Goal: Task Accomplishment & Management: Use online tool/utility

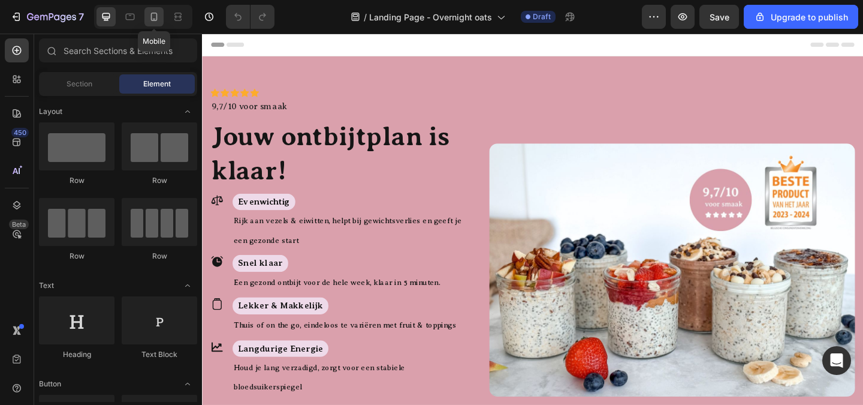
click at [152, 20] on icon at bounding box center [154, 17] width 7 height 8
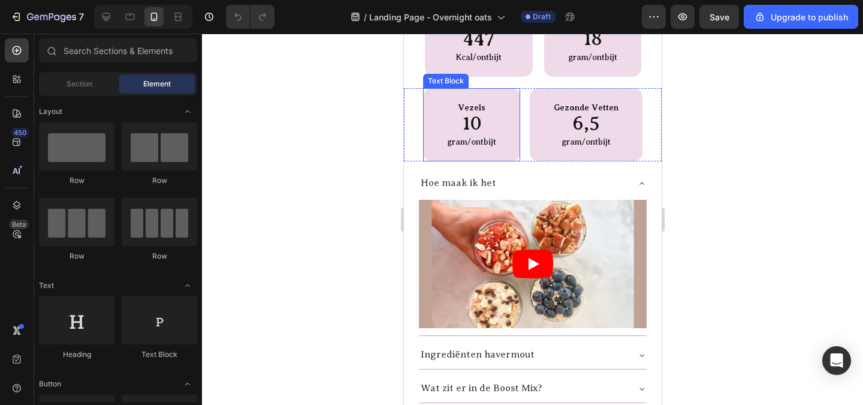
scroll to position [1379, 0]
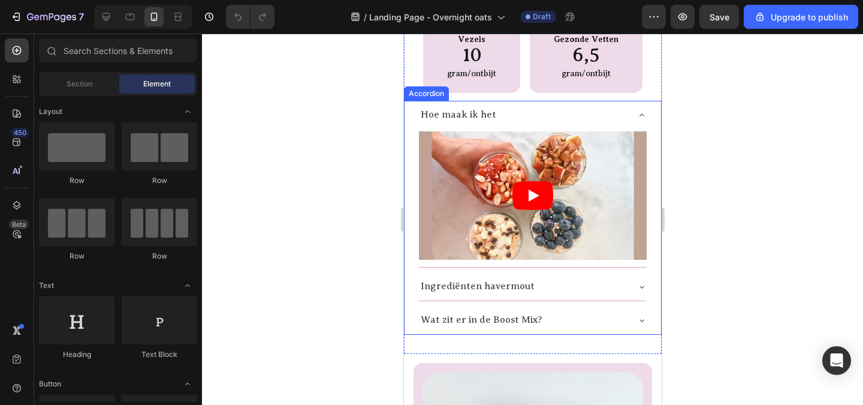
click at [494, 288] on p "Ingrediënten havermout" at bounding box center [477, 286] width 114 height 15
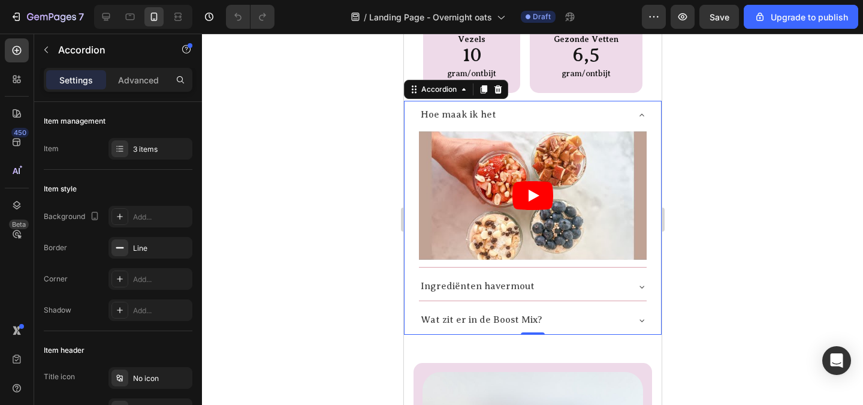
click at [637, 282] on icon at bounding box center [642, 287] width 10 height 10
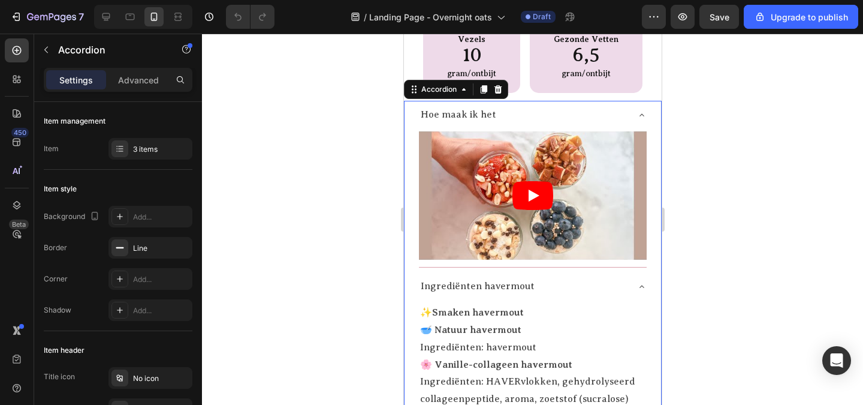
click at [637, 282] on icon at bounding box center [642, 287] width 10 height 10
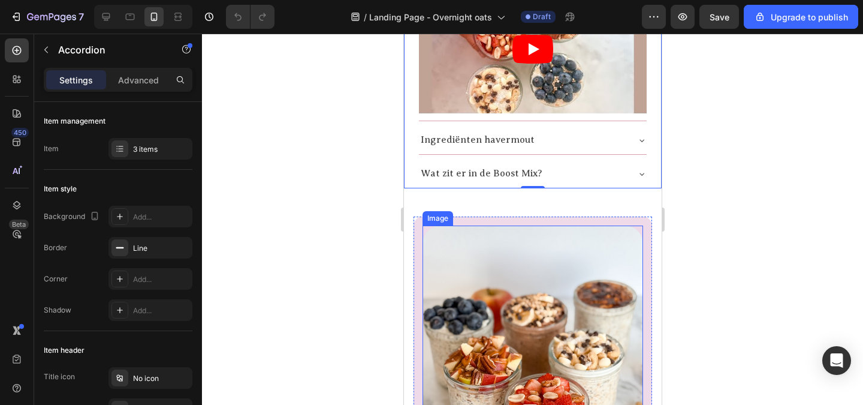
scroll to position [1558, 0]
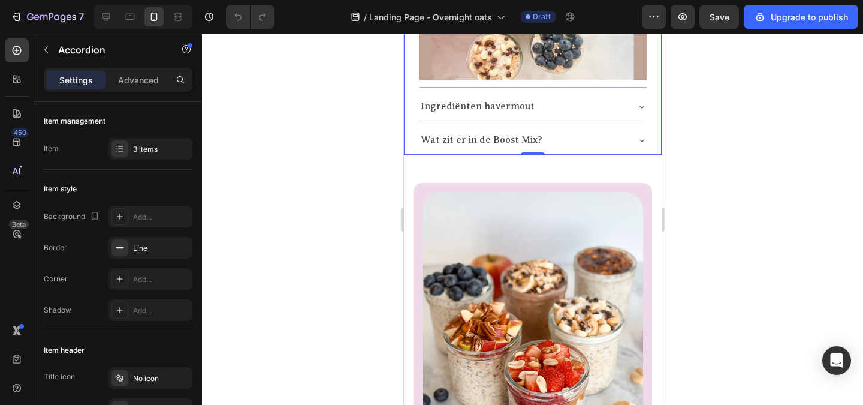
click at [637, 135] on icon at bounding box center [642, 140] width 10 height 10
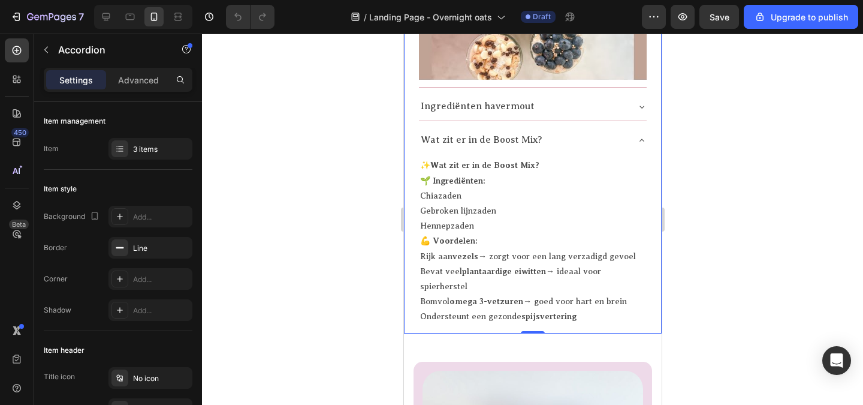
click at [639, 138] on icon at bounding box center [641, 139] width 5 height 2
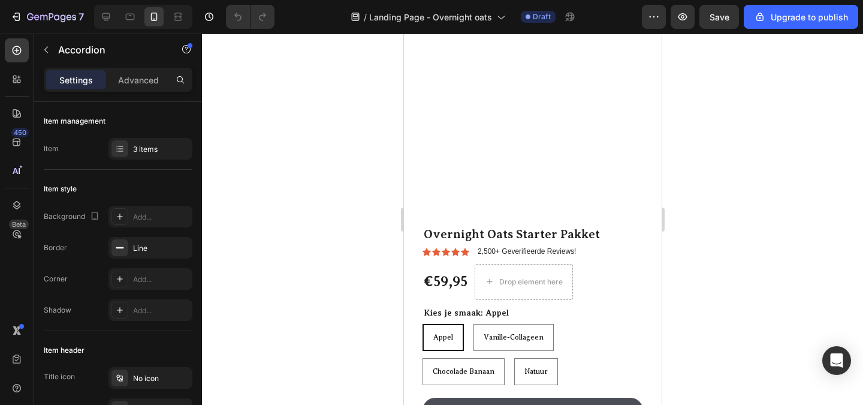
scroll to position [2517, 0]
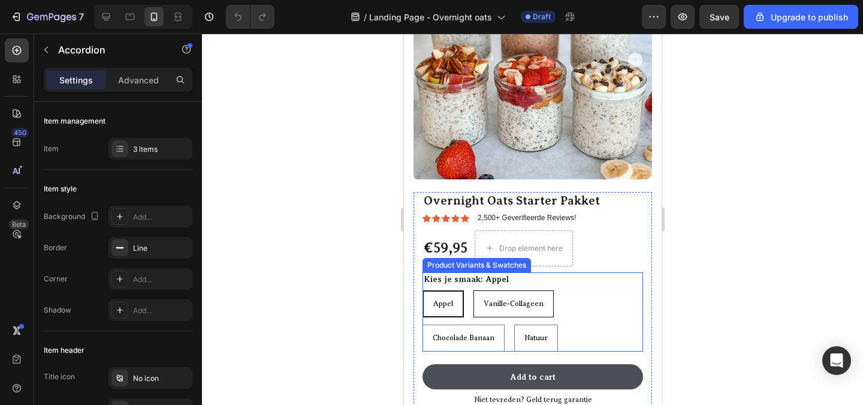
click at [508, 298] on div "Vanille-Collageen" at bounding box center [513, 303] width 79 height 23
click at [473, 290] on input "Vanille-Collageen Vanille-Collageen Vanille-Collageen" at bounding box center [472, 289] width 1 height 1
radio input "true"
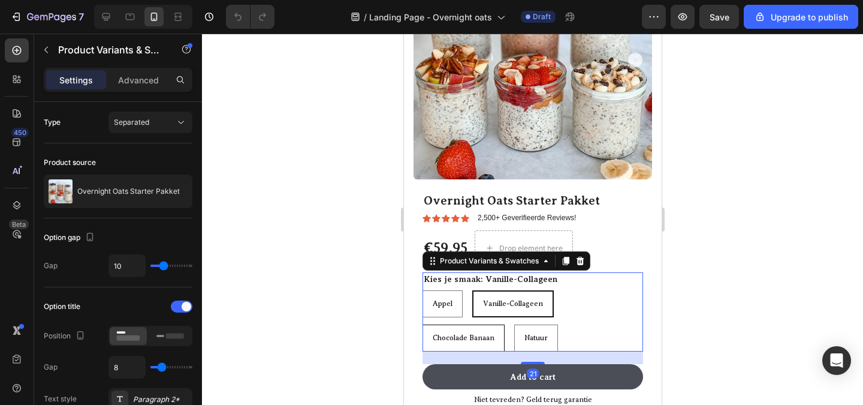
click at [469, 333] on span "Chocolade Banaan" at bounding box center [463, 337] width 62 height 8
click at [422, 324] on input "Chocolade Banaan Chocolade Banaan Chocolade Banaan" at bounding box center [421, 324] width 1 height 1
radio input "true"
click at [538, 333] on span "Natuur" at bounding box center [536, 337] width 23 height 8
click at [515, 324] on input "Natuur Natuur Natuur" at bounding box center [514, 324] width 1 height 1
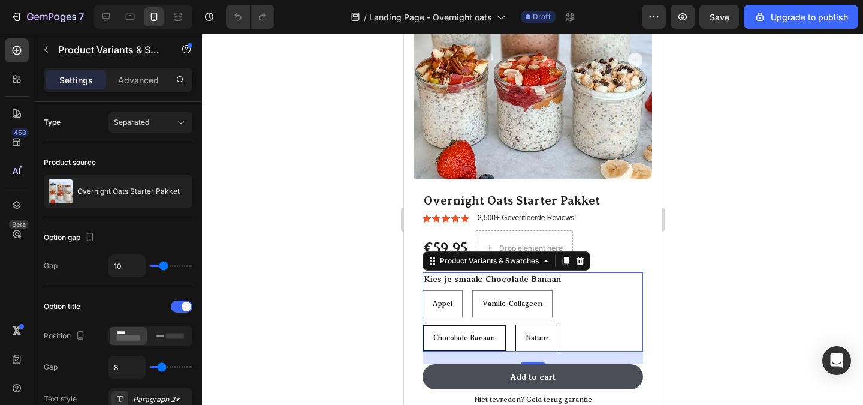
radio input "true"
click at [501, 299] on span "Vanille-Collageen" at bounding box center [512, 303] width 60 height 8
click at [472, 290] on input "Vanille-Collageen Vanille-Collageen Vanille-Collageen" at bounding box center [471, 289] width 1 height 1
radio input "true"
click at [451, 299] on span "Appel" at bounding box center [442, 303] width 20 height 8
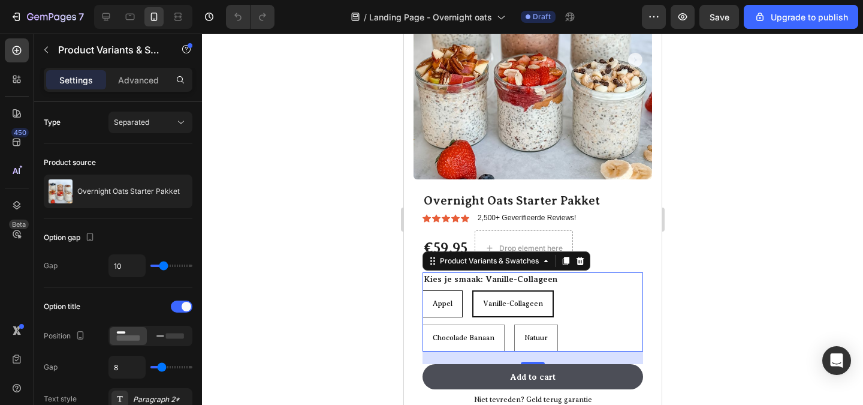
click at [422, 290] on input "Appel Appel Appel" at bounding box center [421, 289] width 1 height 1
radio input "true"
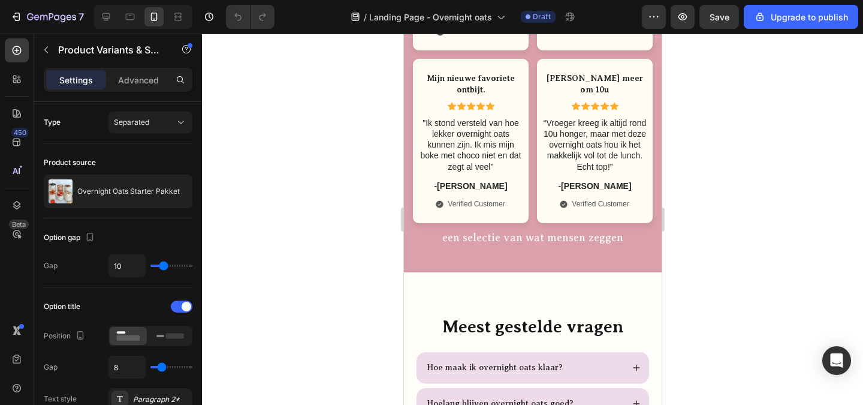
scroll to position [3596, 0]
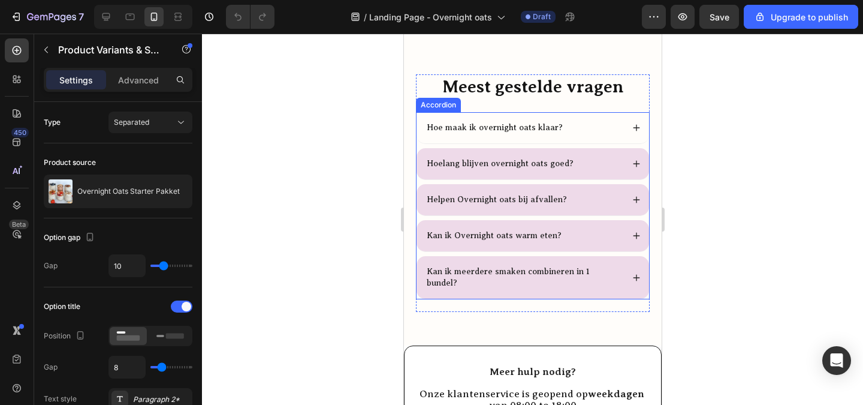
click at [622, 140] on div "Hoe maak ik overnight oats klaar?" at bounding box center [532, 127] width 233 height 31
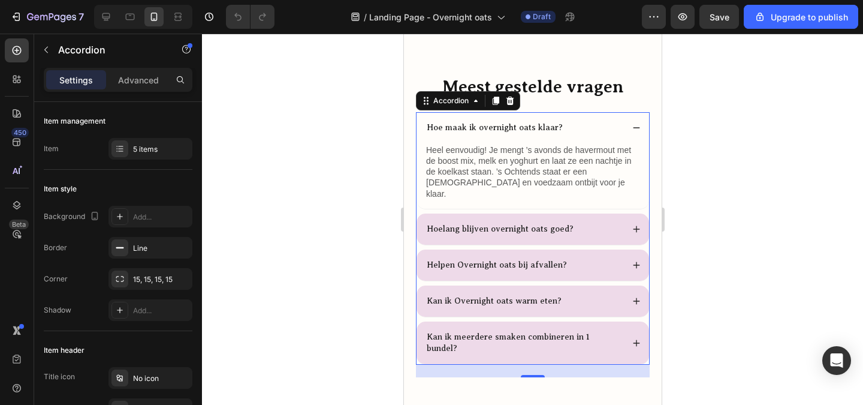
click at [622, 140] on div "Hoe maak ik overnight oats klaar?" at bounding box center [532, 127] width 233 height 31
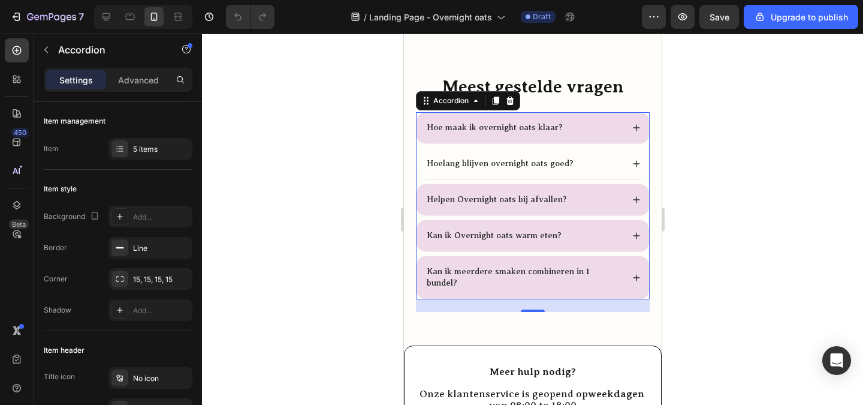
click at [620, 173] on div "Hoelang blijven overnight oats goed?" at bounding box center [532, 163] width 233 height 31
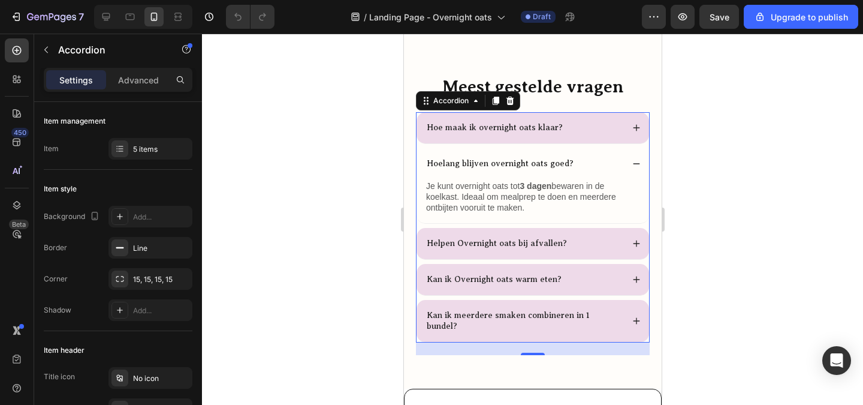
click at [620, 173] on div "Hoelang blijven overnight oats goed?" at bounding box center [532, 163] width 233 height 31
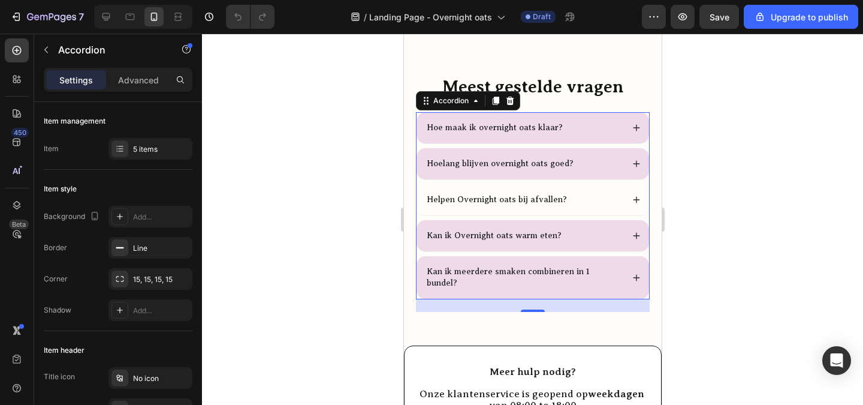
click at [609, 207] on div "Helpen Overnight oats bij afvallen?" at bounding box center [523, 199] width 198 height 14
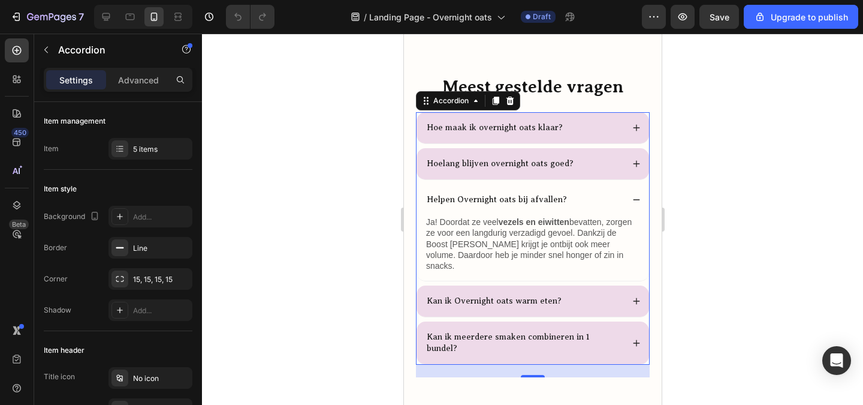
click at [609, 207] on div "Helpen Overnight oats bij afvallen?" at bounding box center [523, 199] width 198 height 14
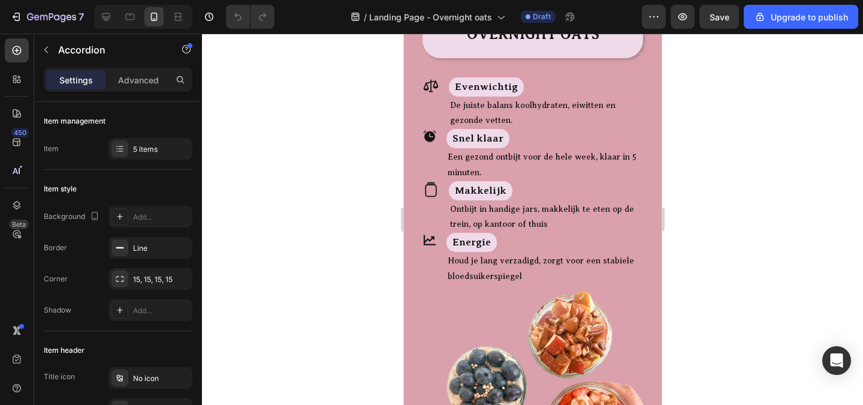
scroll to position [0, 0]
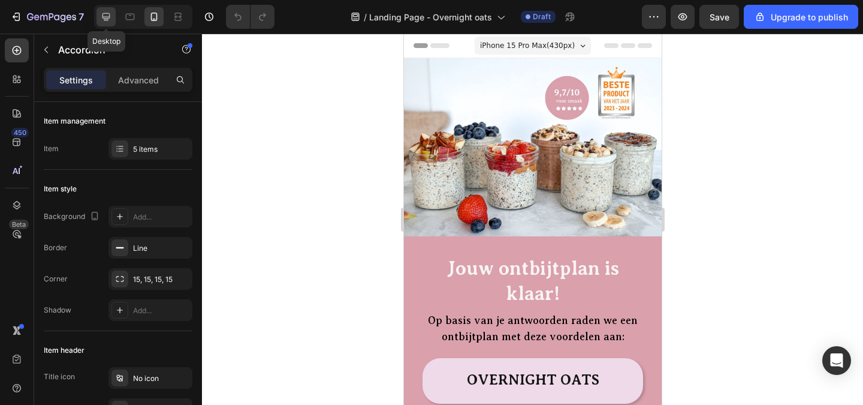
click at [111, 18] on icon at bounding box center [106, 17] width 12 height 12
type input "8"
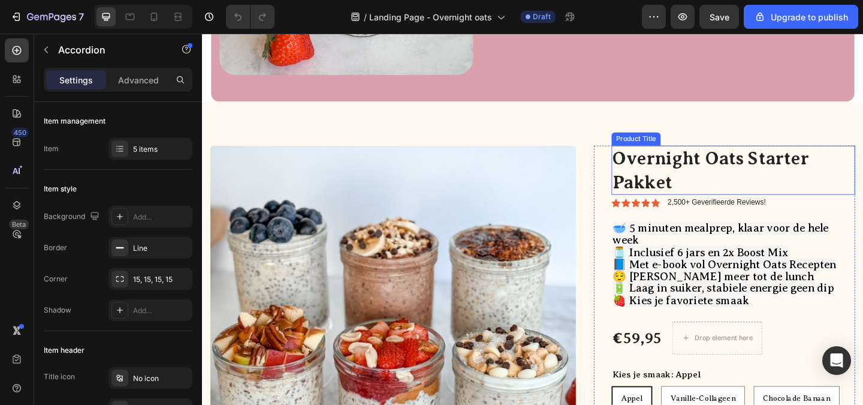
scroll to position [1379, 0]
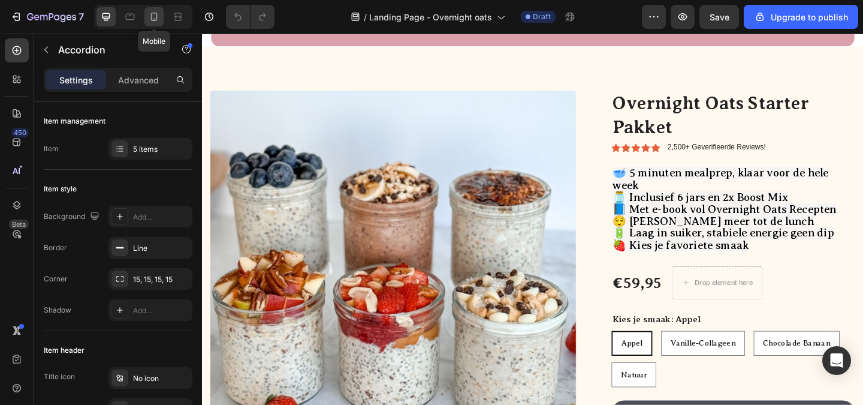
click at [156, 22] on icon at bounding box center [154, 17] width 12 height 12
type input "7"
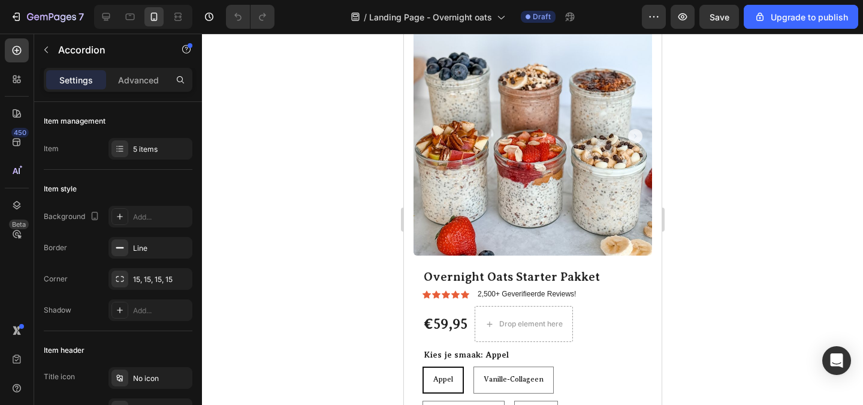
scroll to position [2793, 0]
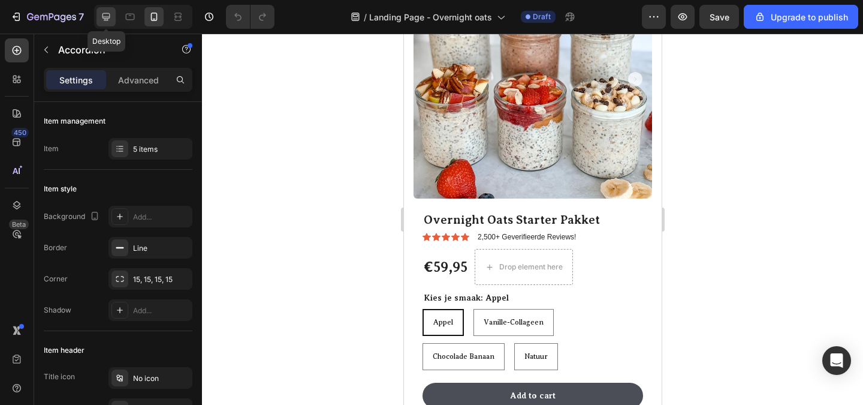
click at [114, 19] on div at bounding box center [105, 16] width 19 height 19
type input "8"
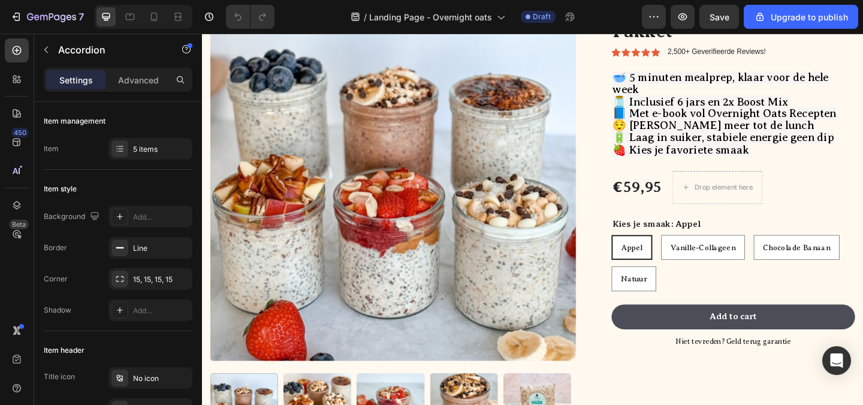
scroll to position [1682, 0]
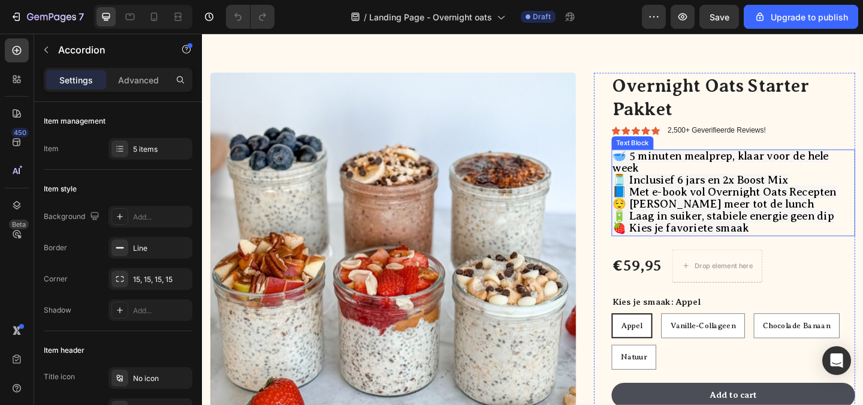
click at [795, 225] on span "😌 [PERSON_NAME] meer tot de lunch" at bounding box center [758, 219] width 219 height 14
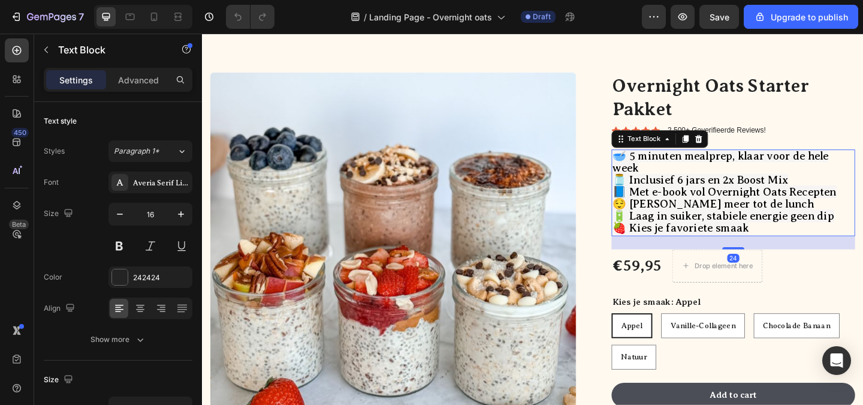
click at [820, 233] on span "🔋 Laag in suiker, stabiele energie geen dip" at bounding box center [769, 232] width 241 height 14
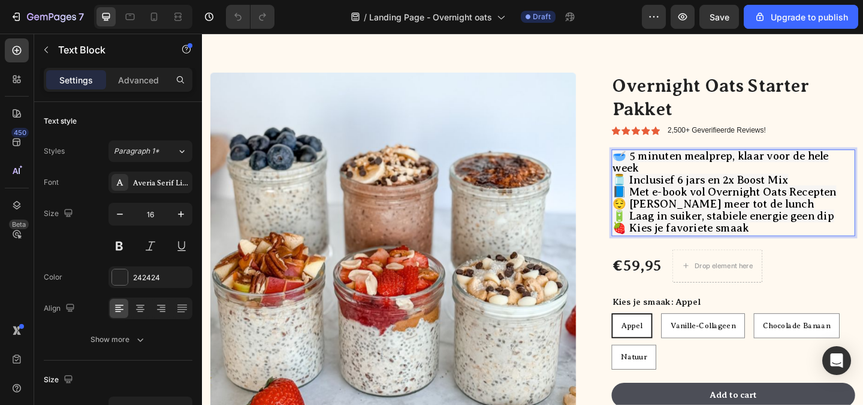
click at [820, 219] on span "😌 [PERSON_NAME] meer tot de lunch" at bounding box center [758, 219] width 219 height 14
click at [768, 186] on p "🥣 5 minuten mealprep, klaar voor de hele week 🫙 Inclusief 6 jars en 2x Boost Mi…" at bounding box center [780, 207] width 263 height 92
click at [794, 195] on span "🫙 Inclusief 6 jars en 2x Boost Mix" at bounding box center [744, 193] width 191 height 14
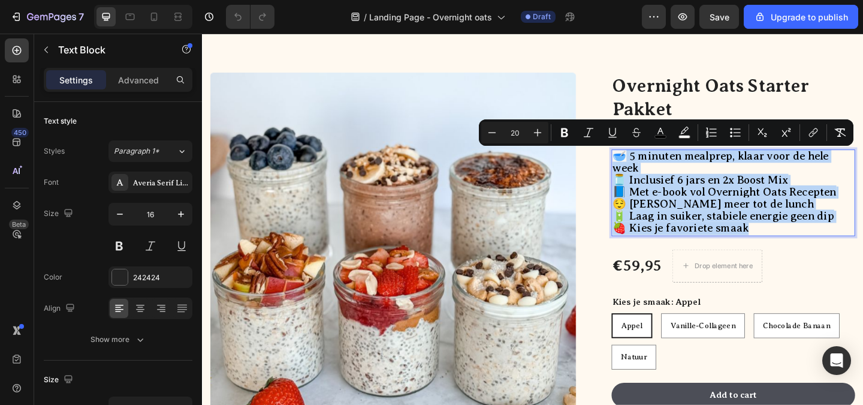
drag, startPoint x: 803, startPoint y: 249, endPoint x: 654, endPoint y: 165, distance: 170.7
click at [654, 165] on p "🥣 5 minuten mealprep, klaar voor de hele week 🫙 Inclusief 6 jars en 2x Boost Mi…" at bounding box center [780, 207] width 263 height 92
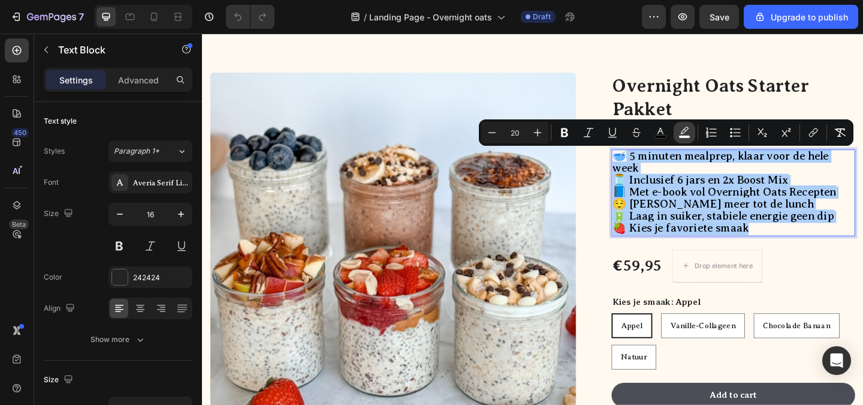
click at [689, 131] on icon "Editor contextual toolbar" at bounding box center [684, 132] width 12 height 12
type input "F7F5F3"
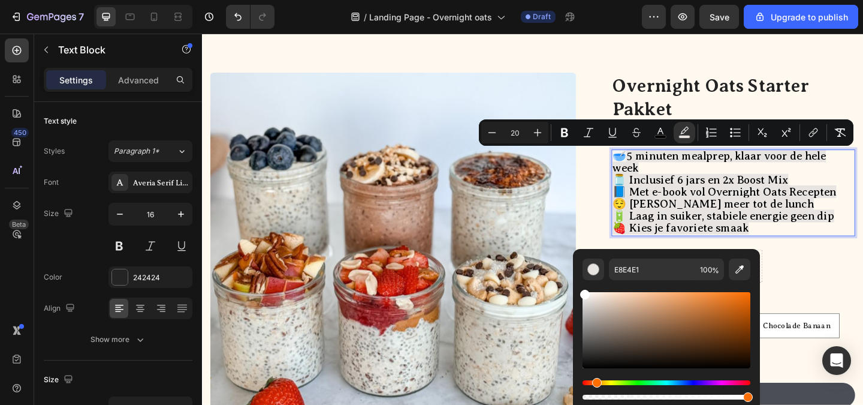
type input "FFFFFF"
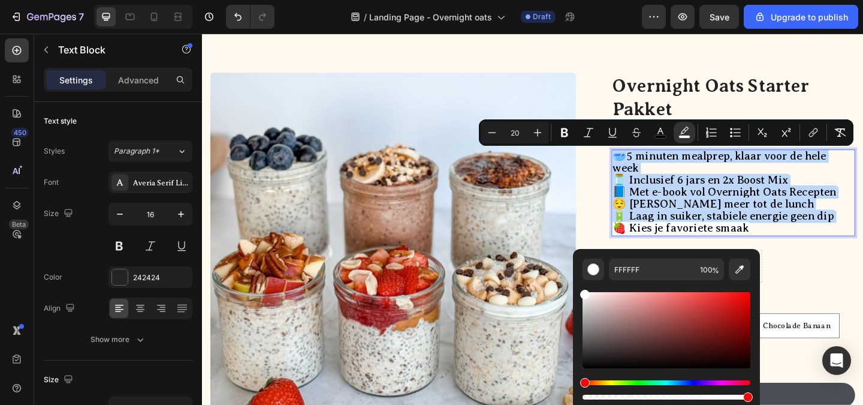
drag, startPoint x: 588, startPoint y: 298, endPoint x: 581, endPoint y: 256, distance: 43.2
click at [577, 271] on div "FFFFFF 100 %" at bounding box center [666, 325] width 187 height 153
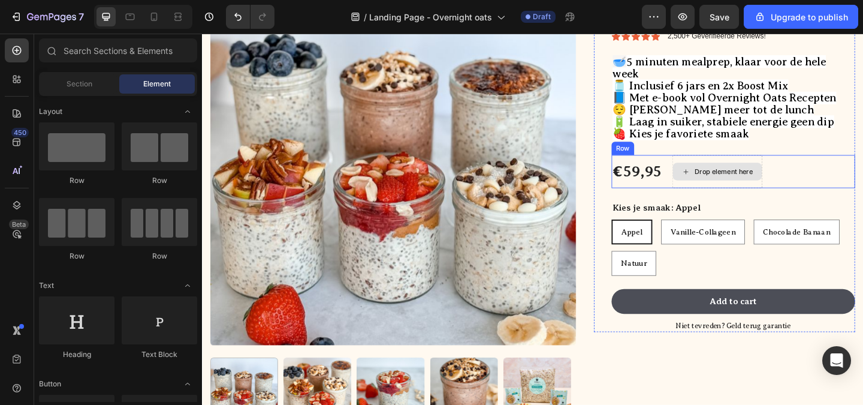
scroll to position [1376, 0]
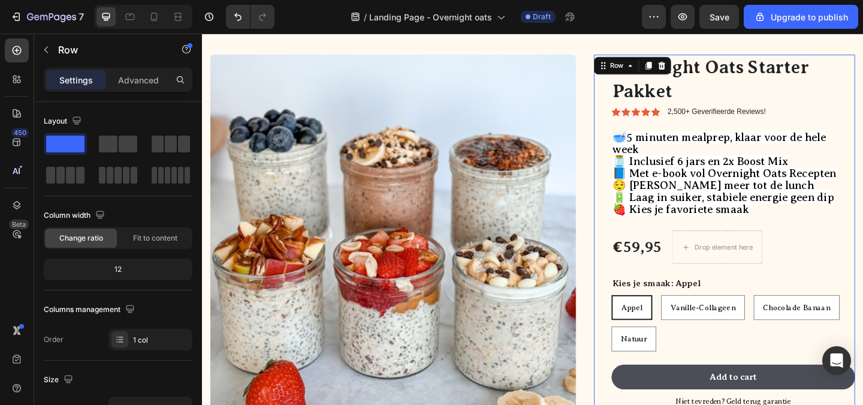
click at [837, 110] on div "Overnight Oats Starter Pakket Product Title Icon Icon Icon Icon Icon Icon List …" at bounding box center [779, 248] width 265 height 384
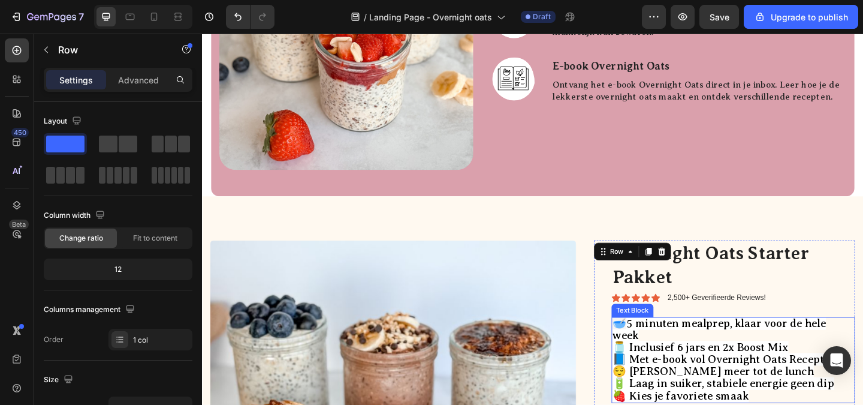
scroll to position [1136, 0]
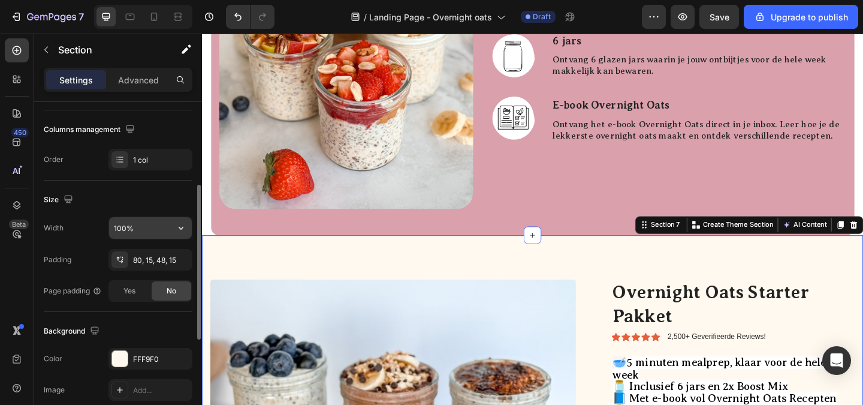
scroll to position [394, 0]
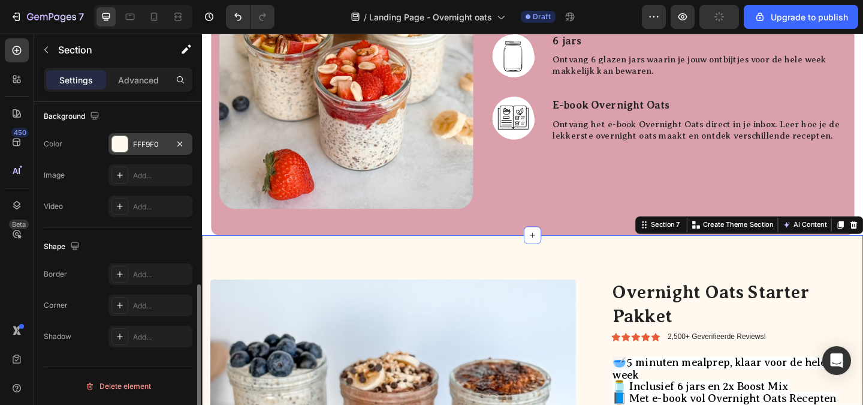
click at [125, 141] on div at bounding box center [120, 144] width 16 height 16
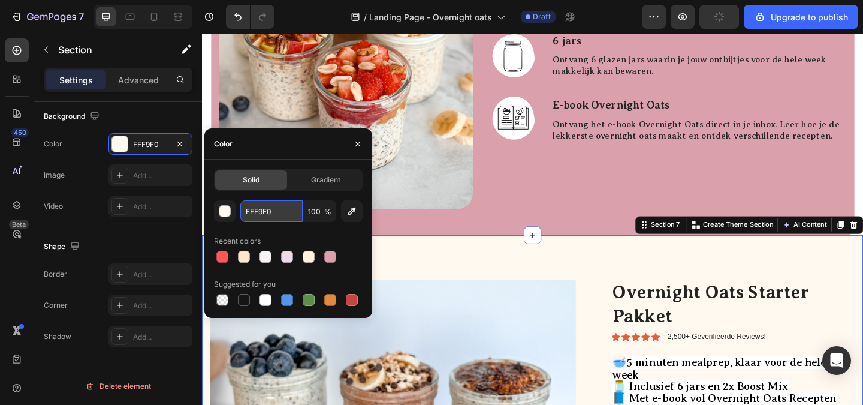
click at [274, 210] on input "FFF9F0" at bounding box center [271, 211] width 62 height 22
click at [753, 384] on span "5 minuten mealprep, klaar voor de hele week" at bounding box center [765, 397] width 232 height 27
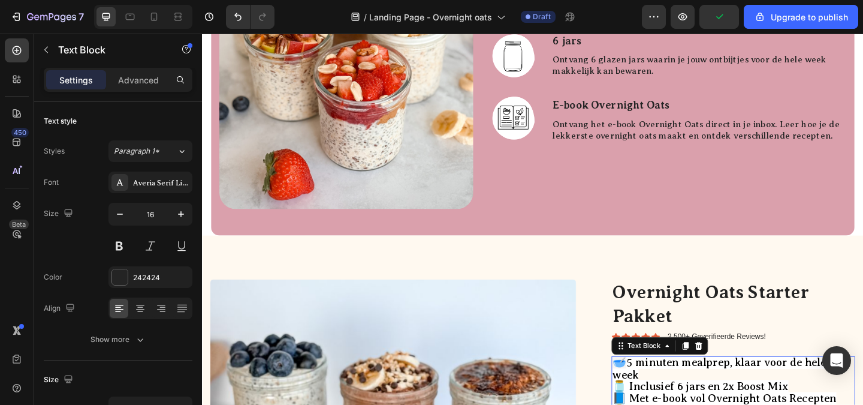
scroll to position [1316, 0]
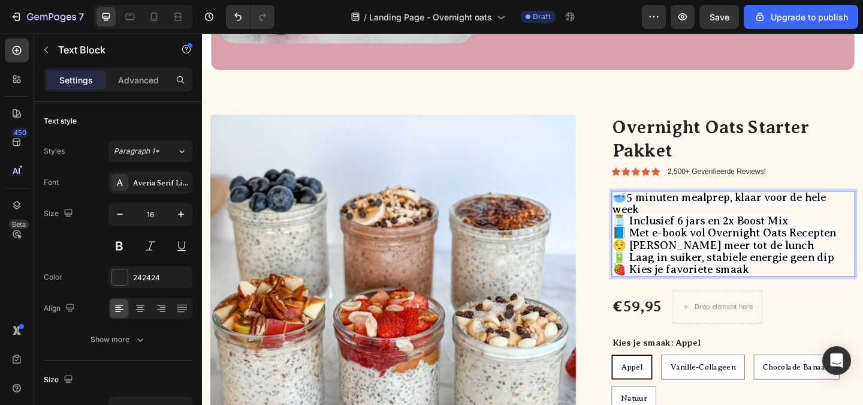
click at [772, 278] on span "🔋 Laag in suiker, stabiele energie geen dip" at bounding box center [769, 277] width 241 height 14
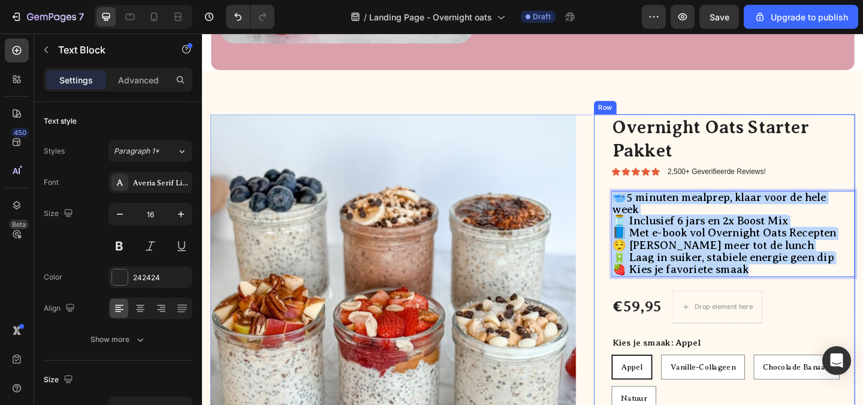
drag, startPoint x: 800, startPoint y: 290, endPoint x: 636, endPoint y: 194, distance: 189.7
click at [636, 194] on div "Overnight Oats Starter Pakket Product Title Icon Icon Icon Icon Icon Icon List …" at bounding box center [770, 313] width 284 height 384
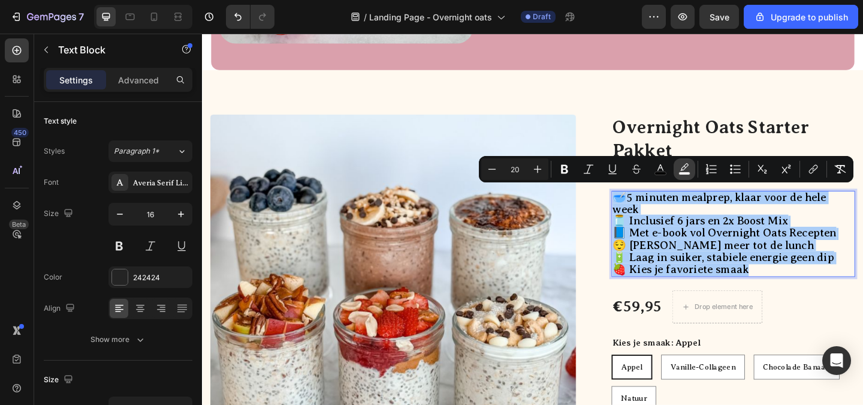
click at [686, 164] on icon "Editor contextual toolbar" at bounding box center [684, 169] width 12 height 12
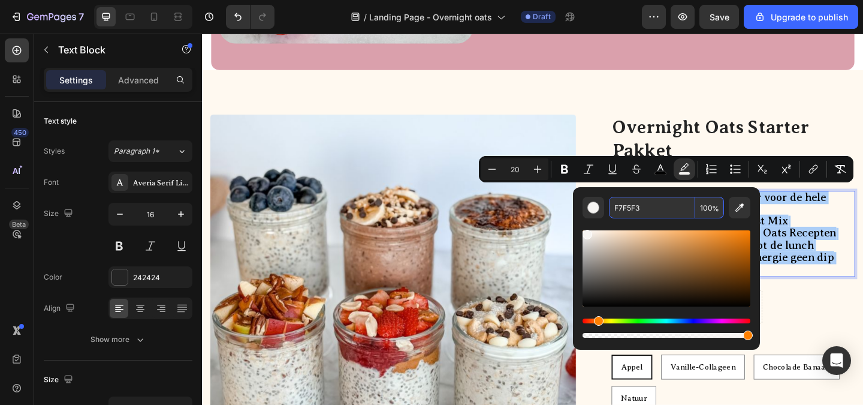
click at [639, 209] on input "F7F5F3" at bounding box center [652, 208] width 86 height 22
paste input "FF9F0"
type input "FFF9F0"
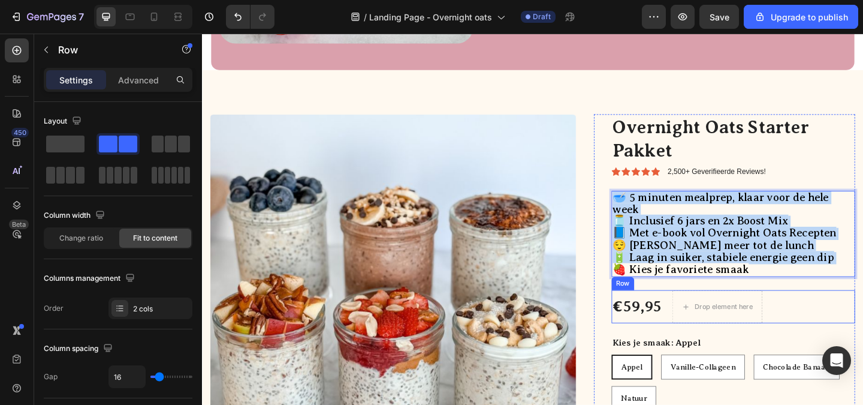
click at [860, 328] on div "€59,95 Product Price Product Price Drop element here Row" at bounding box center [779, 330] width 265 height 36
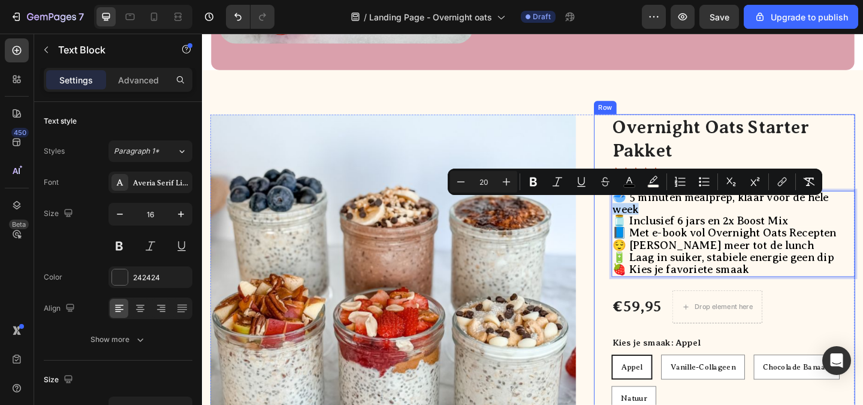
drag, startPoint x: 676, startPoint y: 221, endPoint x: 636, endPoint y: 215, distance: 40.6
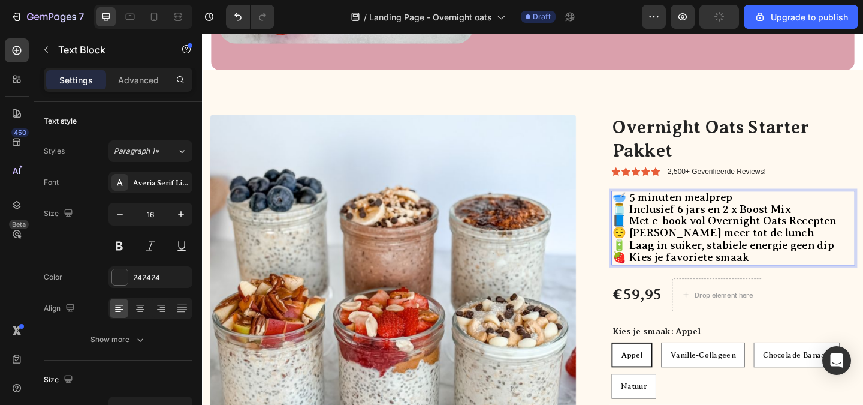
click at [815, 259] on span "🔋 Laag in suiker, stabiele energie geen dip" at bounding box center [769, 264] width 241 height 14
click at [762, 179] on p "2,500+ Geverifieerde Reviews!" at bounding box center [761, 184] width 107 height 10
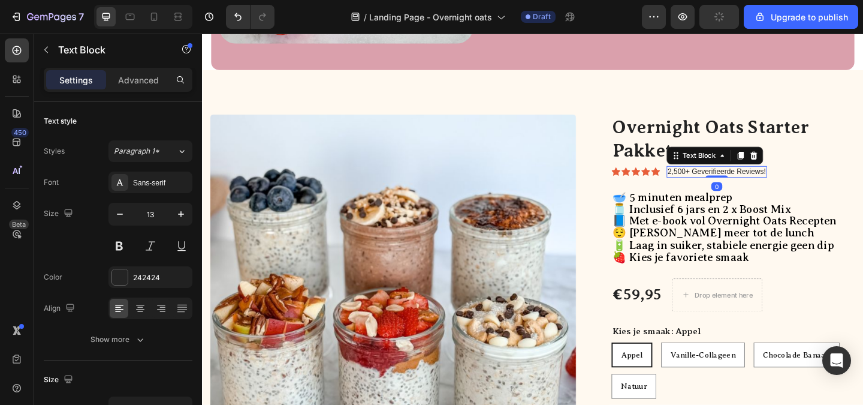
click at [720, 179] on p "2,500+ Geverifieerde Reviews!" at bounding box center [761, 184] width 107 height 10
click at [722, 179] on p "2,500+ Geverifieerde Reviews!" at bounding box center [761, 184] width 107 height 10
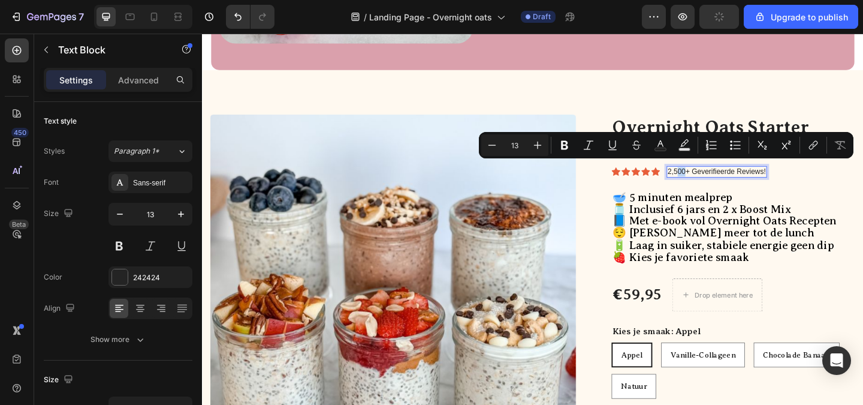
drag, startPoint x: 722, startPoint y: 178, endPoint x: 714, endPoint y: 178, distance: 8.4
click at [714, 179] on p "2,500+ Geverifieerde Reviews!" at bounding box center [761, 184] width 107 height 10
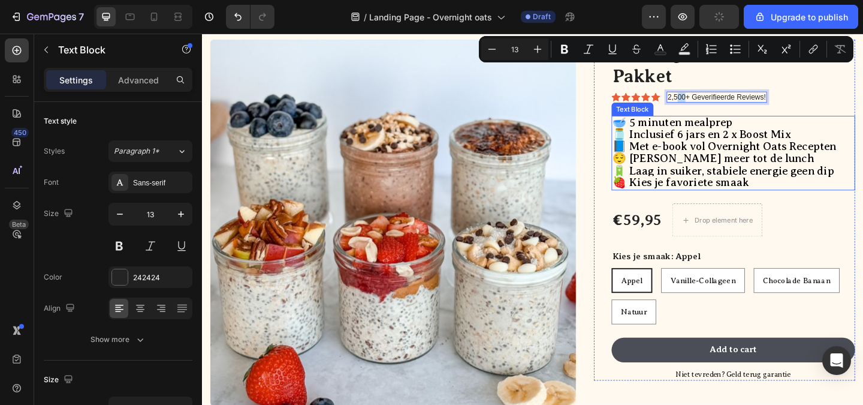
scroll to position [1496, 0]
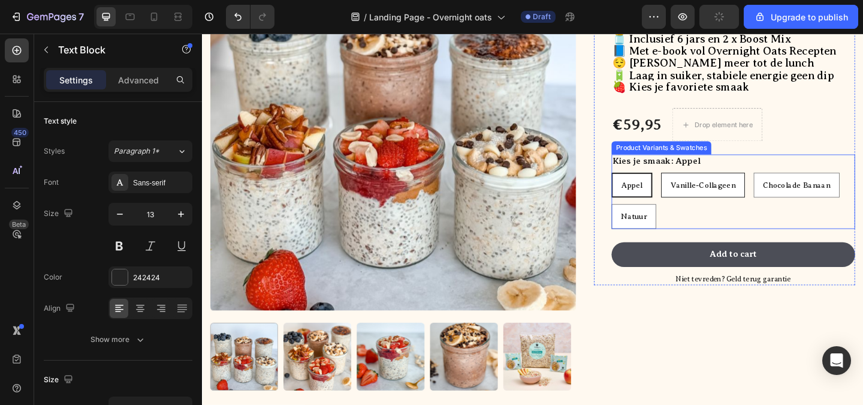
click at [741, 201] on span "Vanille-Collageen" at bounding box center [746, 198] width 71 height 9
click at [701, 185] on input "Vanille-Collageen Vanille-Collageen Vanille-Collageen" at bounding box center [701, 184] width 1 height 1
radio input "true"
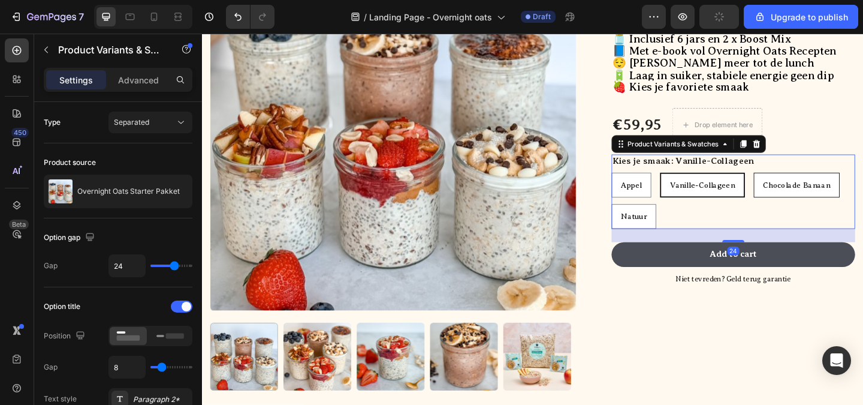
click at [837, 198] on span "Chocolade Banaan" at bounding box center [848, 198] width 73 height 9
click at [802, 185] on input "Chocolade Banaan Chocolade Banaan Chocolade Banaan" at bounding box center [801, 184] width 1 height 1
radio input "true"
click at [671, 229] on span "Natuur" at bounding box center [672, 232] width 28 height 9
click at [647, 219] on input "Natuur Natuur Natuur" at bounding box center [647, 218] width 1 height 1
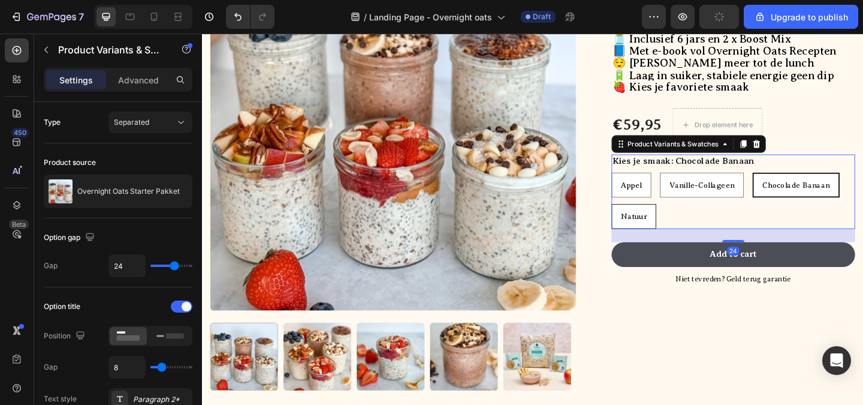
radio input "true"
click at [744, 231] on div "Appel Appel Appel Vanille-Collageen Vanille-Collageen Vanille-Collageen Chocola…" at bounding box center [779, 215] width 265 height 61
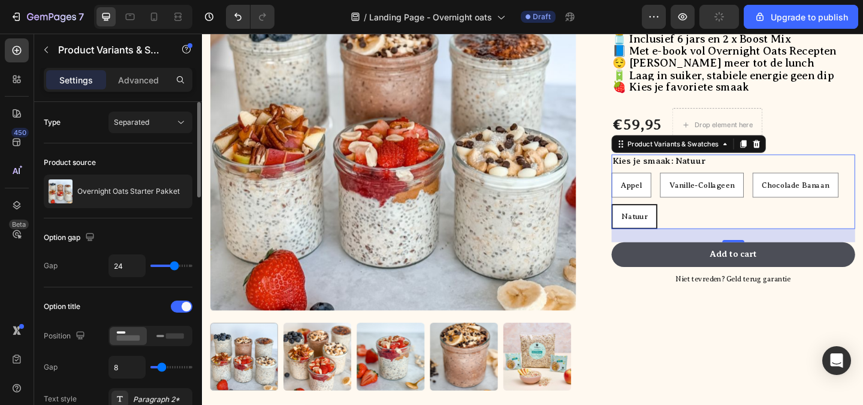
scroll to position [60, 0]
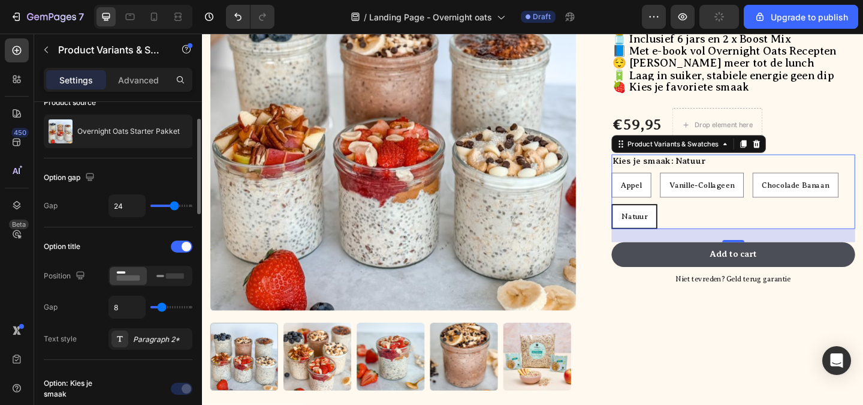
type input "6"
type input "5"
type input "4"
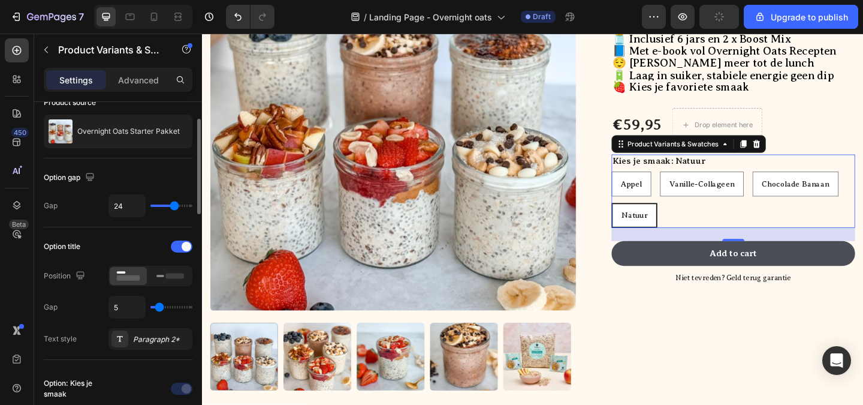
type input "4"
type input "3"
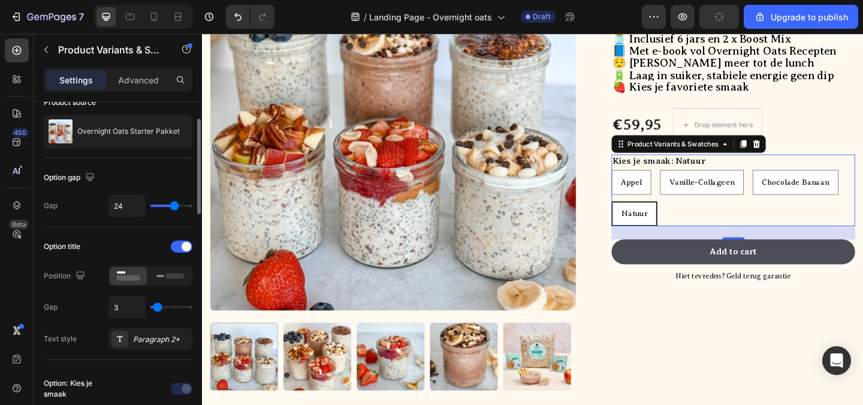
type input "2"
type input "1"
type input "0"
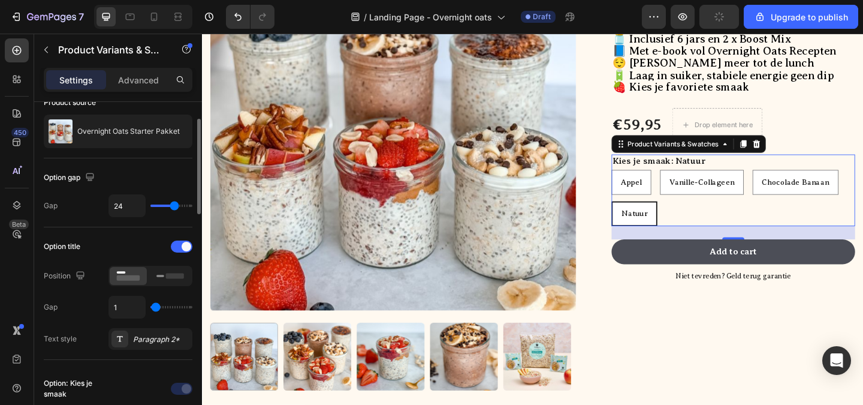
type input "0"
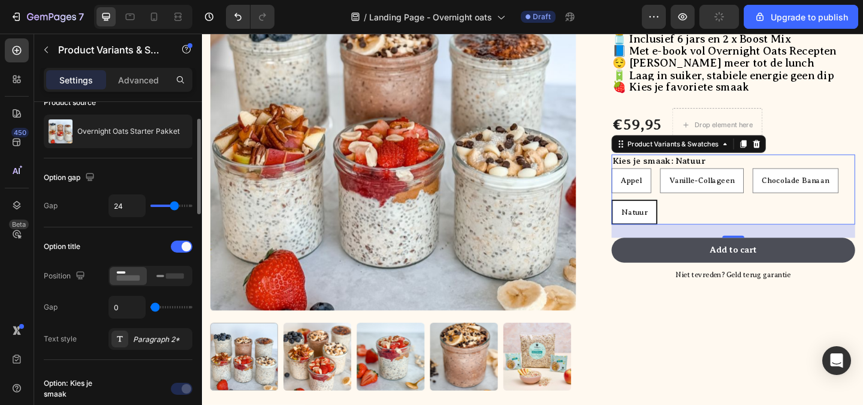
type input "1"
type input "2"
type input "3"
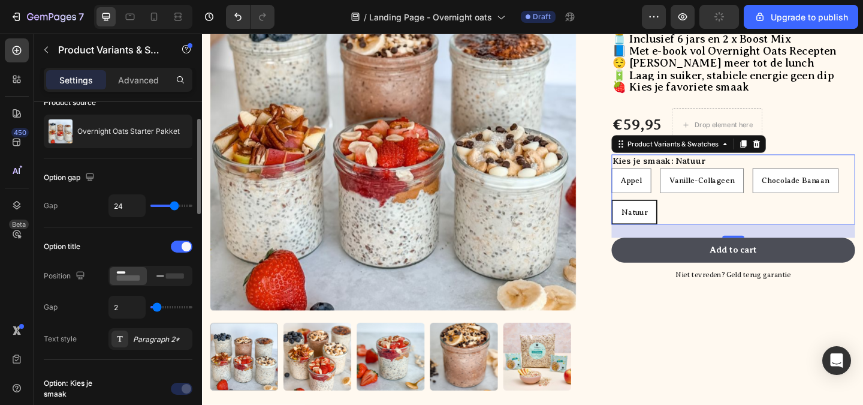
type input "3"
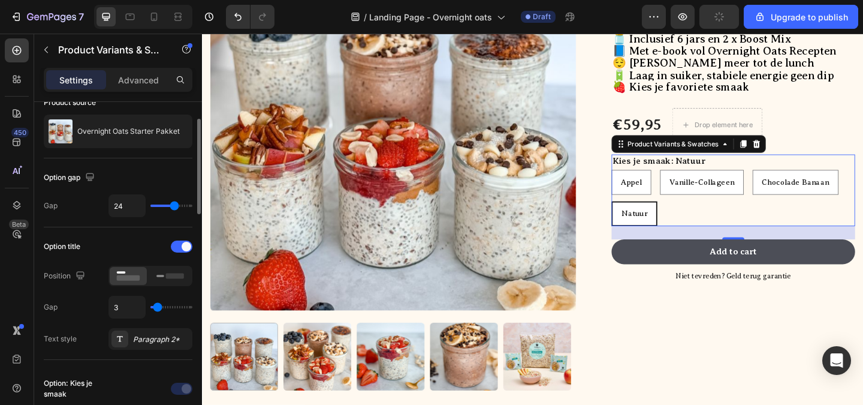
type input "4"
type input "5"
drag, startPoint x: 161, startPoint y: 306, endPoint x: 159, endPoint y: 297, distance: 9.2
type input "5"
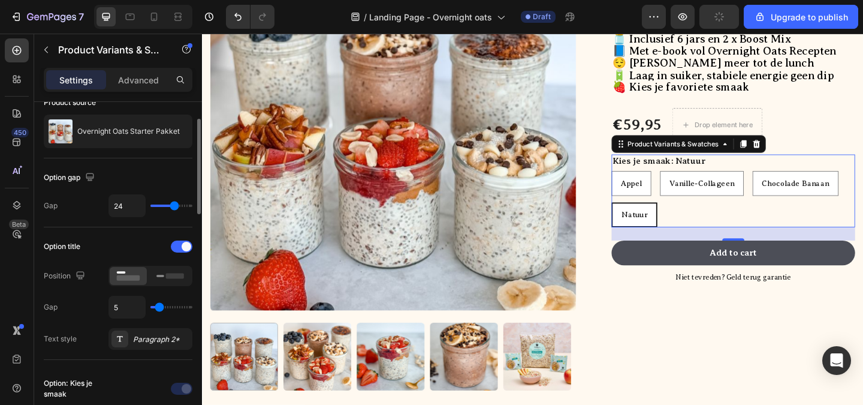
click at [159, 306] on input "range" at bounding box center [171, 307] width 42 height 2
click at [162, 280] on icon at bounding box center [170, 275] width 28 height 13
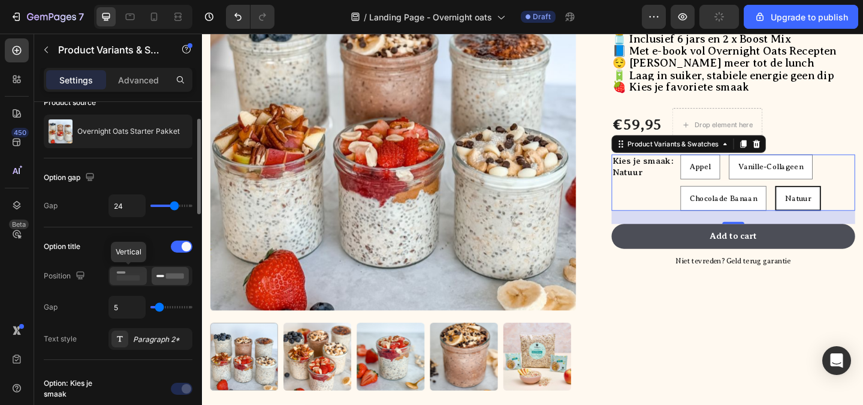
click at [141, 277] on icon at bounding box center [128, 275] width 28 height 13
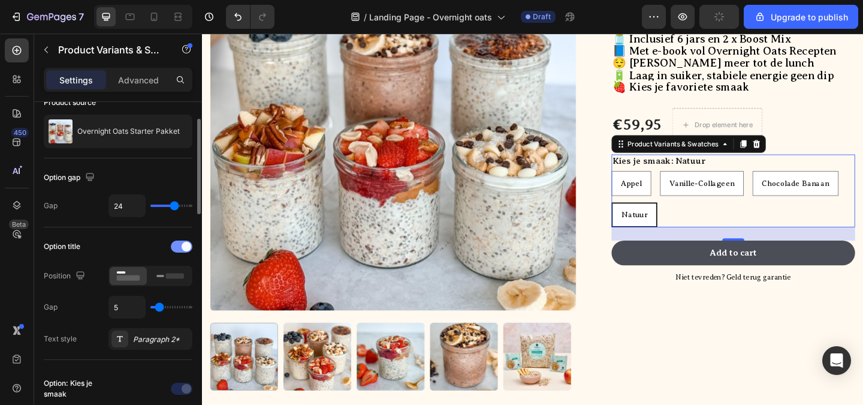
click at [175, 245] on div at bounding box center [182, 246] width 22 height 12
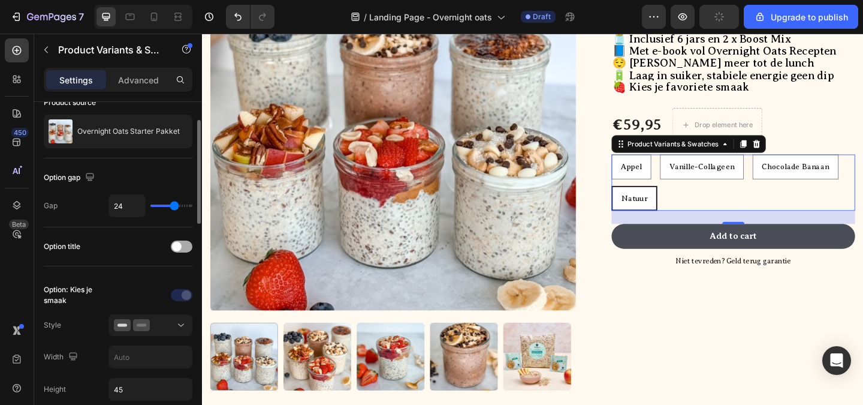
click at [175, 245] on span at bounding box center [177, 247] width 10 height 10
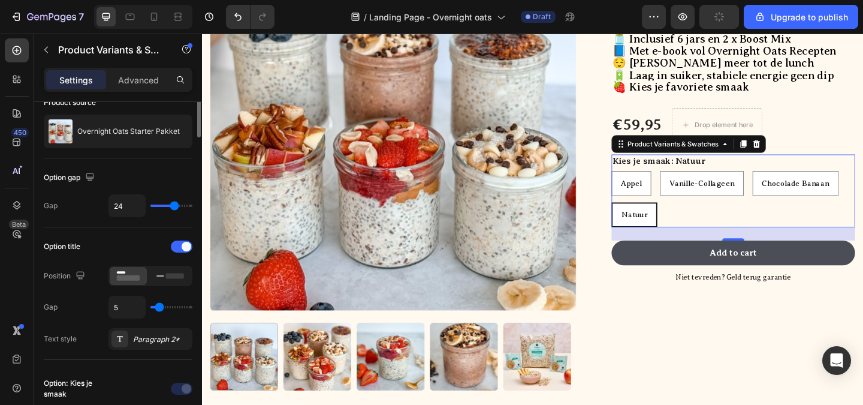
scroll to position [0, 0]
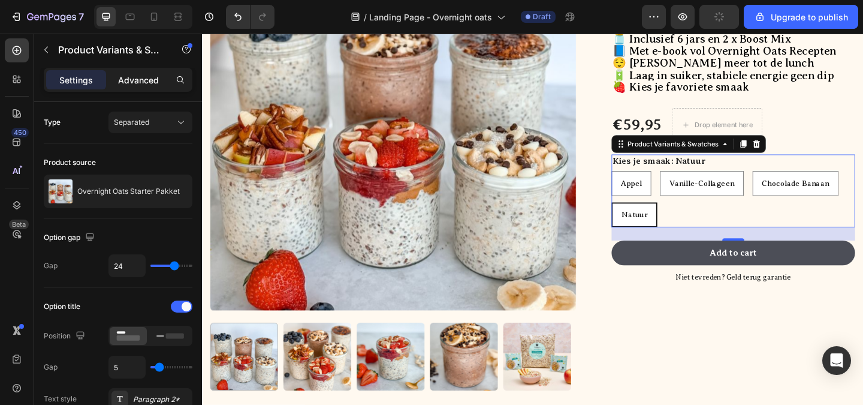
click at [142, 85] on p "Advanced" at bounding box center [138, 80] width 41 height 13
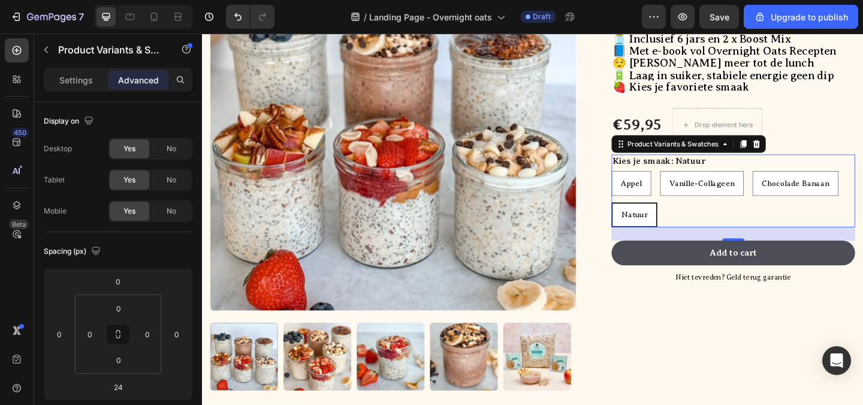
click at [795, 215] on div "Appel Appel Appel Vanille-Collageen Vanille-Collageen Vanille-Collageen Chocola…" at bounding box center [779, 213] width 265 height 61
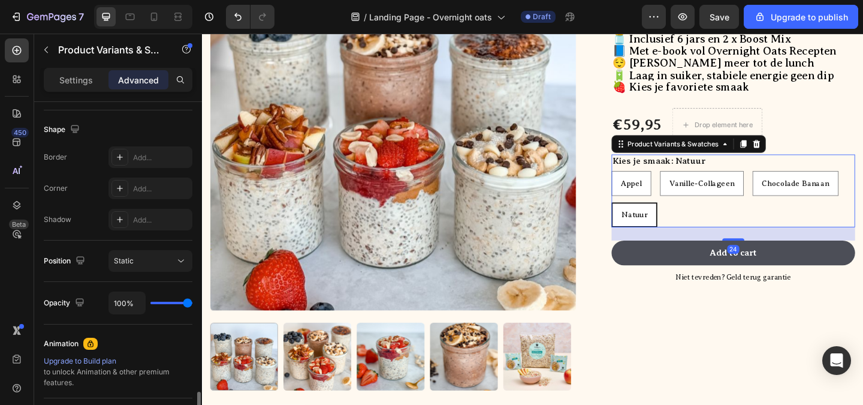
scroll to position [420, 0]
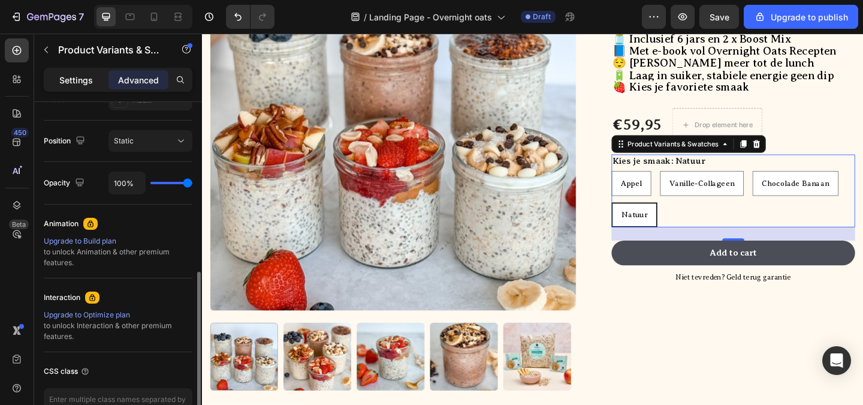
click at [68, 79] on p "Settings" at bounding box center [76, 80] width 34 height 13
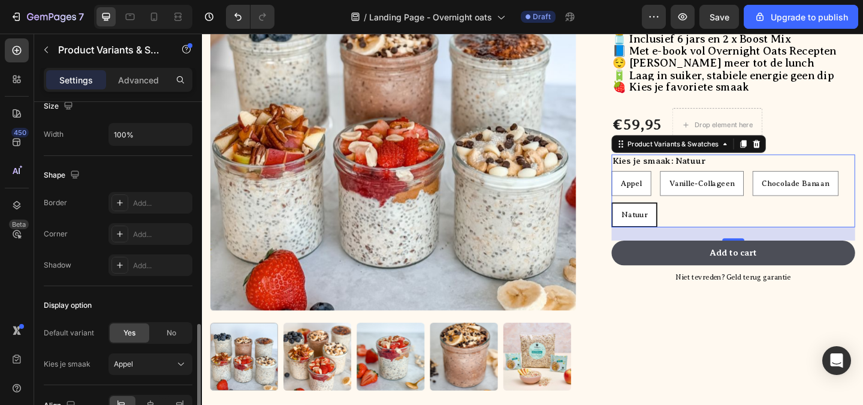
scroll to position [848, 0]
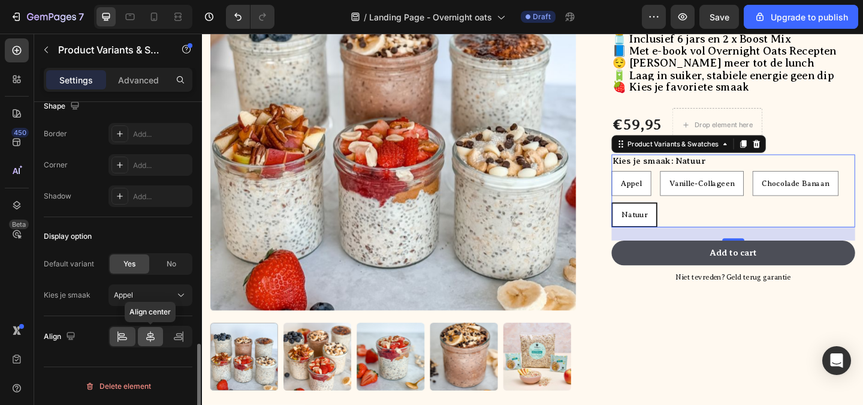
click at [153, 332] on icon at bounding box center [150, 336] width 12 height 12
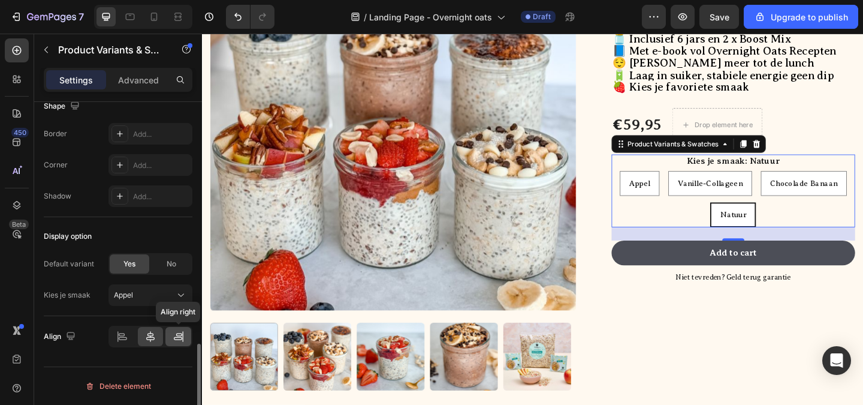
click at [174, 337] on icon at bounding box center [178, 338] width 8 height 3
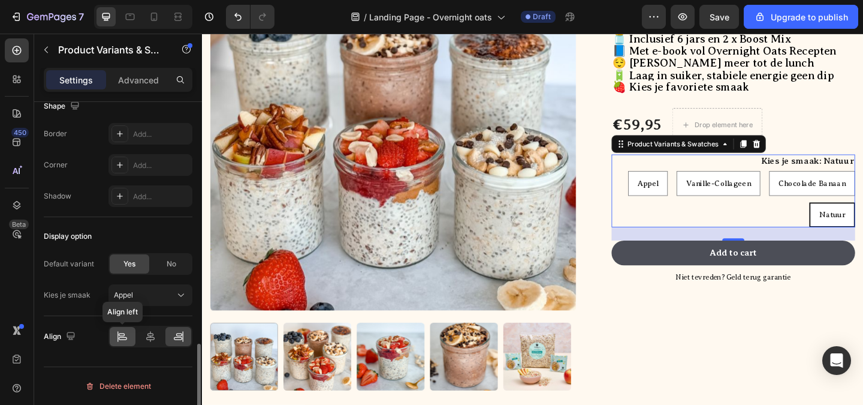
click at [128, 336] on icon at bounding box center [122, 336] width 12 height 12
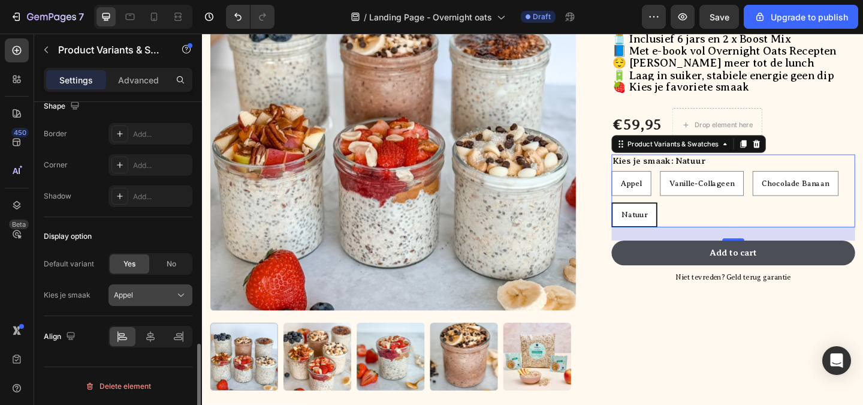
click at [157, 298] on div "Appel" at bounding box center [143, 294] width 59 height 11
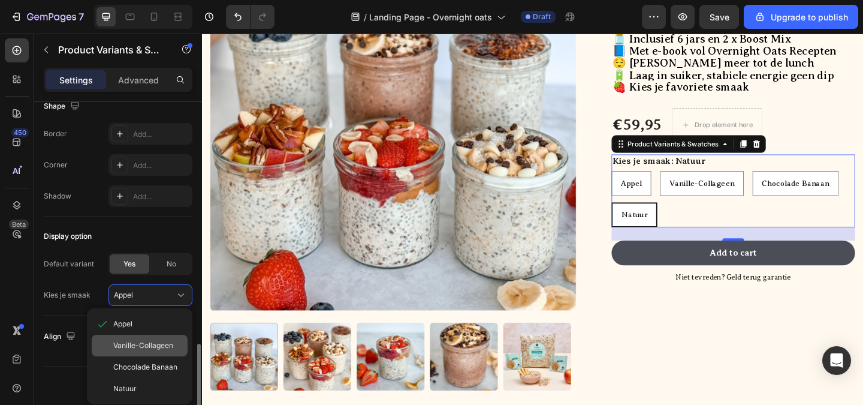
click at [134, 341] on span "Vanille-Collageen" at bounding box center [143, 345] width 60 height 11
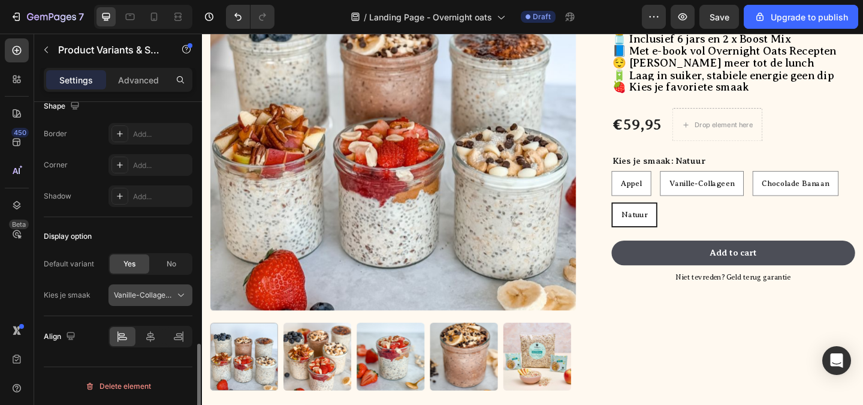
click at [139, 298] on span "Vanille-Collageen" at bounding box center [143, 294] width 59 height 11
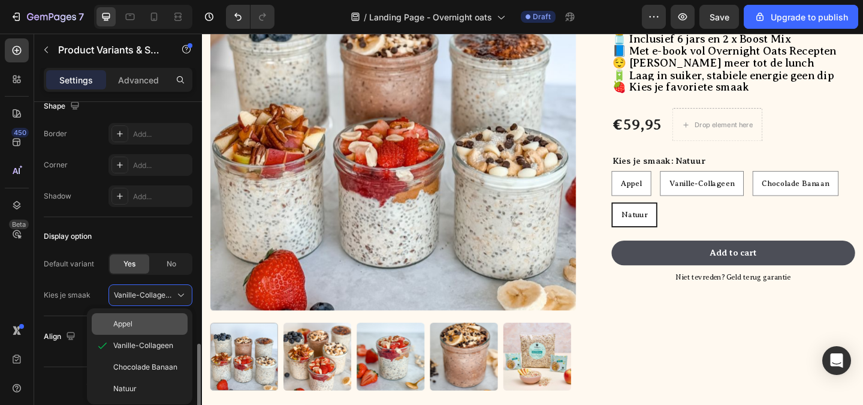
click at [126, 319] on span "Appel" at bounding box center [122, 323] width 19 height 11
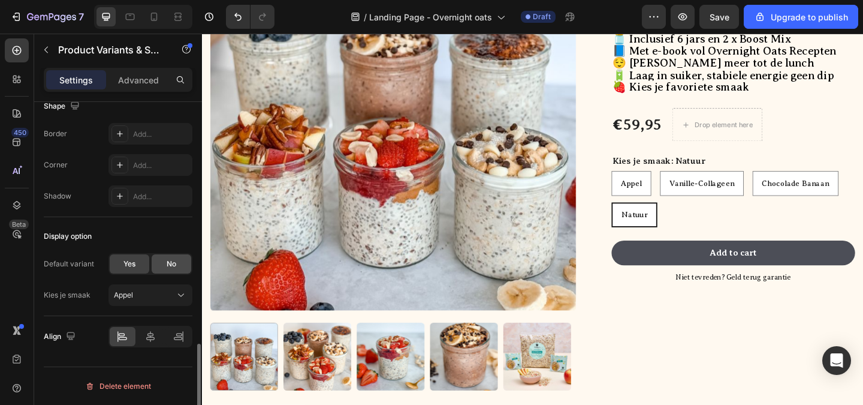
click at [160, 269] on div "No" at bounding box center [172, 263] width 40 height 19
radio input "true"
click at [132, 266] on span "Yes" at bounding box center [129, 263] width 12 height 11
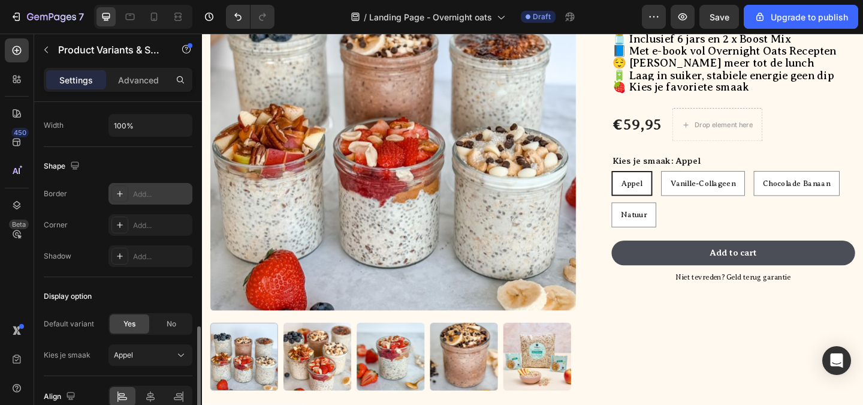
click at [125, 195] on div at bounding box center [119, 193] width 17 height 17
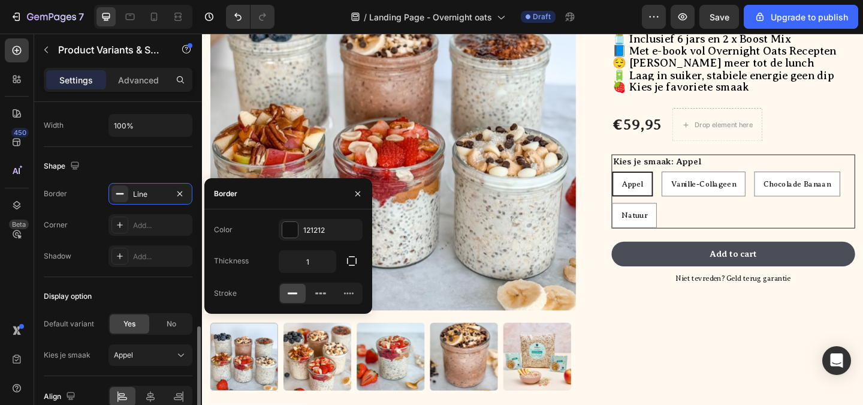
click at [167, 167] on div "Shape" at bounding box center [118, 165] width 149 height 19
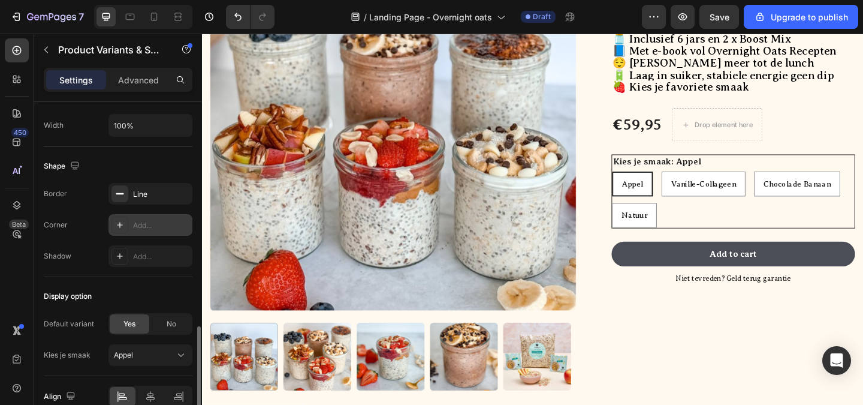
click at [114, 230] on div at bounding box center [119, 224] width 17 height 17
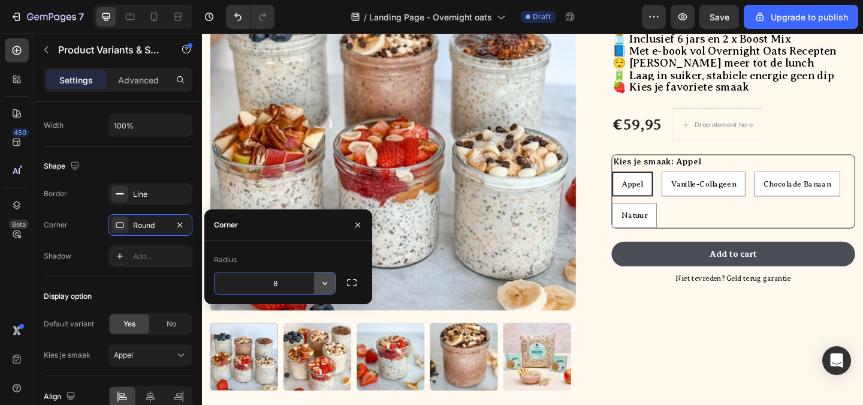
click at [325, 282] on icon "button" at bounding box center [325, 283] width 12 height 12
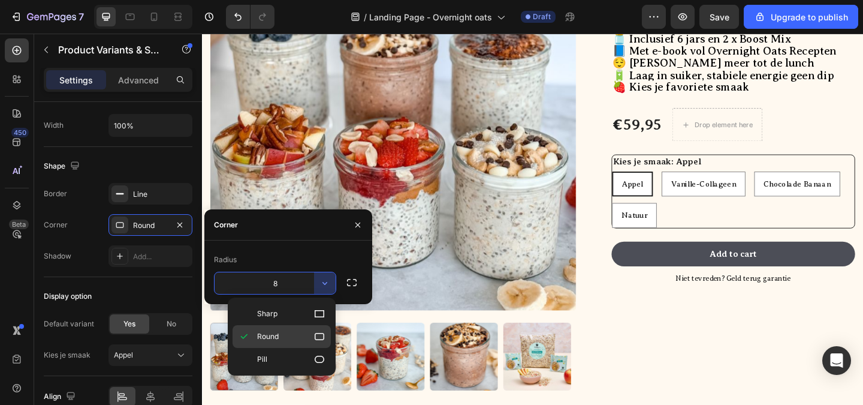
click at [320, 335] on icon at bounding box center [319, 336] width 12 height 12
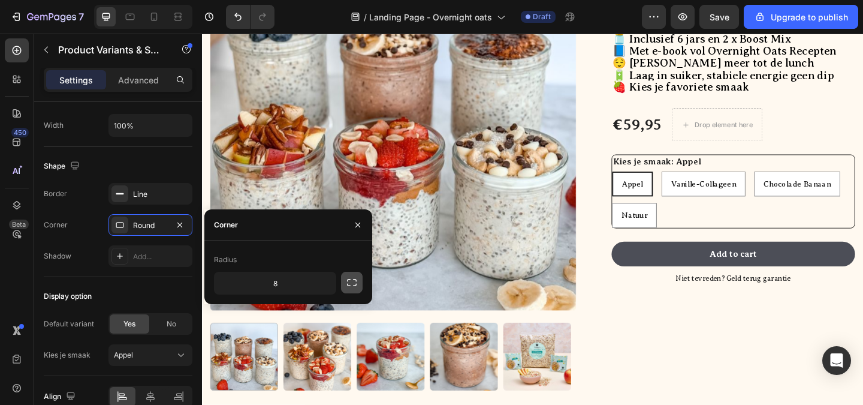
click at [351, 279] on icon "button" at bounding box center [352, 282] width 12 height 12
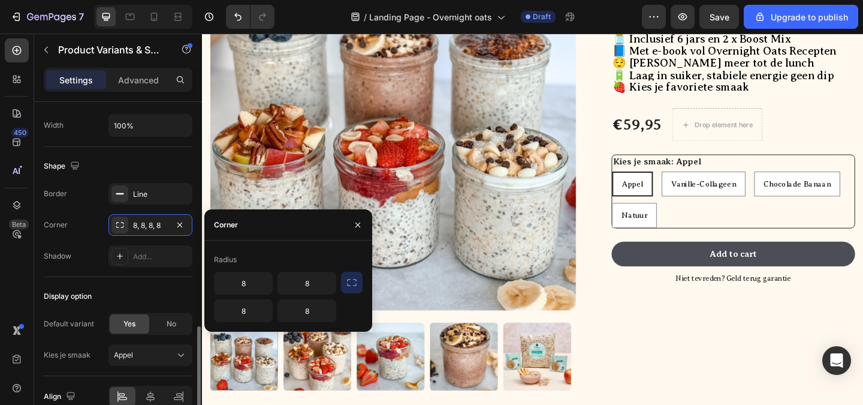
click at [162, 278] on div "Display option Default variant Yes No Kies je smaak Appel" at bounding box center [118, 326] width 149 height 99
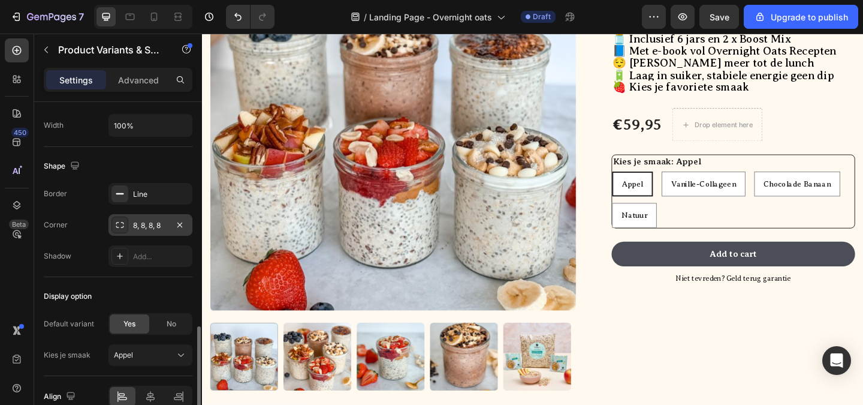
click at [159, 222] on div "8, 8, 8, 8" at bounding box center [150, 225] width 35 height 11
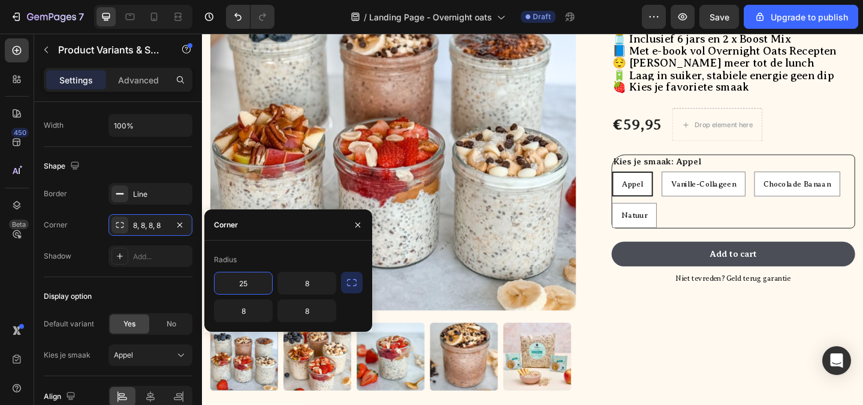
type input "8"
click at [179, 221] on icon "button" at bounding box center [180, 225] width 10 height 10
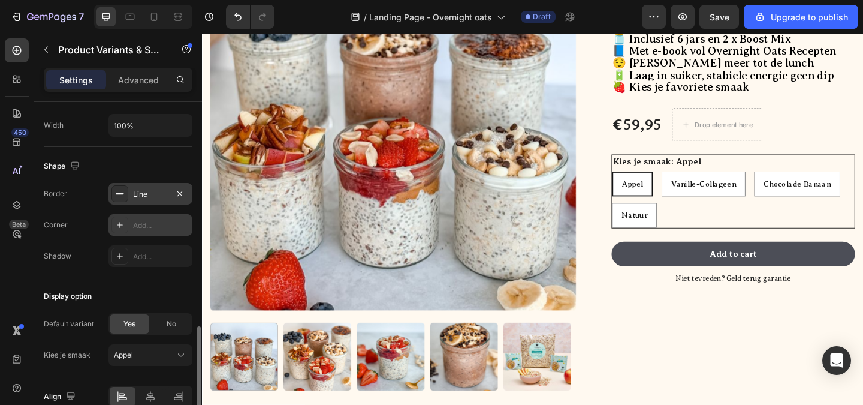
click at [119, 197] on icon at bounding box center [120, 194] width 10 height 10
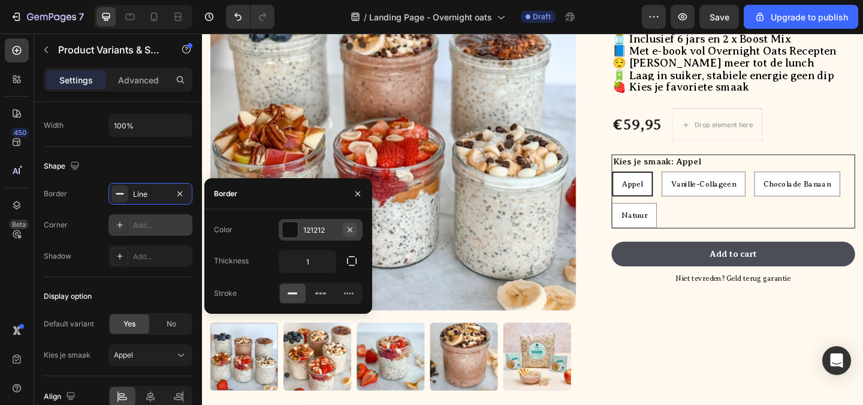
click at [351, 228] on icon "button" at bounding box center [350, 230] width 10 height 10
drag, startPoint x: 357, startPoint y: 189, endPoint x: 47, endPoint y: 186, distance: 309.9
click at [357, 189] on icon "button" at bounding box center [358, 194] width 10 height 10
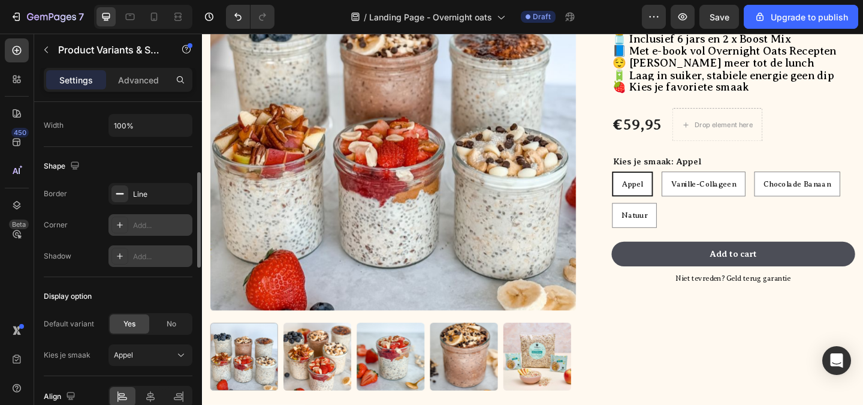
scroll to position [668, 0]
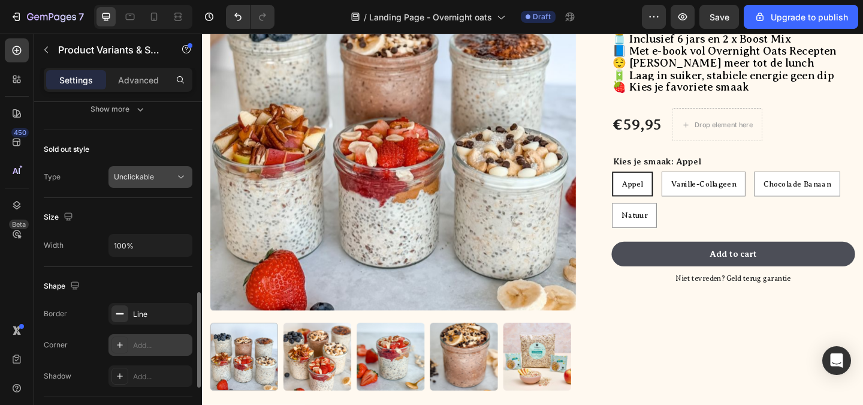
click at [143, 178] on span "Unclickable" at bounding box center [134, 176] width 40 height 9
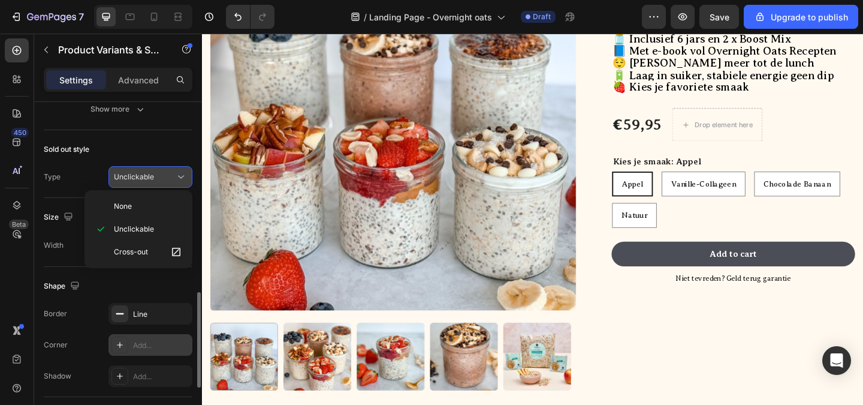
click at [143, 178] on span "Unclickable" at bounding box center [134, 176] width 40 height 9
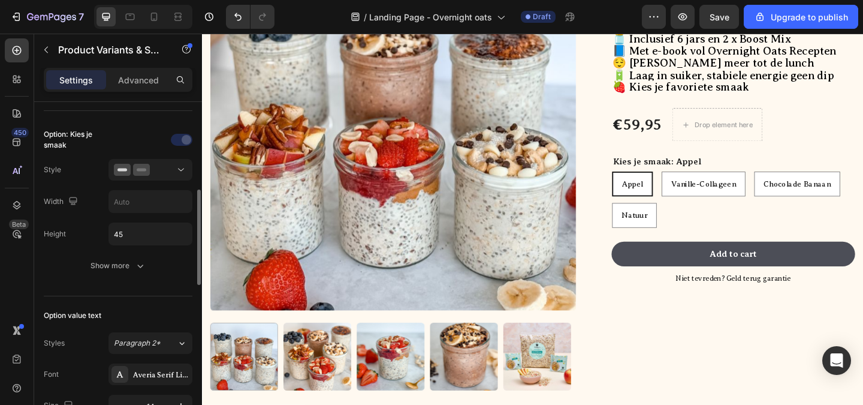
scroll to position [249, 0]
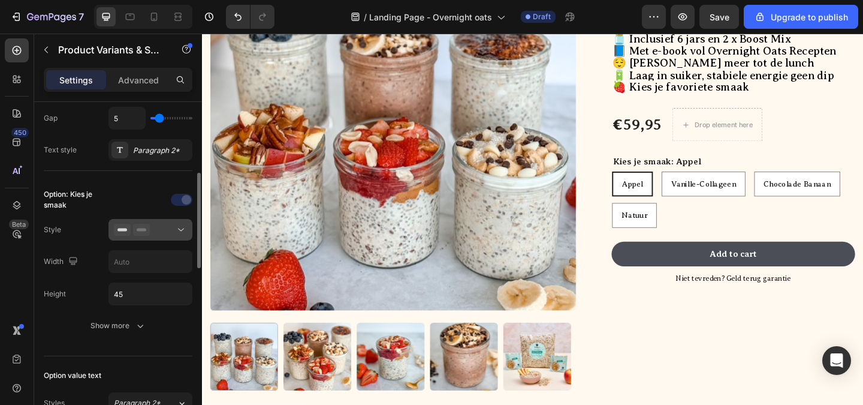
click at [143, 230] on rect at bounding box center [142, 229] width 10 height 3
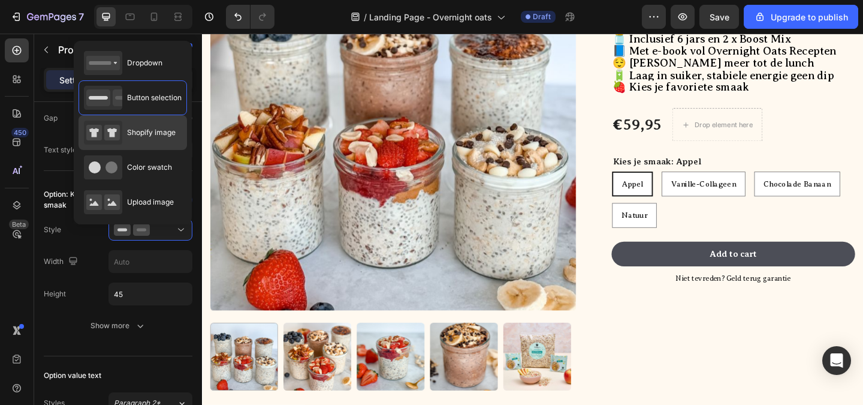
click at [151, 150] on div "Shopify image" at bounding box center [133, 167] width 108 height 35
type input "64"
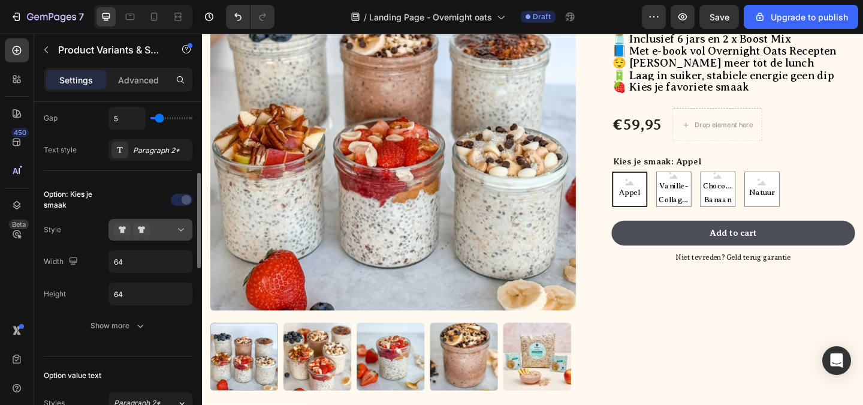
click at [145, 230] on icon at bounding box center [141, 230] width 17 height 12
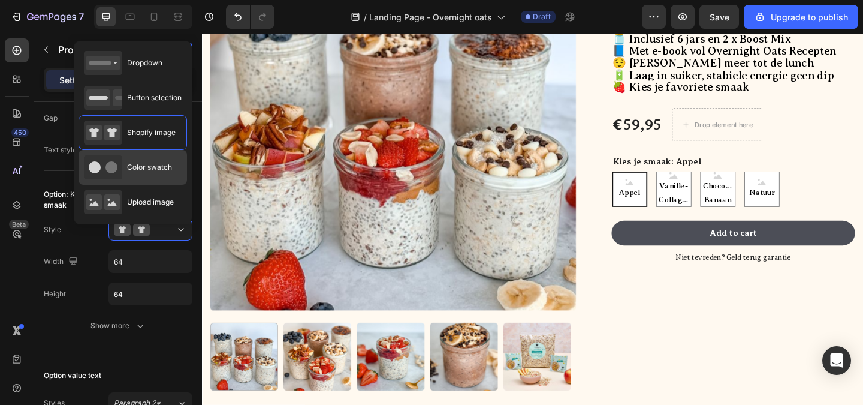
click at [156, 172] on span "Color swatch" at bounding box center [149, 167] width 45 height 11
type input "45"
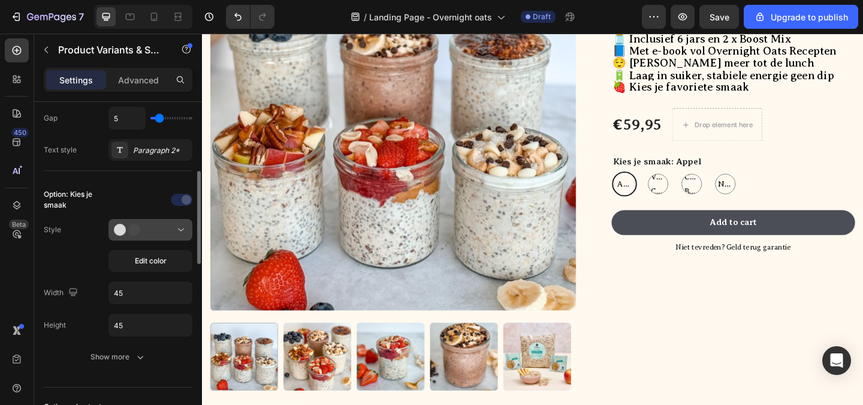
click at [143, 237] on button at bounding box center [150, 230] width 84 height 22
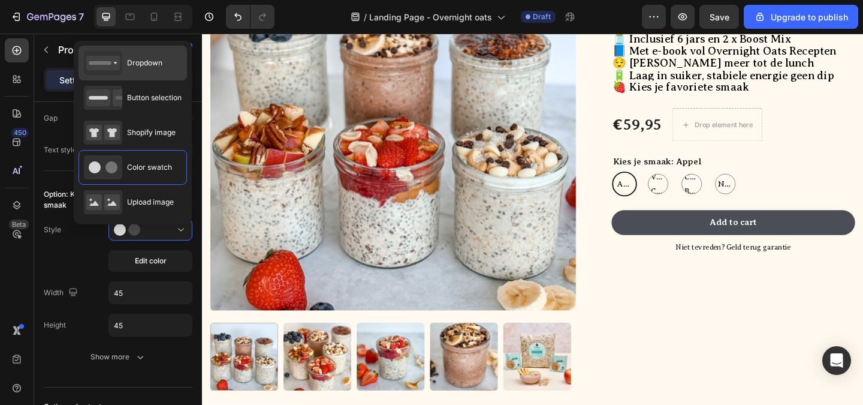
click at [142, 64] on span "Dropdown" at bounding box center [144, 63] width 35 height 11
type input "100%"
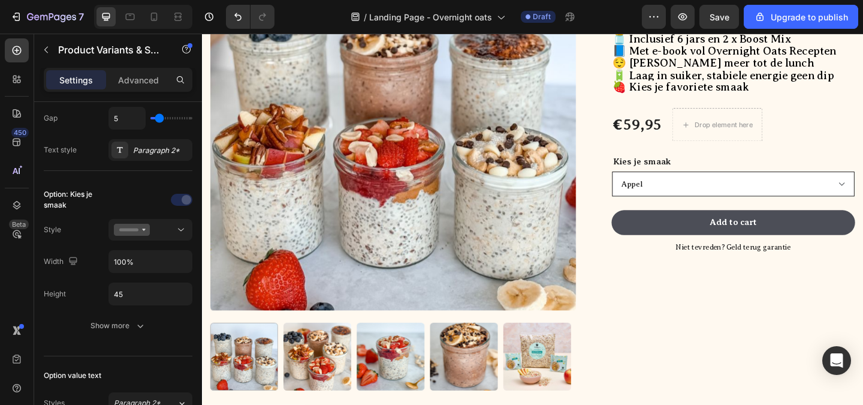
click at [696, 202] on select "Appel Vanille-Collageen Chocolade Banaan Natuur" at bounding box center [780, 196] width 264 height 27
click at [648, 183] on select "Appel Vanille-Collageen Chocolade Banaan Natuur" at bounding box center [780, 196] width 264 height 27
click at [704, 195] on select "Appel Vanille-Collageen Chocolade Banaan Natuur" at bounding box center [780, 196] width 264 height 27
click at [648, 183] on select "Appel Vanille-Collageen Chocolade Banaan Natuur" at bounding box center [780, 196] width 264 height 27
select select "Appel"
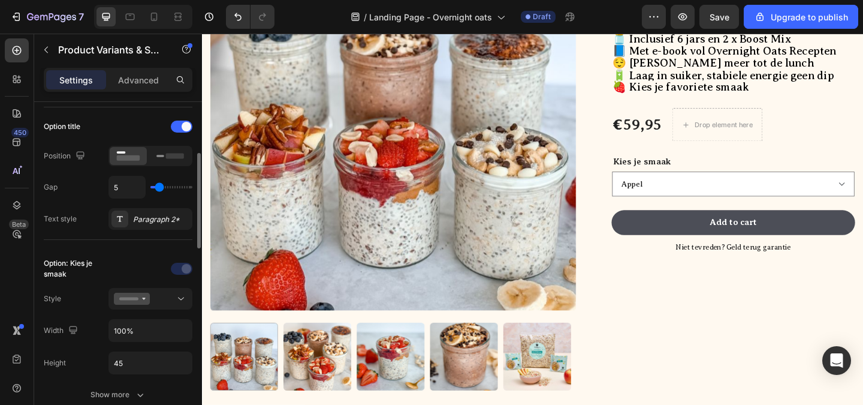
scroll to position [300, 0]
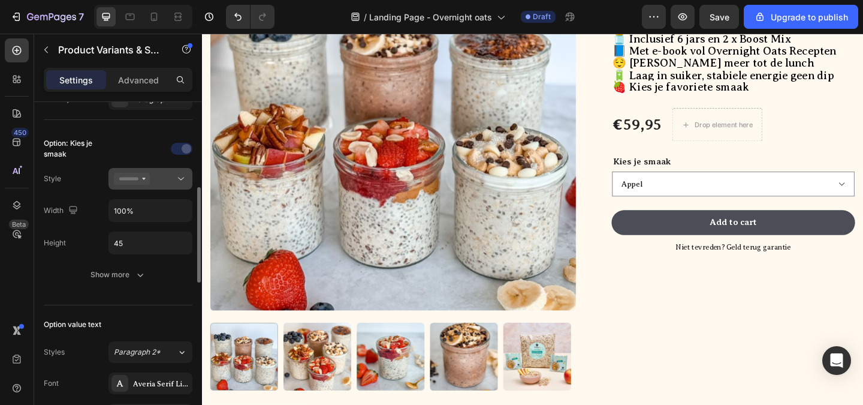
click at [146, 181] on icon at bounding box center [132, 179] width 36 height 12
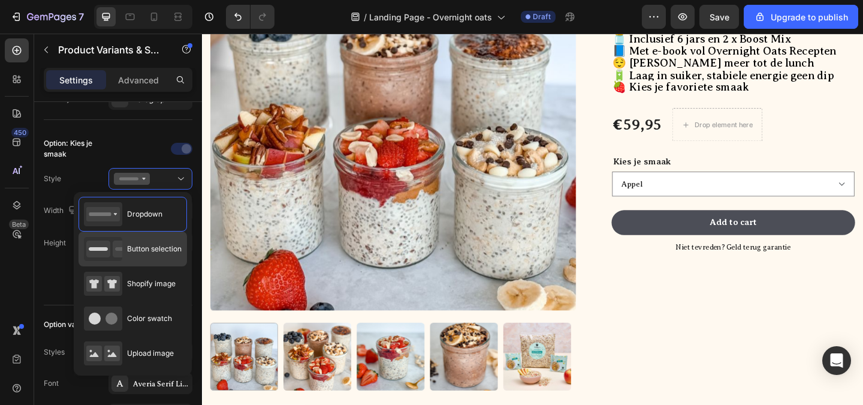
click at [146, 240] on div "Button selection" at bounding box center [133, 249] width 98 height 24
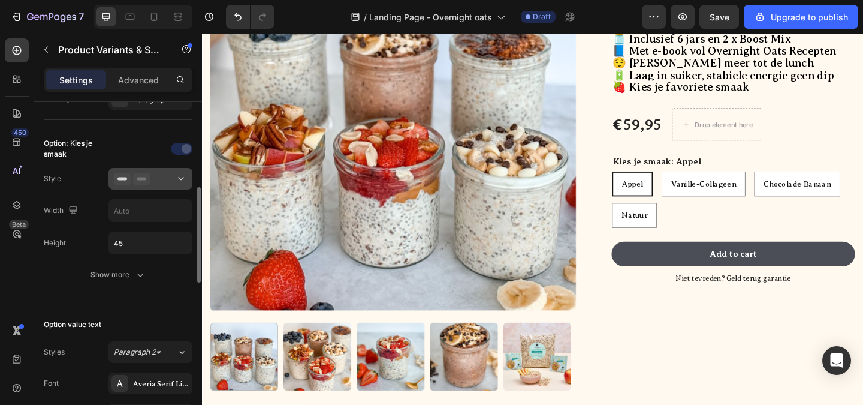
click at [148, 177] on icon at bounding box center [141, 179] width 17 height 12
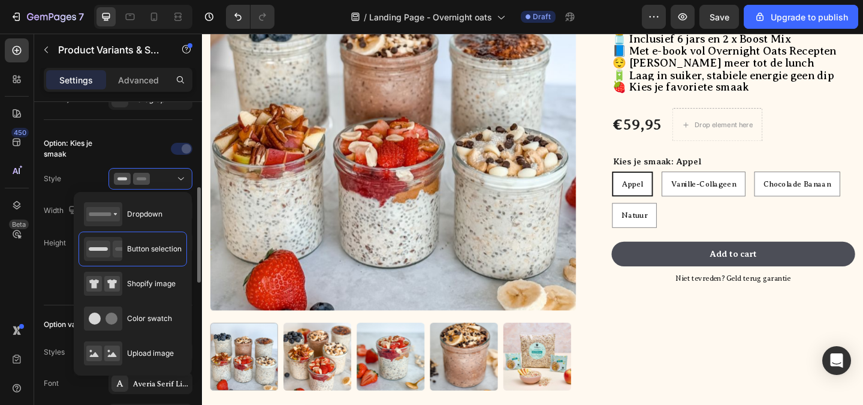
click at [124, 138] on div "Option: Kies je smaak Style Width Height 45 Show more" at bounding box center [118, 211] width 149 height 165
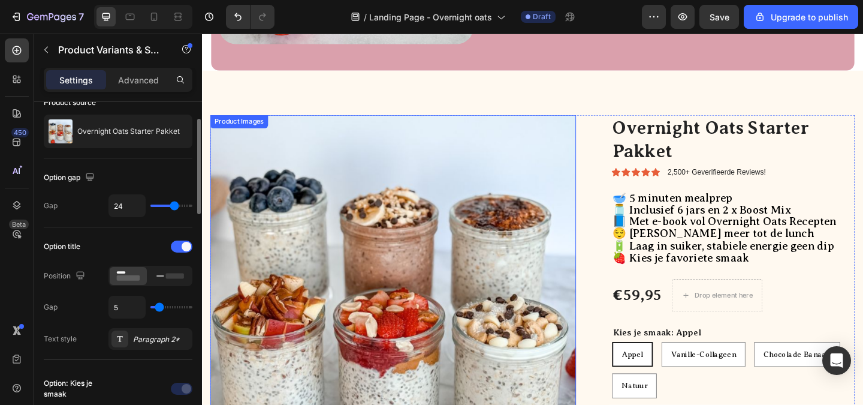
scroll to position [1136, 0]
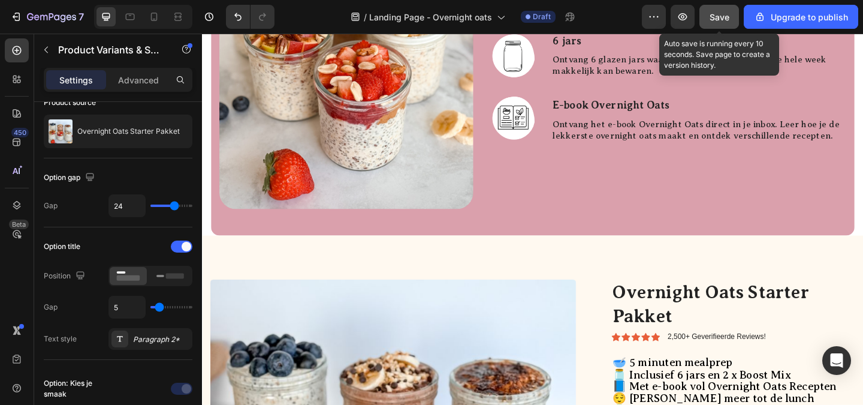
click at [718, 18] on span "Save" at bounding box center [720, 17] width 20 height 10
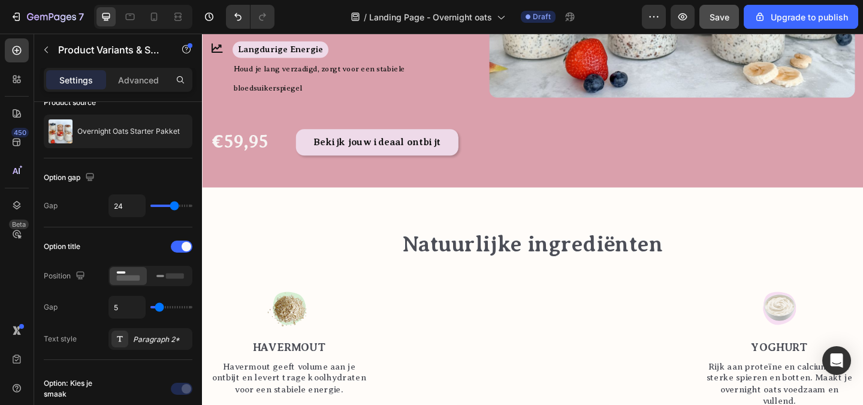
scroll to position [0, 0]
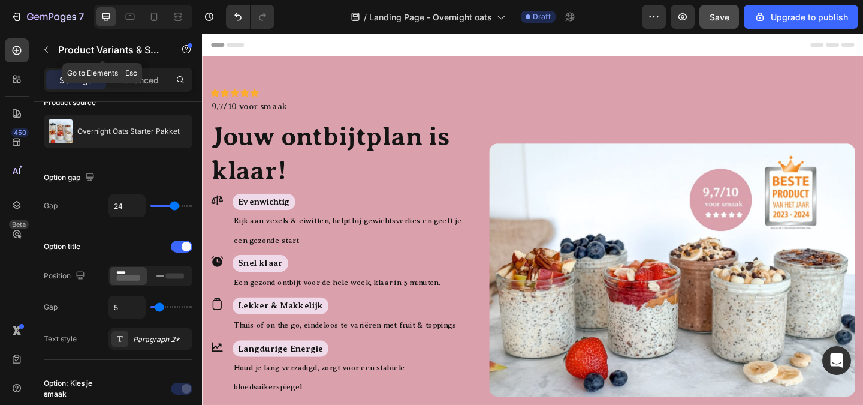
click at [46, 50] on icon "button" at bounding box center [46, 50] width 10 height 10
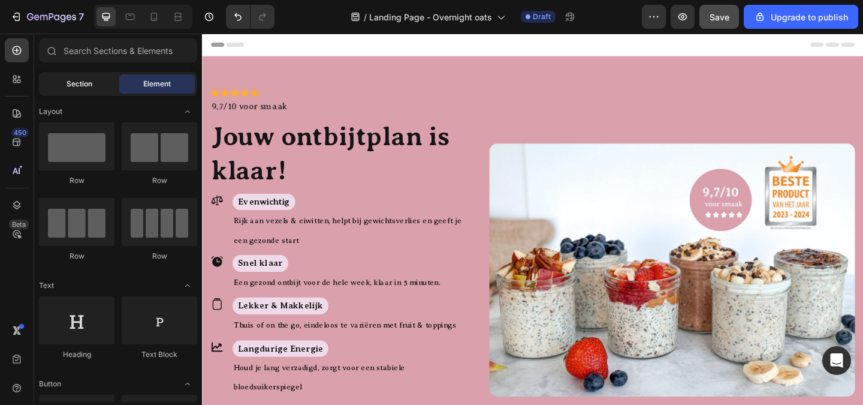
click at [68, 79] on span "Section" at bounding box center [80, 84] width 26 height 11
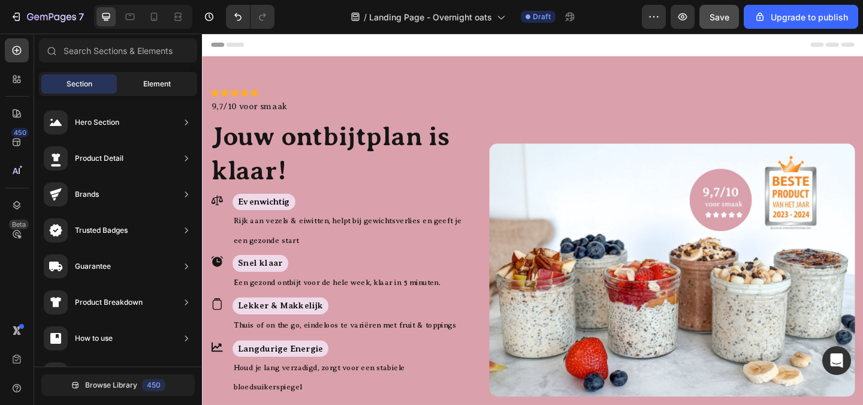
click at [129, 82] on div "Element" at bounding box center [157, 83] width 76 height 19
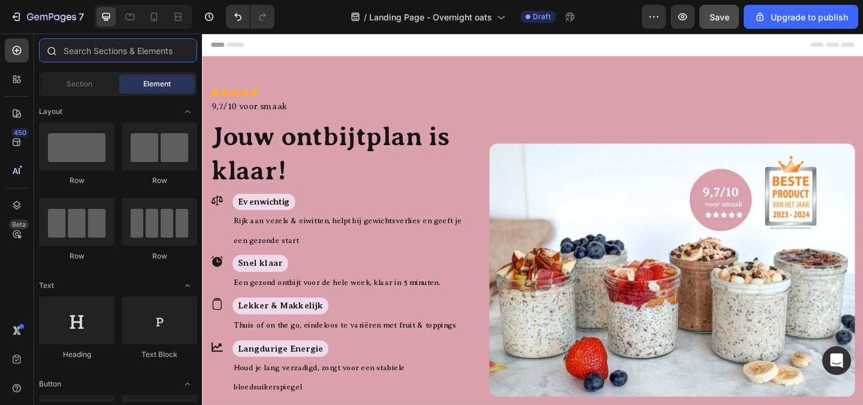
click at [105, 53] on input "text" at bounding box center [118, 50] width 158 height 24
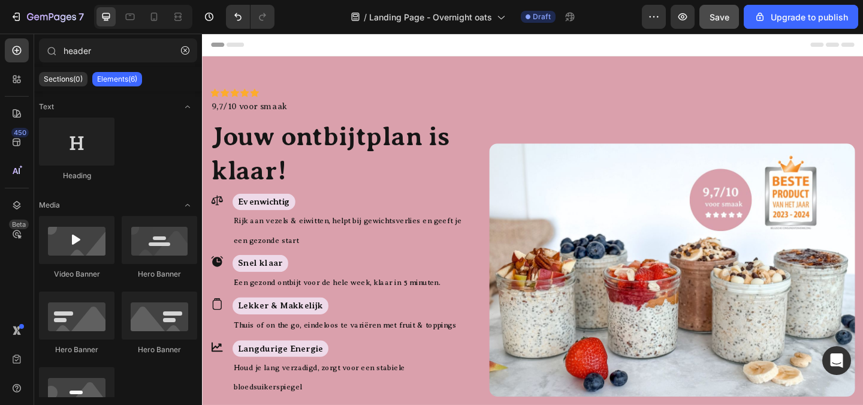
click at [574, 52] on div "Header" at bounding box center [562, 46] width 700 height 24
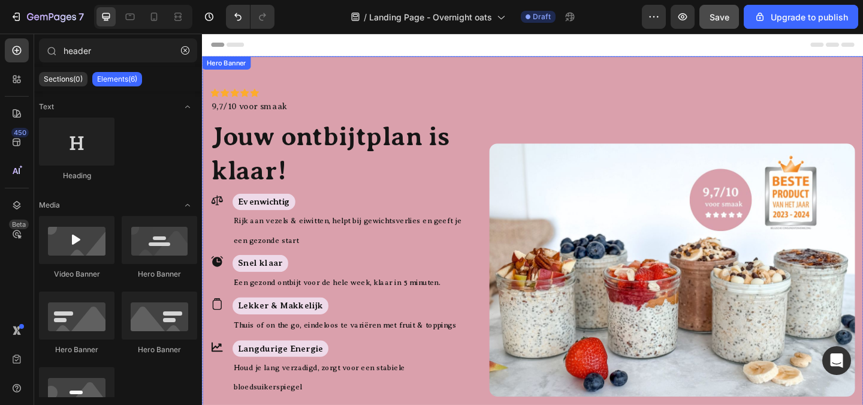
click at [569, 67] on div "Icon Icon Icon Icon Icon Icon List Icon Icon Icon Icon Icon Icon List 9,7/10 vo…" at bounding box center [561, 292] width 719 height 468
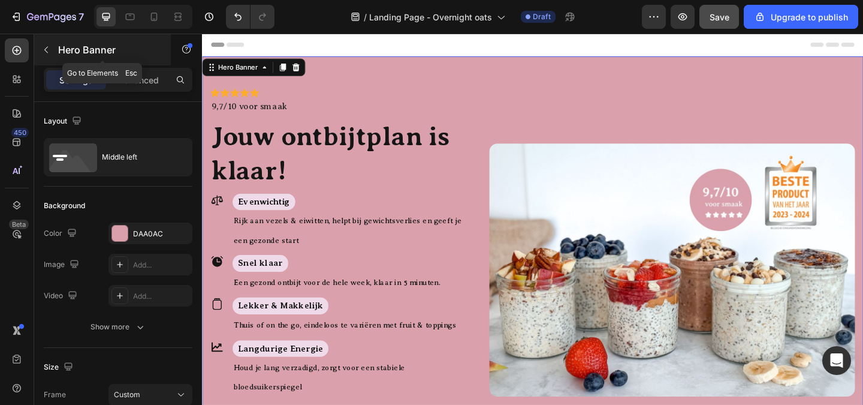
click at [49, 53] on icon "button" at bounding box center [46, 50] width 10 height 10
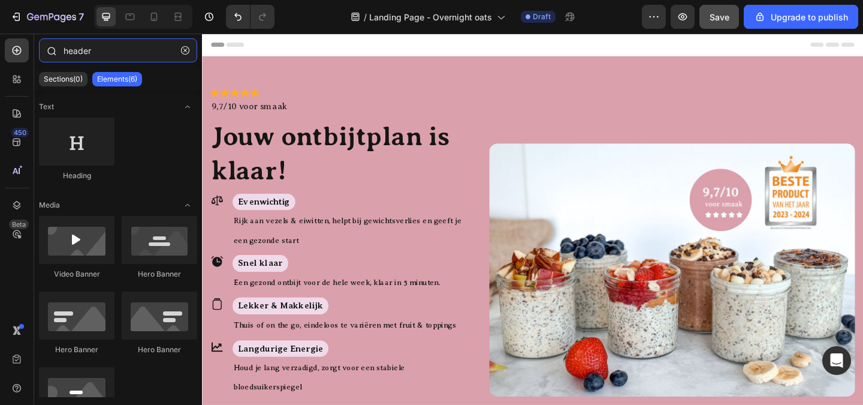
click at [112, 58] on input "header" at bounding box center [118, 50] width 158 height 24
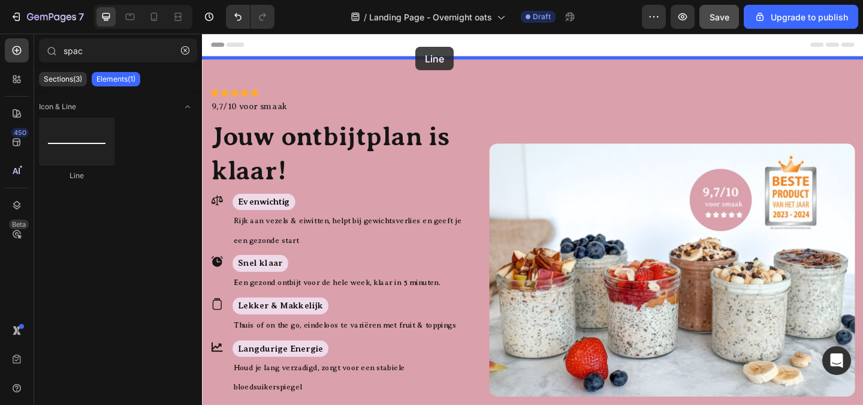
drag, startPoint x: 272, startPoint y: 188, endPoint x: 434, endPoint y: 48, distance: 213.8
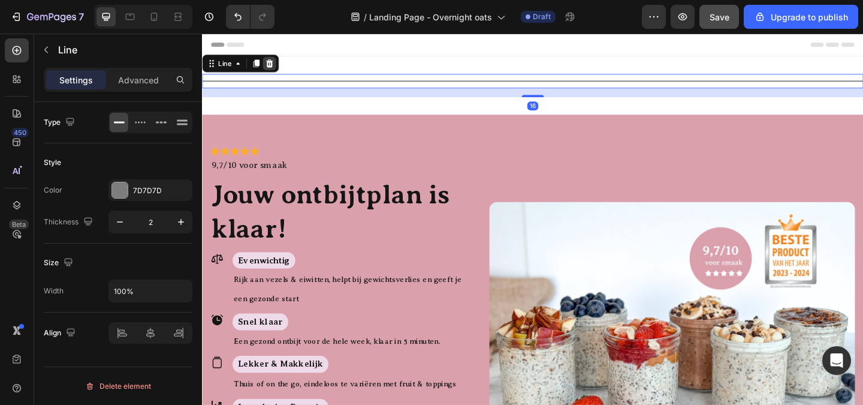
click at [279, 65] on icon at bounding box center [275, 66] width 10 height 10
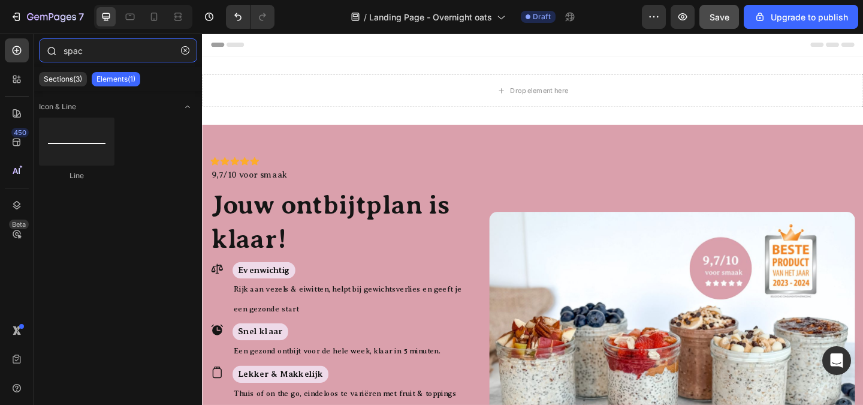
click at [101, 55] on input "spac" at bounding box center [118, 50] width 158 height 24
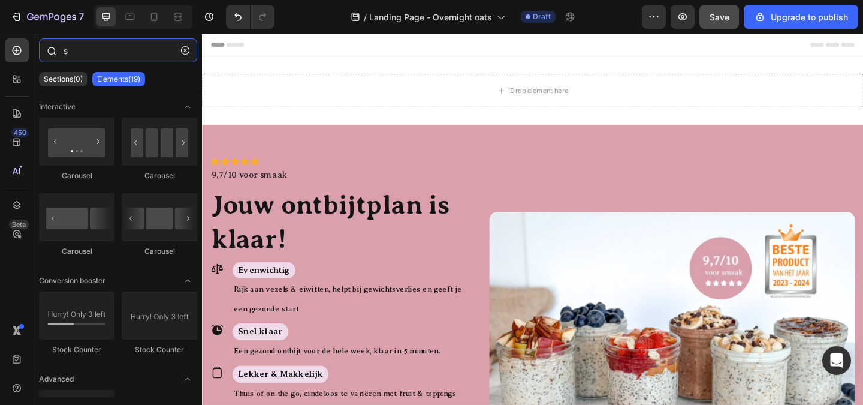
type input "sp"
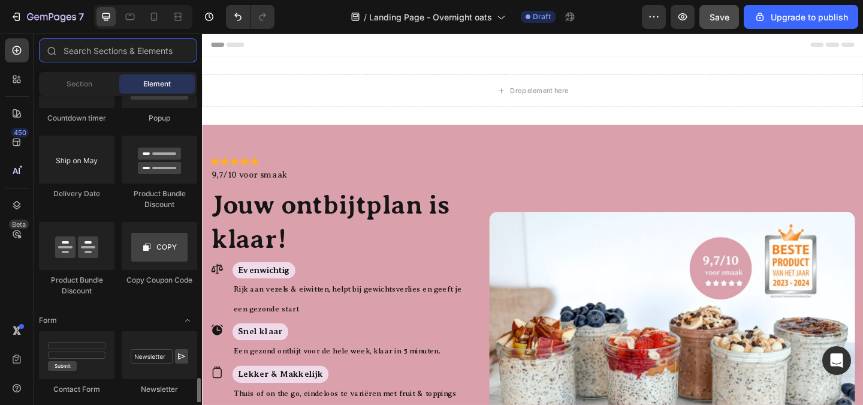
scroll to position [2817, 0]
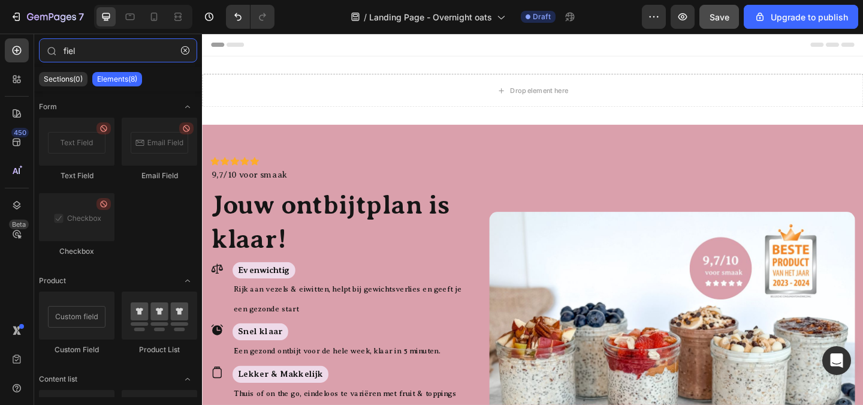
type input "field"
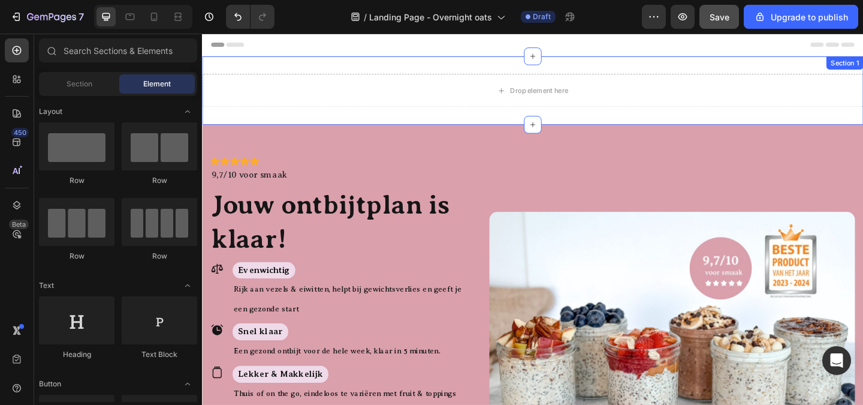
click at [534, 117] on div "Drop element here Section 1" at bounding box center [561, 95] width 719 height 74
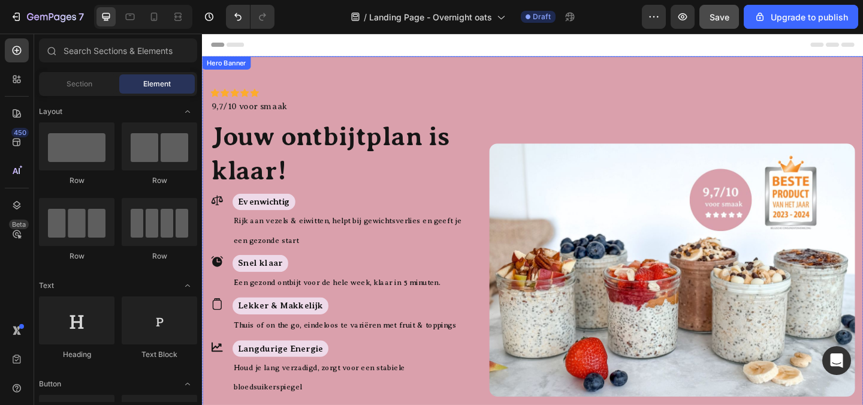
click at [505, 73] on div "Icon Icon Icon Icon Icon Icon List Icon Icon Icon Icon Icon Icon List 9,7/10 vo…" at bounding box center [561, 292] width 719 height 468
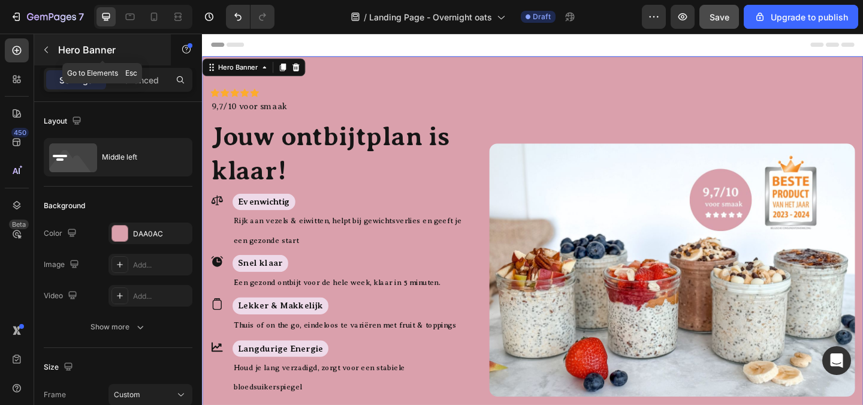
click at [47, 53] on icon "button" at bounding box center [46, 50] width 10 height 10
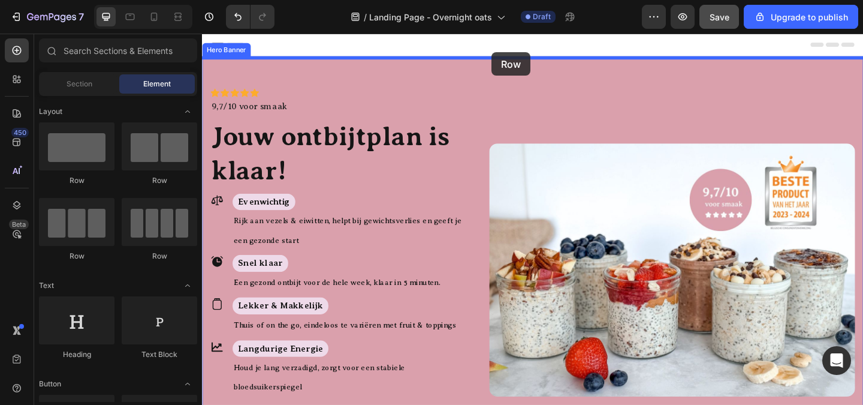
drag, startPoint x: 288, startPoint y: 178, endPoint x: 517, endPoint y: 54, distance: 260.4
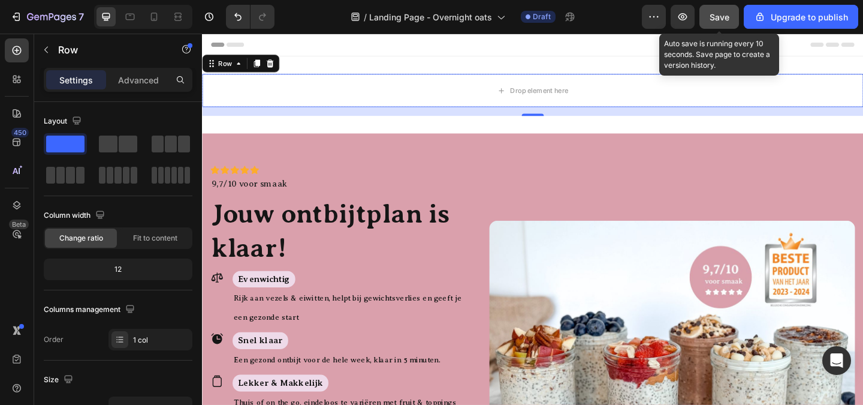
click at [713, 17] on span "Save" at bounding box center [720, 17] width 20 height 10
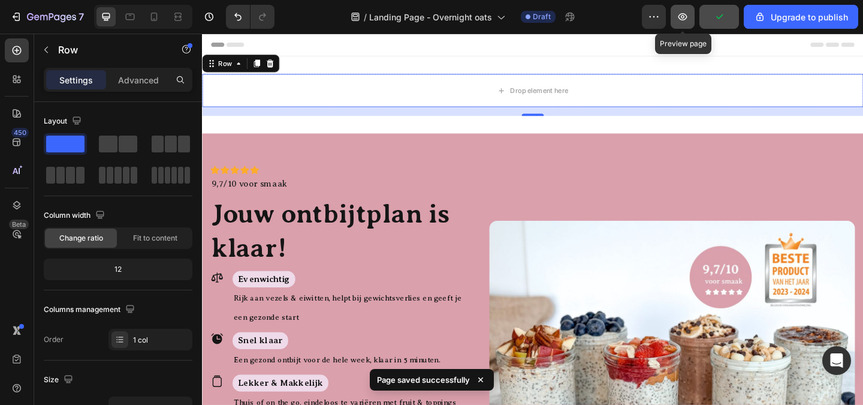
click at [689, 20] on icon "button" at bounding box center [683, 17] width 12 height 12
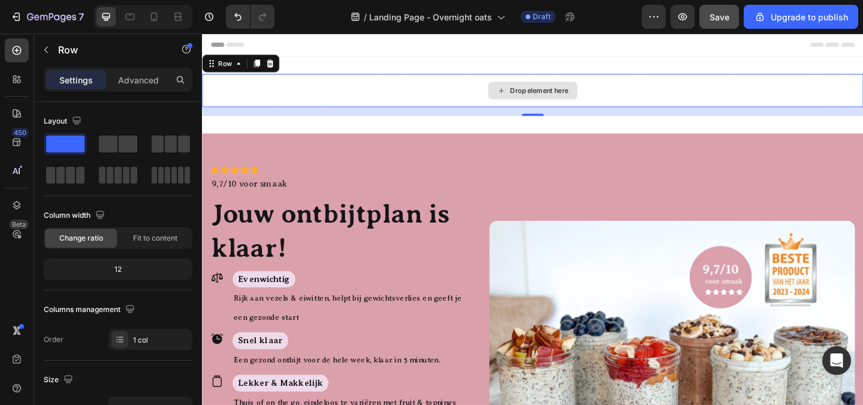
click at [716, 91] on div "Drop element here" at bounding box center [561, 95] width 719 height 36
click at [434, 92] on div "Drop element here" at bounding box center [561, 95] width 719 height 36
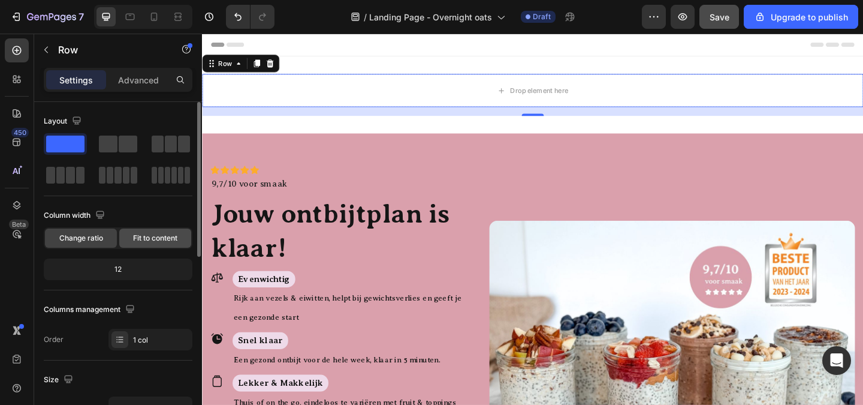
click at [148, 240] on span "Fit to content" at bounding box center [155, 238] width 44 height 11
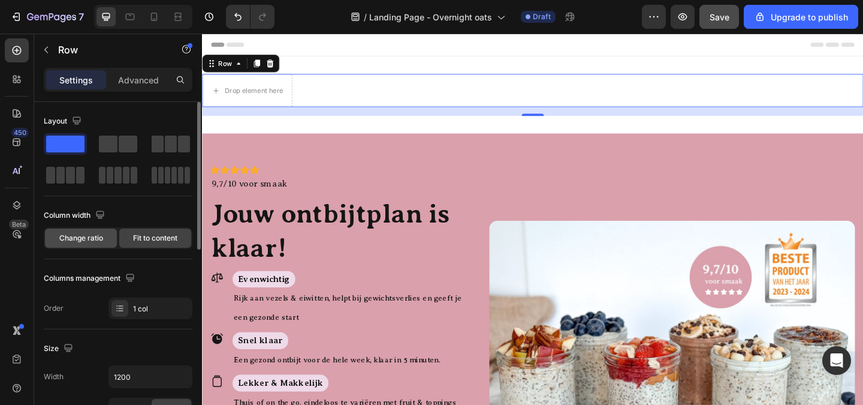
click at [98, 242] on span "Change ratio" at bounding box center [81, 238] width 44 height 11
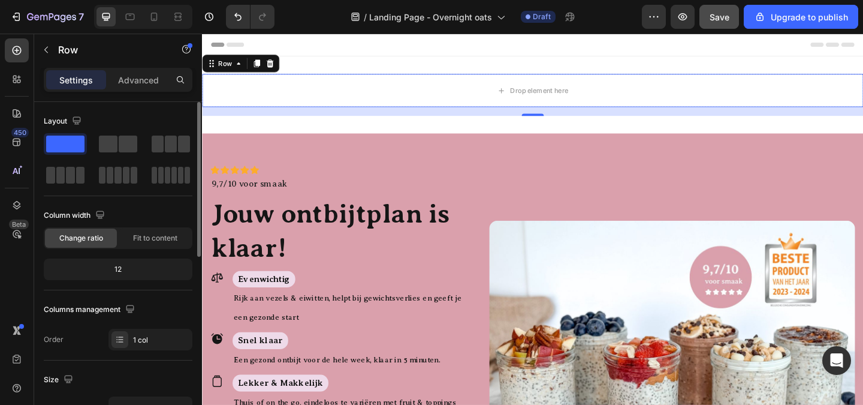
click at [111, 267] on div "12" at bounding box center [118, 269] width 144 height 17
click at [147, 274] on div "12" at bounding box center [118, 269] width 144 height 17
click at [279, 67] on icon at bounding box center [276, 66] width 10 height 10
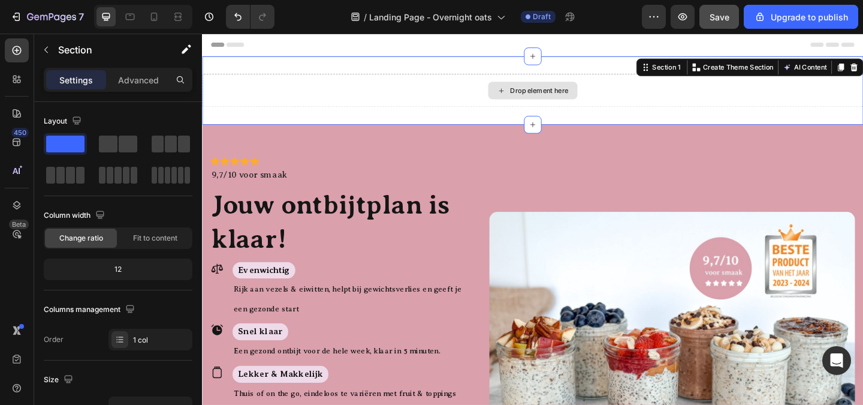
click at [273, 94] on div "Drop element here" at bounding box center [561, 95] width 719 height 36
click at [711, 72] on div "Section 1" at bounding box center [706, 70] width 35 height 11
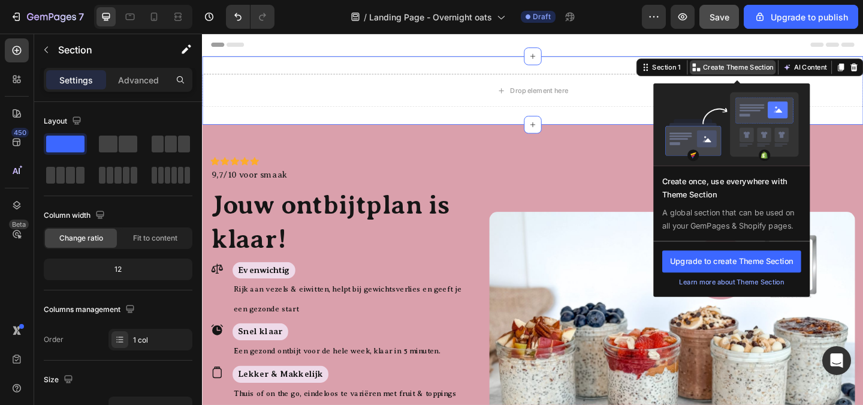
click at [770, 74] on p "Create Theme Section" at bounding box center [785, 70] width 77 height 11
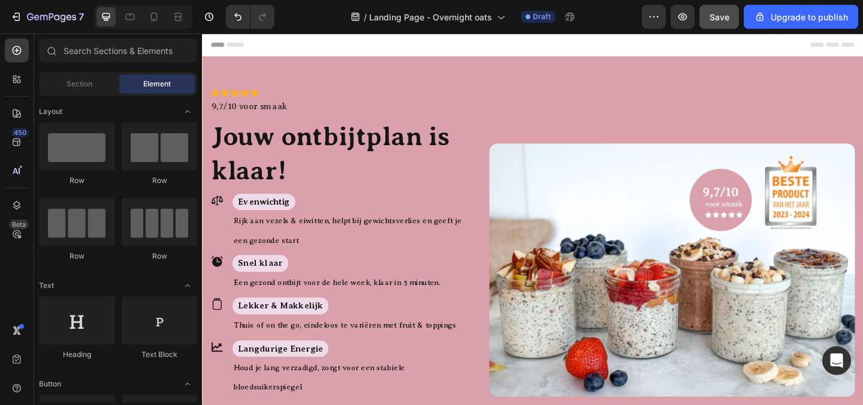
click at [434, 51] on div "Header" at bounding box center [562, 46] width 700 height 24
click at [219, 46] on icon at bounding box center [216, 45] width 8 height 8
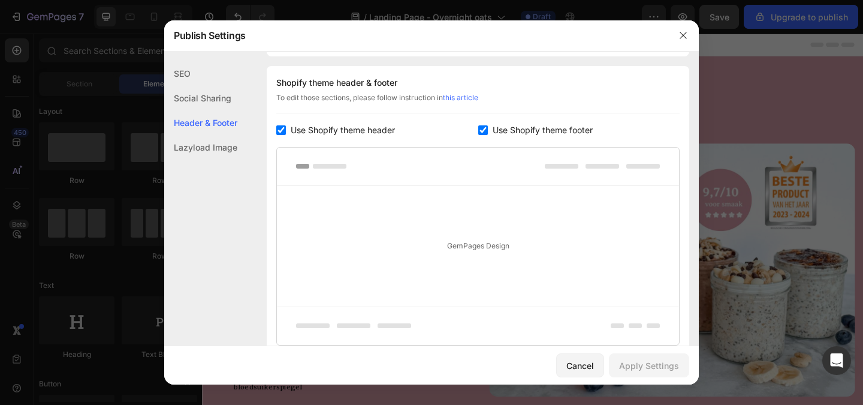
scroll to position [562, 0]
click at [586, 372] on button "Cancel" at bounding box center [580, 365] width 48 height 24
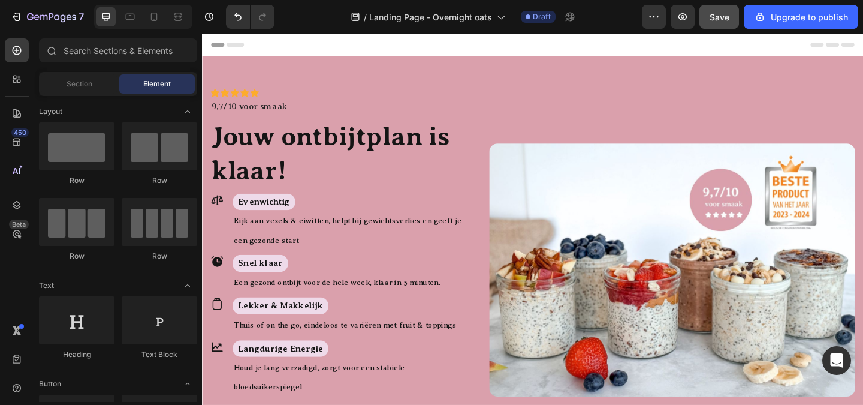
click at [730, 19] on button "Save" at bounding box center [719, 17] width 40 height 24
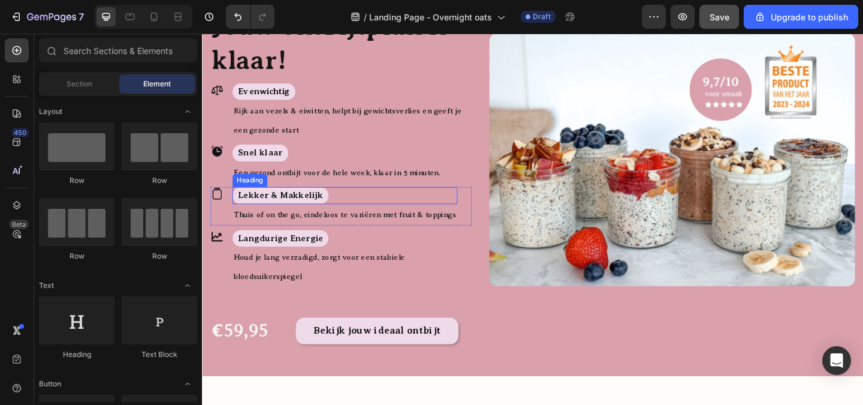
scroll to position [180, 0]
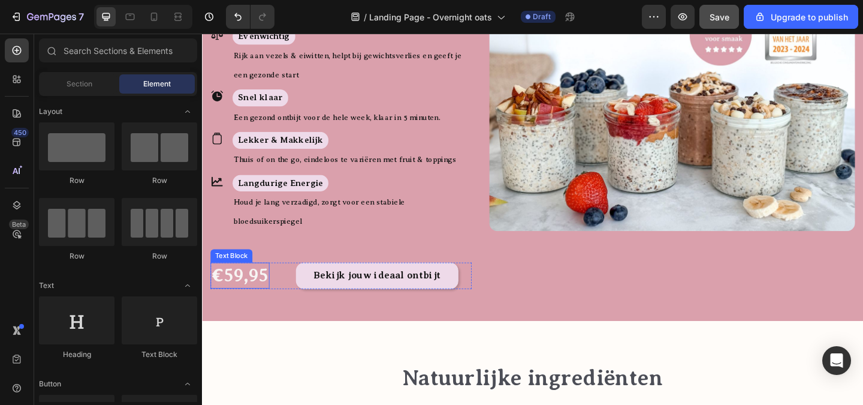
click at [258, 284] on p "€59,95" at bounding box center [243, 297] width 62 height 26
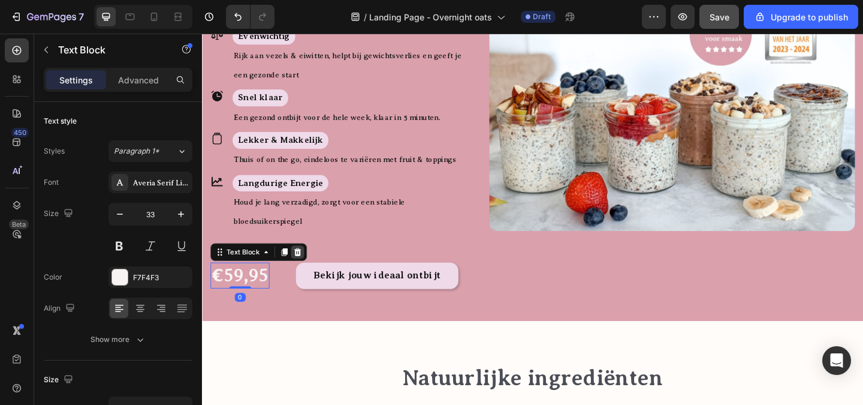
click at [307, 267] on icon at bounding box center [306, 271] width 8 height 8
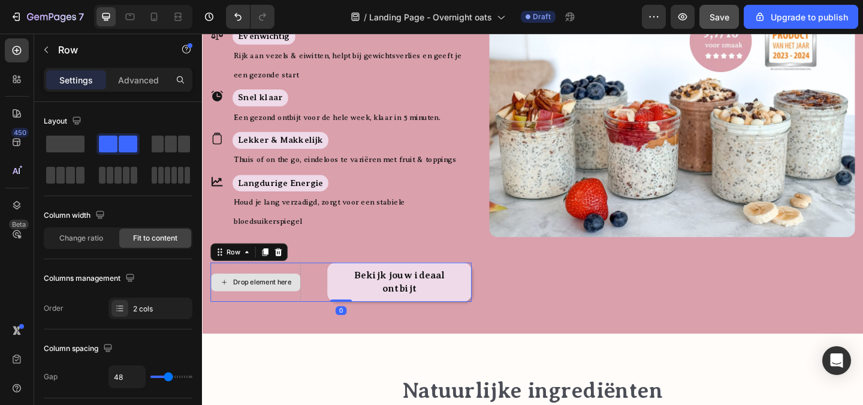
click at [276, 282] on div "Drop element here" at bounding box center [260, 303] width 98 height 43
click at [284, 267] on icon at bounding box center [285, 271] width 8 height 8
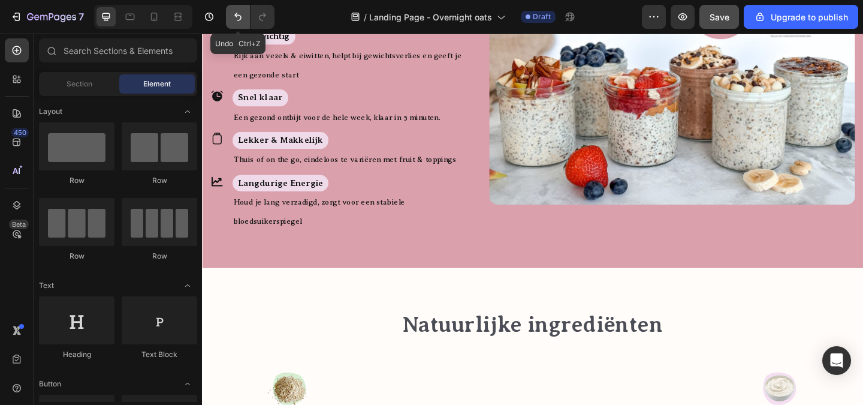
click at [248, 20] on button "Undo/Redo" at bounding box center [238, 17] width 24 height 24
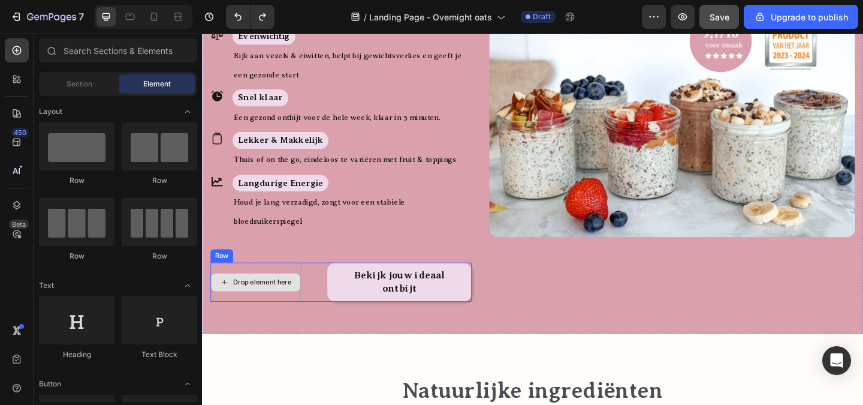
click at [251, 282] on div "Drop element here" at bounding box center [260, 303] width 98 height 43
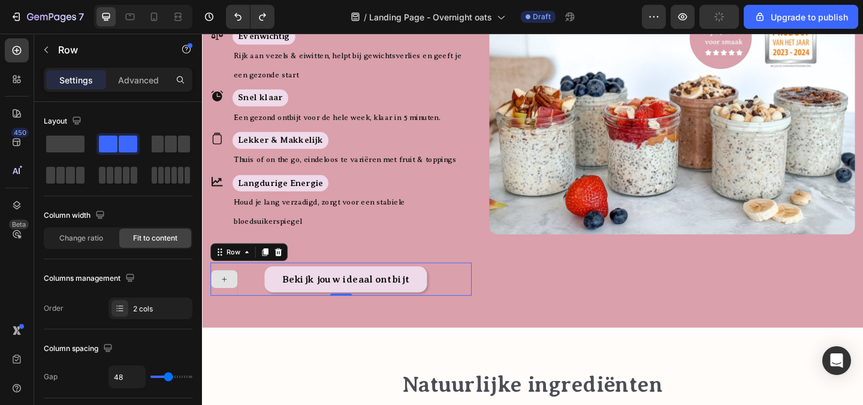
click at [231, 282] on div at bounding box center [226, 300] width 30 height 36
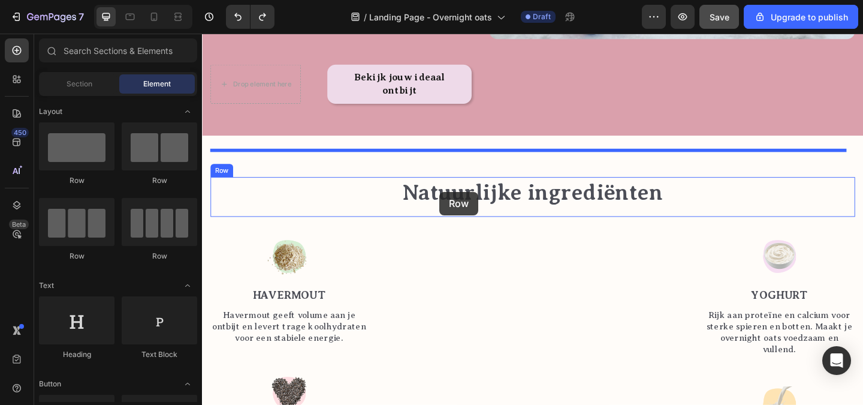
scroll to position [356, 0]
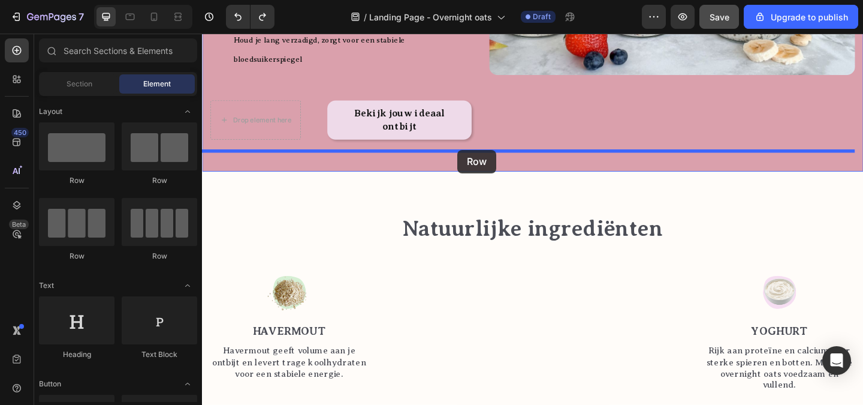
drag, startPoint x: 238, startPoint y: 273, endPoint x: 480, endPoint y: 160, distance: 267.3
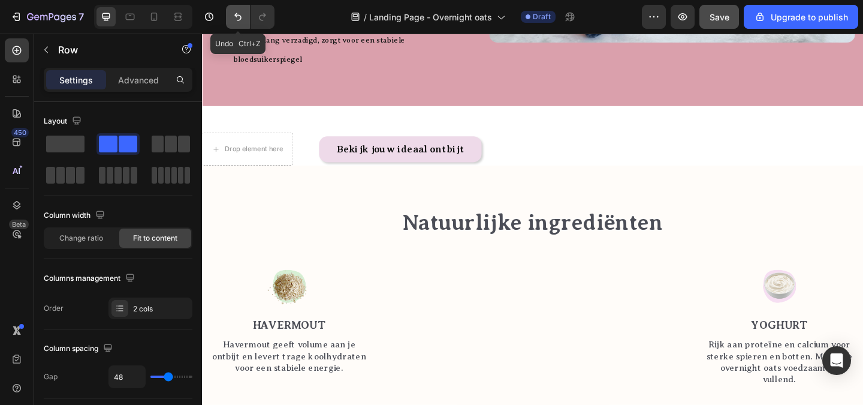
click at [241, 19] on icon "Undo/Redo" at bounding box center [238, 17] width 12 height 12
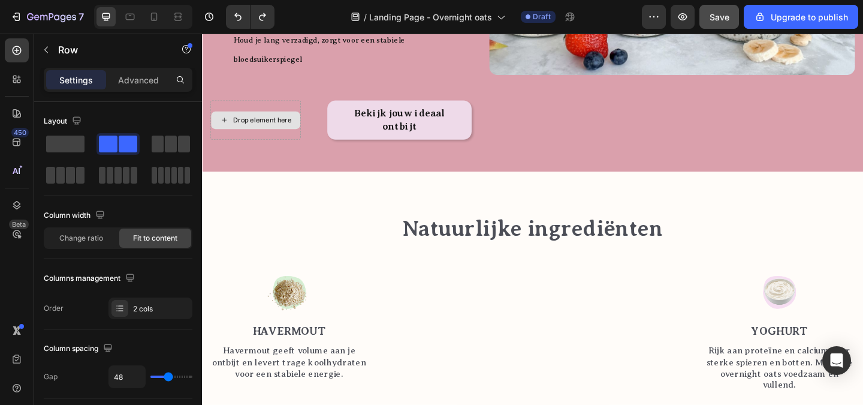
click at [289, 106] on div "Drop element here" at bounding box center [260, 127] width 98 height 43
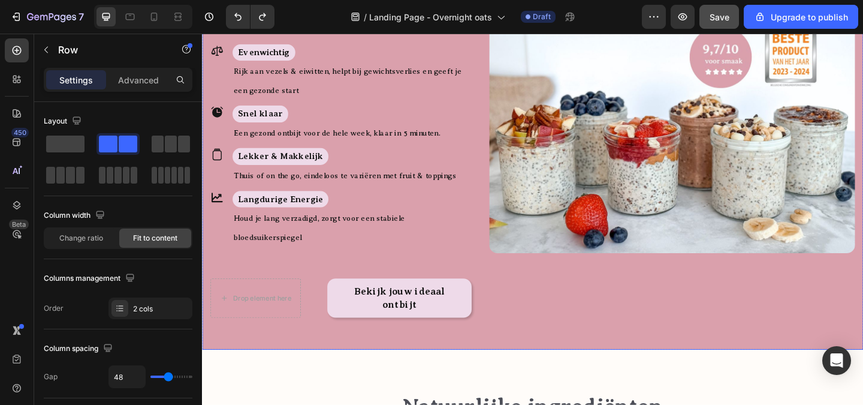
scroll to position [56, 0]
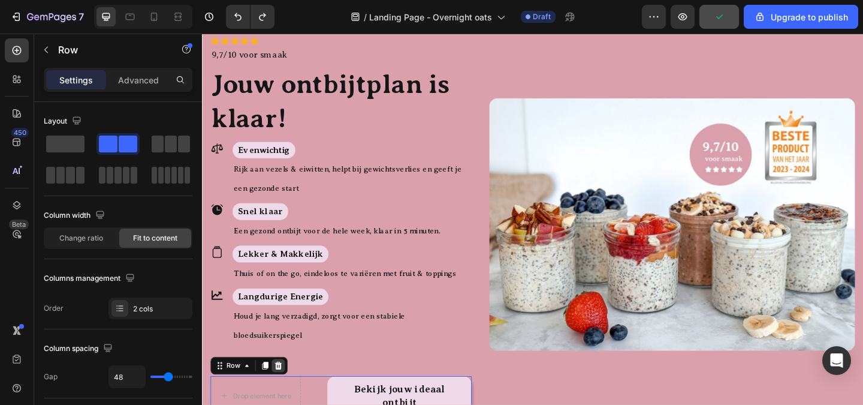
click at [286, 390] on icon at bounding box center [285, 394] width 8 height 8
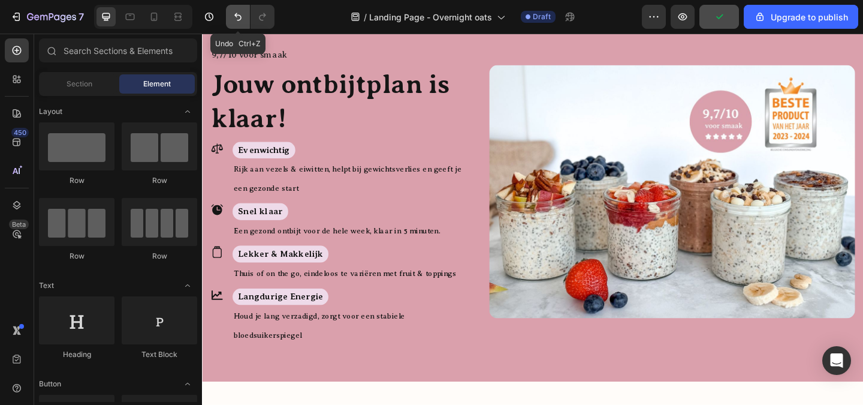
click at [242, 10] on button "Undo/Redo" at bounding box center [238, 17] width 24 height 24
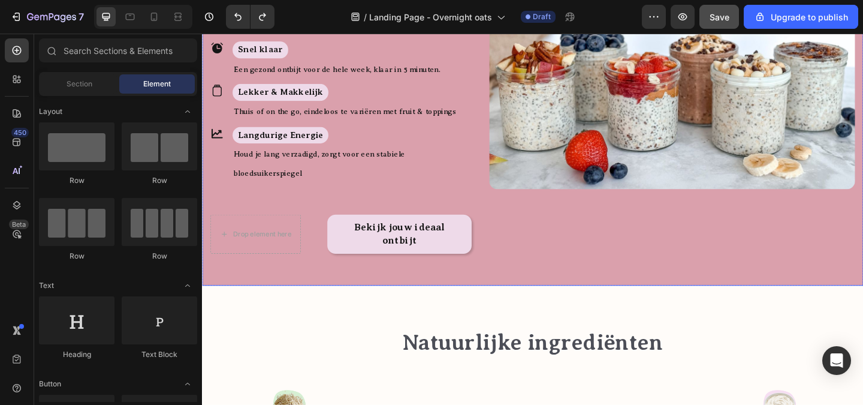
scroll to position [240, 0]
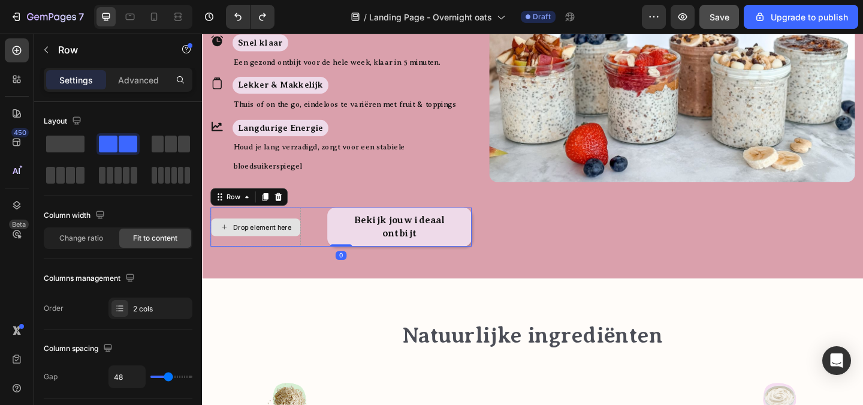
click at [290, 222] on div "Drop element here" at bounding box center [260, 243] width 98 height 43
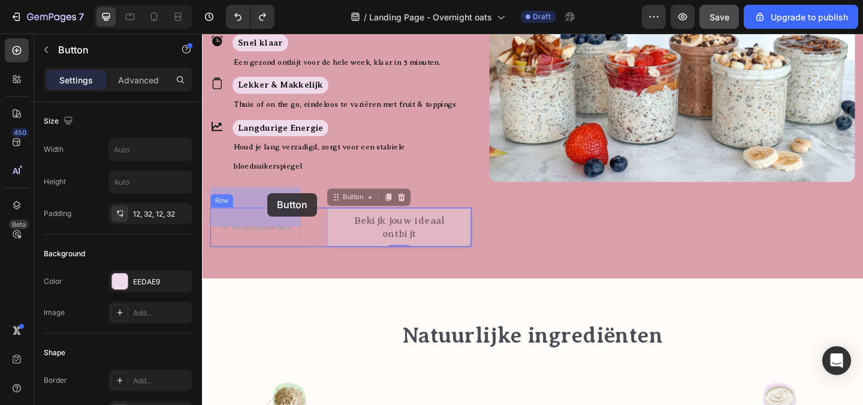
drag, startPoint x: 349, startPoint y: 204, endPoint x: 273, endPoint y: 207, distance: 75.6
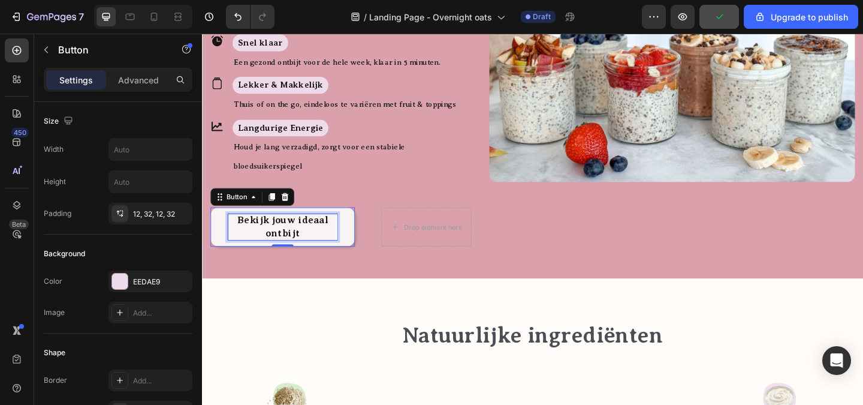
click at [345, 234] on p "Bekijk jouw ideaal ontbijt" at bounding box center [289, 244] width 119 height 28
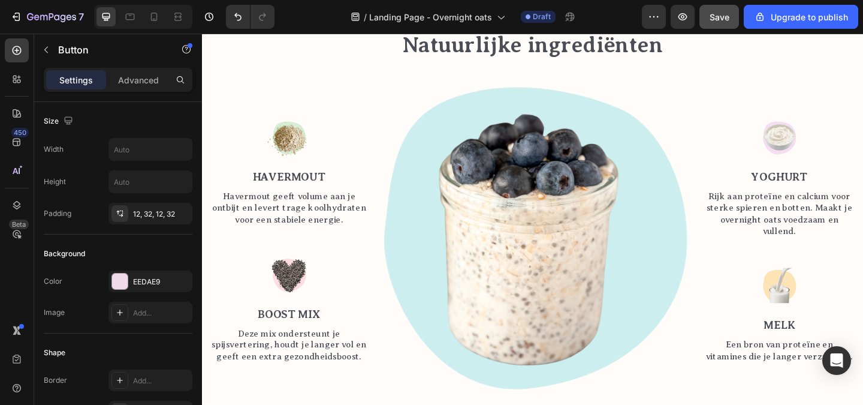
scroll to position [360, 0]
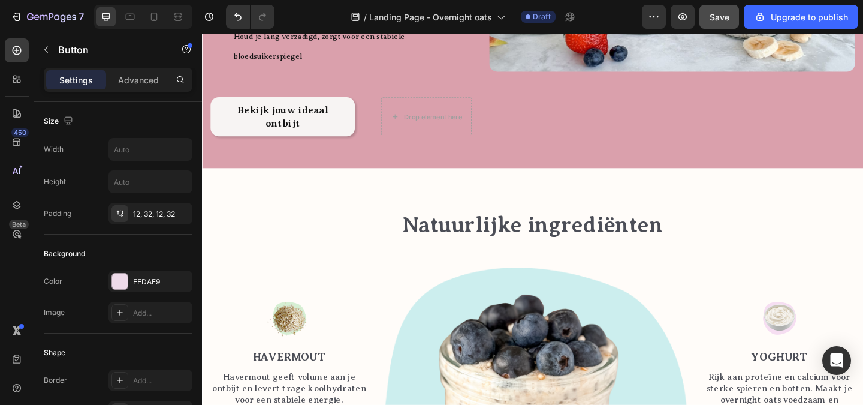
click at [352, 102] on link "Bekijk jouw ideaal ontbijt" at bounding box center [289, 123] width 157 height 43
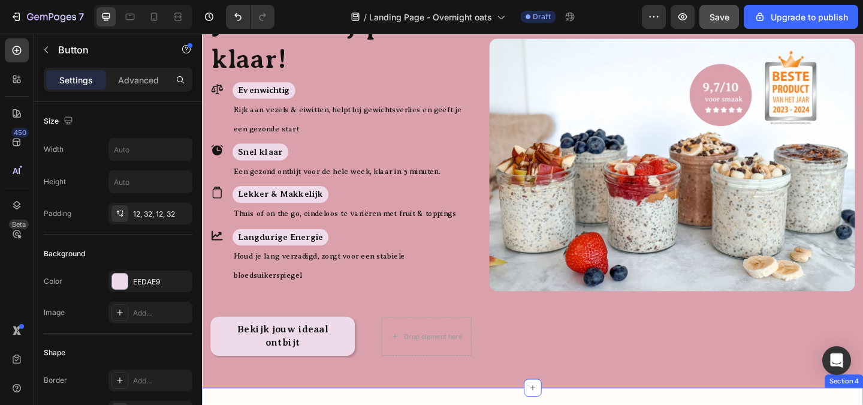
scroll to position [120, 0]
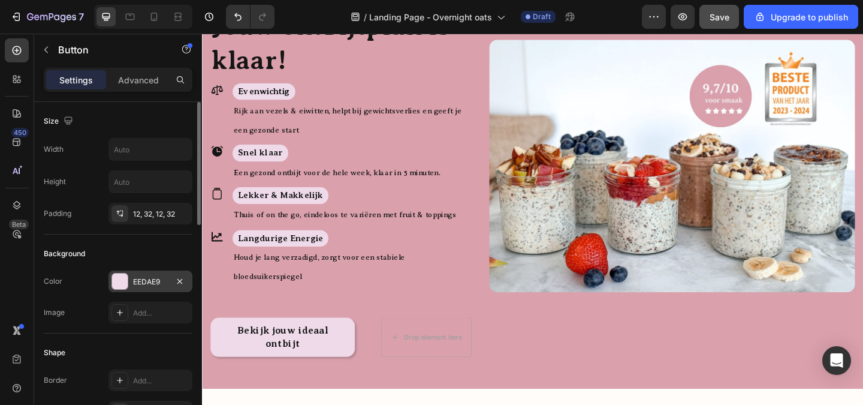
click at [121, 278] on div at bounding box center [120, 281] width 16 height 16
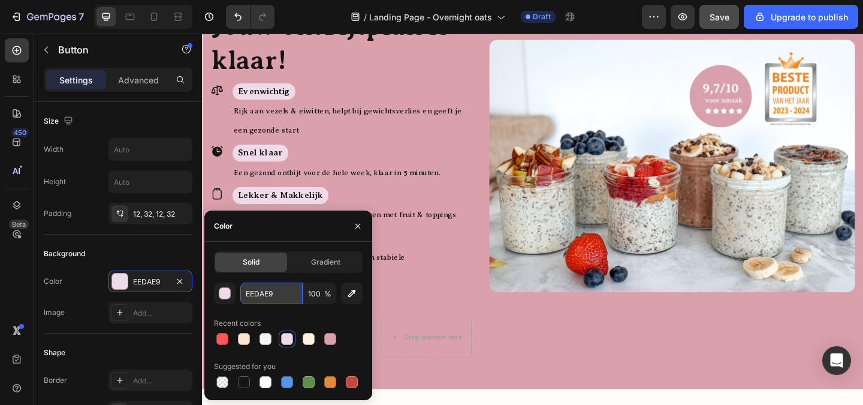
click at [283, 293] on input "EEDAE9" at bounding box center [271, 293] width 62 height 22
paste input "#ff5657"
type input "#ff5657"
click at [571, 367] on div "Icon Icon Icon Icon Icon Icon List Icon Icon Icon Icon Icon Icon List 9,7/10 vo…" at bounding box center [561, 178] width 719 height 481
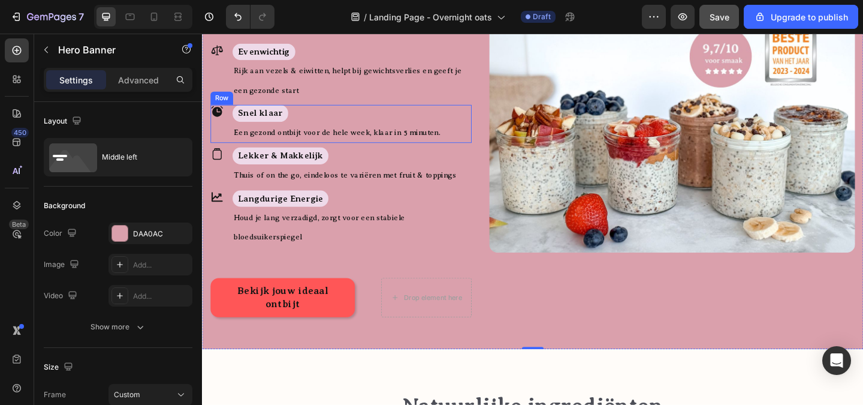
scroll to position [180, 0]
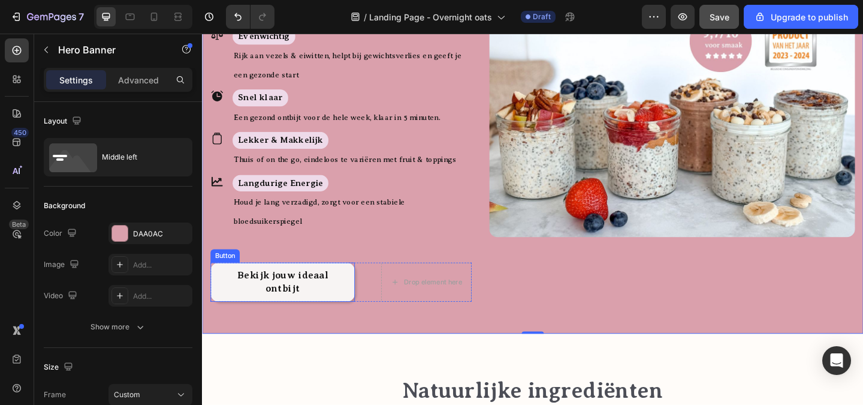
click at [351, 286] on link "Bekijk jouw ideaal ontbijt" at bounding box center [289, 303] width 157 height 43
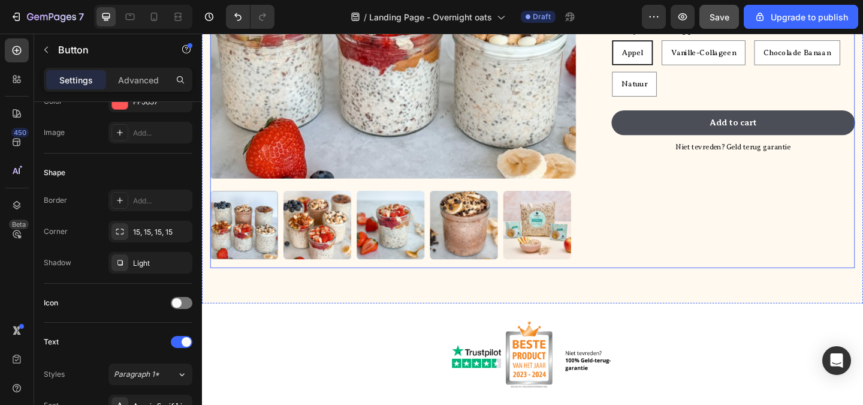
scroll to position [1738, 0]
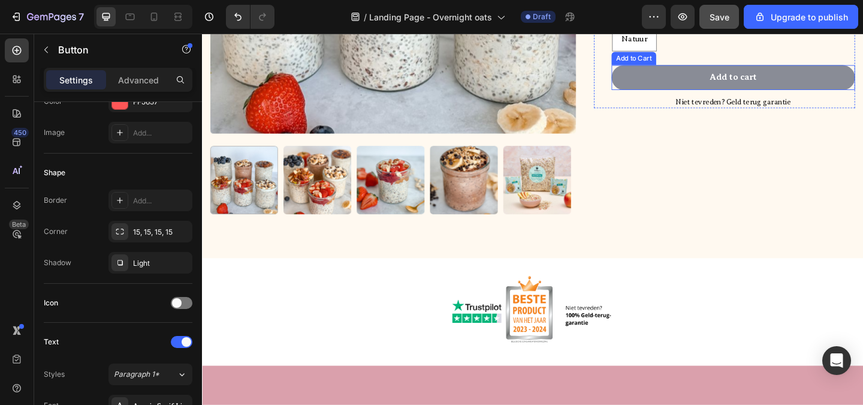
click at [838, 80] on button "Add to cart" at bounding box center [779, 81] width 265 height 27
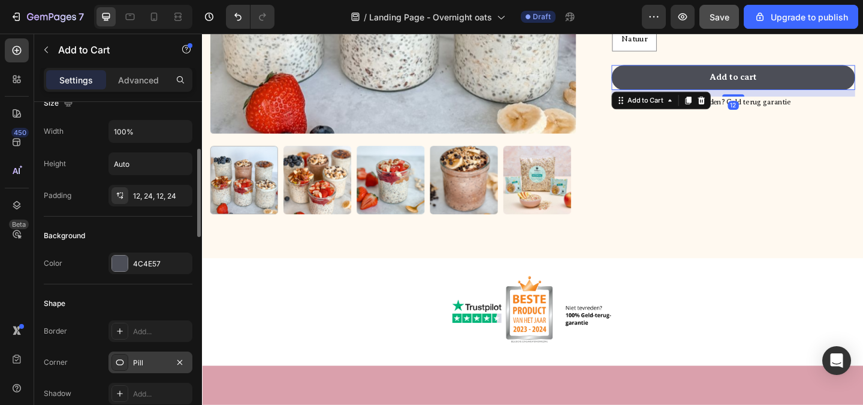
scroll to position [300, 0]
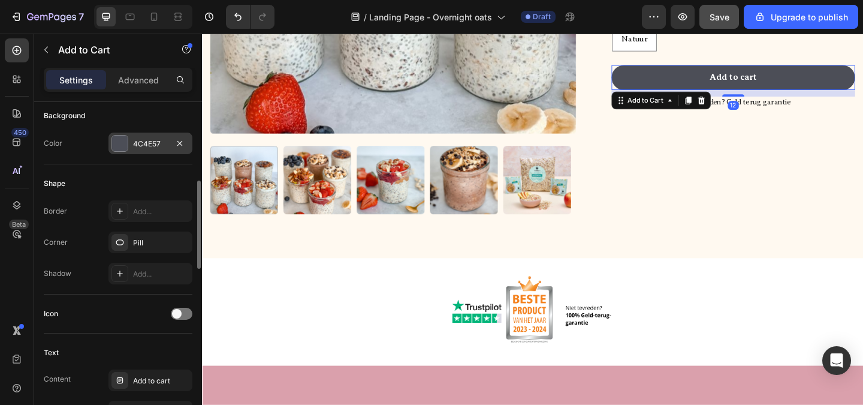
click at [122, 146] on div at bounding box center [120, 143] width 16 height 16
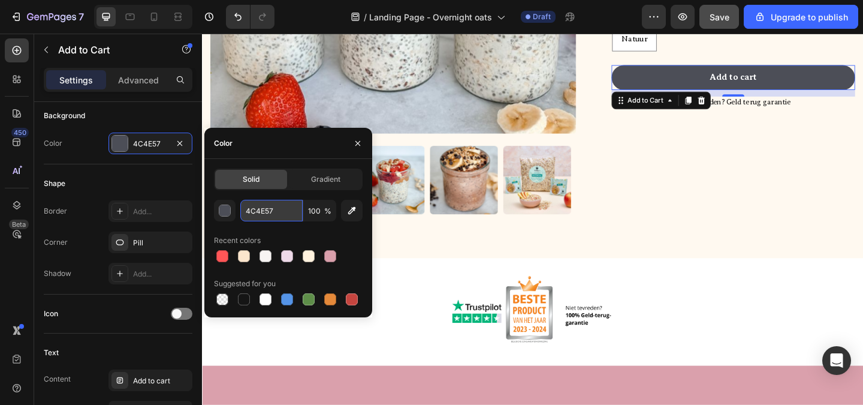
click at [279, 211] on input "4C4E57" at bounding box center [271, 211] width 62 height 22
paste input "#ff56"
type input "#ff5657"
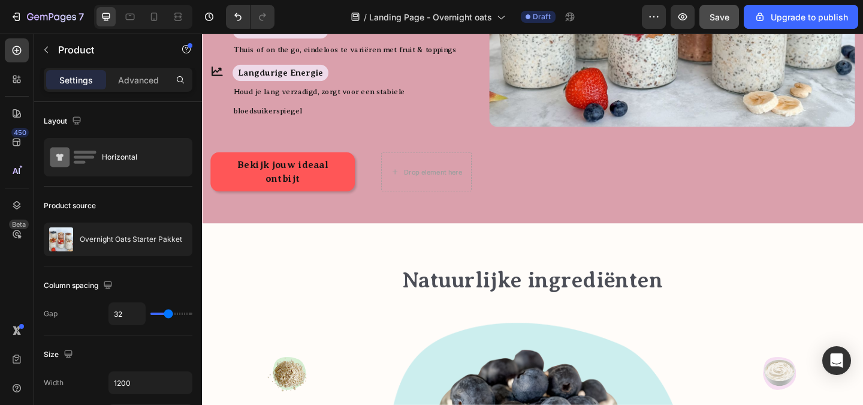
scroll to position [60, 0]
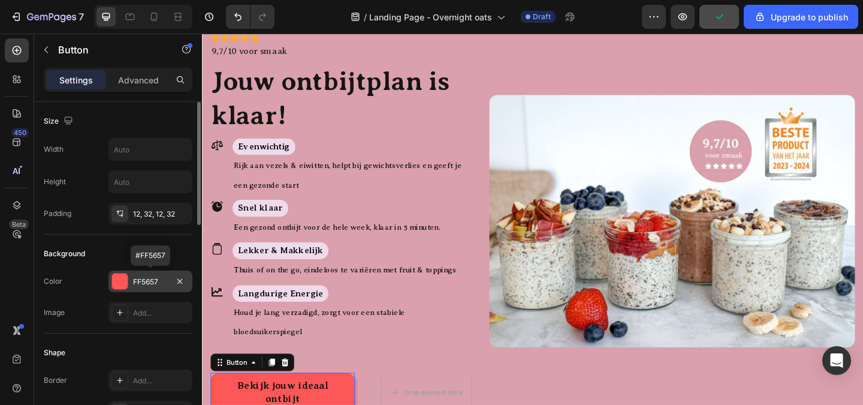
click at [148, 280] on div "FF5657" at bounding box center [150, 281] width 35 height 11
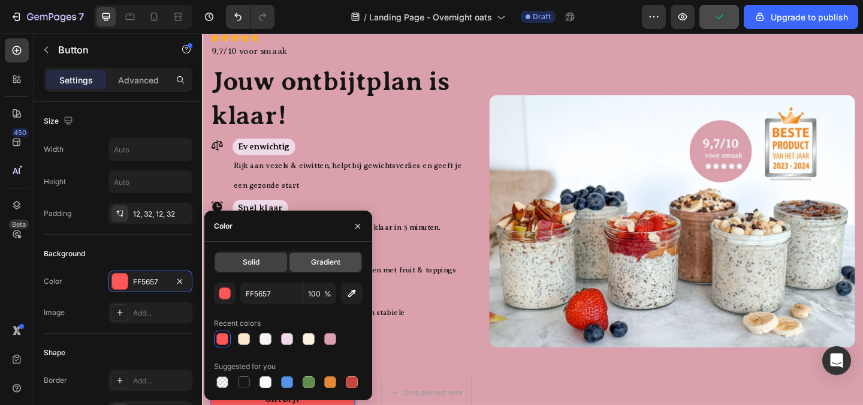
click at [311, 261] on span "Gradient" at bounding box center [325, 262] width 29 height 11
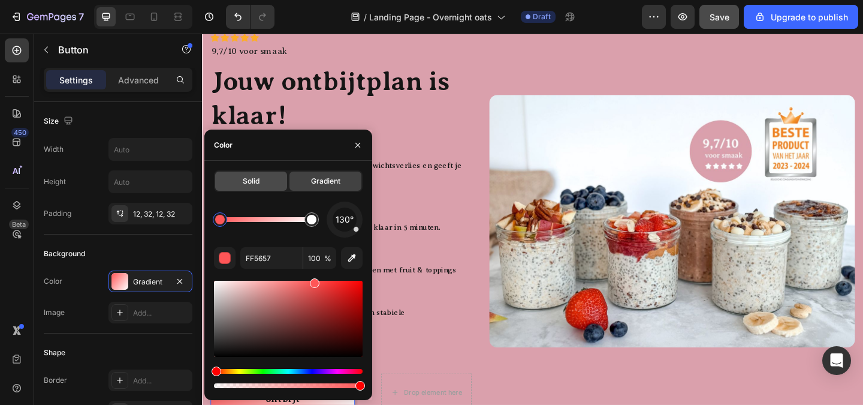
click at [256, 186] on span "Solid" at bounding box center [251, 181] width 17 height 11
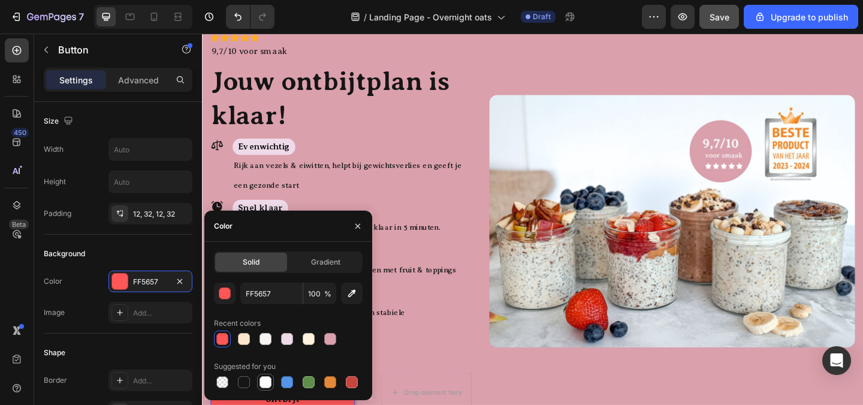
click at [267, 384] on div at bounding box center [266, 382] width 12 height 12
type input "FFFFFF"
click at [411, 372] on div "Icon Icon Icon Icon Icon Icon List Icon Icon Icon Icon Icon Icon List 9,7/10 vo…" at bounding box center [353, 239] width 284 height 412
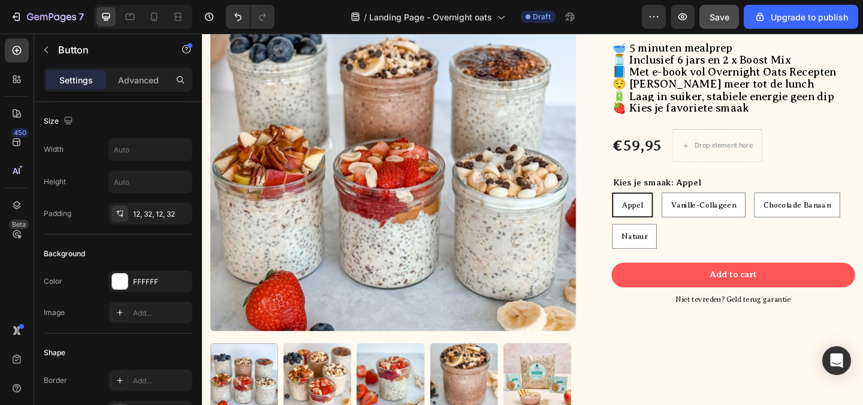
scroll to position [1498, 0]
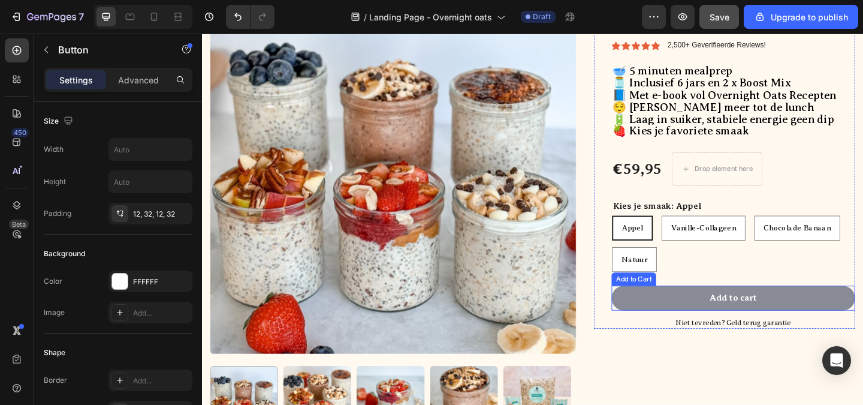
click at [833, 318] on button "Add to cart" at bounding box center [779, 320] width 265 height 27
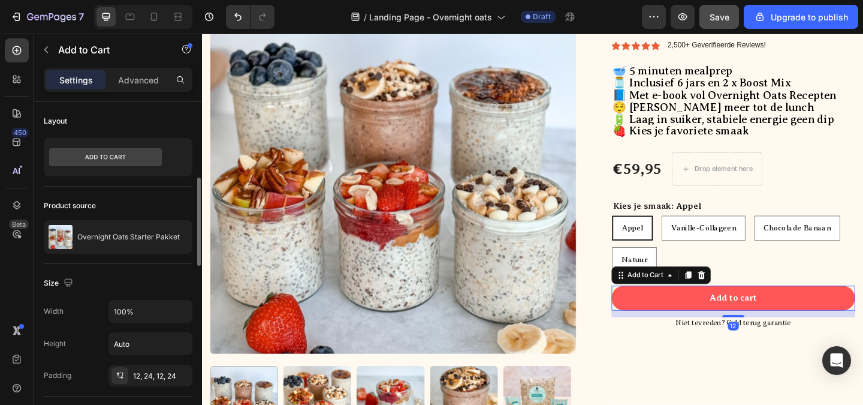
scroll to position [180, 0]
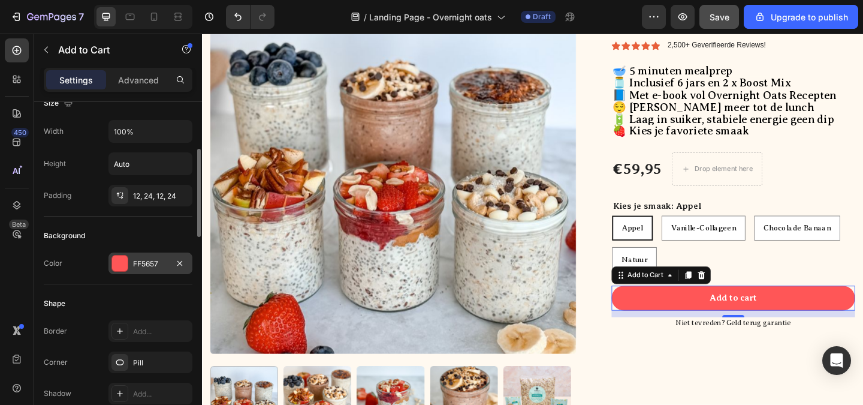
click at [150, 270] on div "FF5657" at bounding box center [150, 263] width 84 height 22
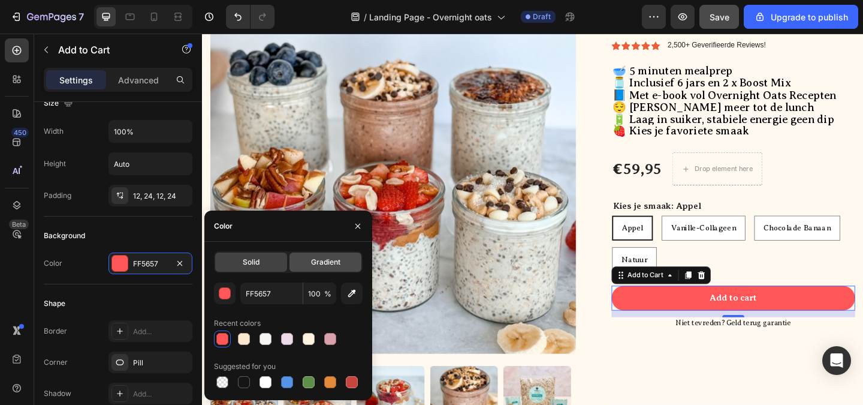
click at [307, 265] on div "Gradient" at bounding box center [325, 261] width 72 height 19
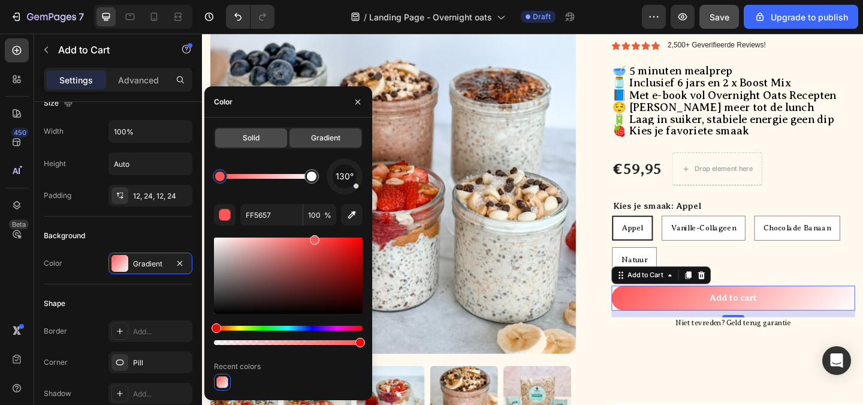
click at [242, 132] on div "Solid" at bounding box center [251, 137] width 72 height 19
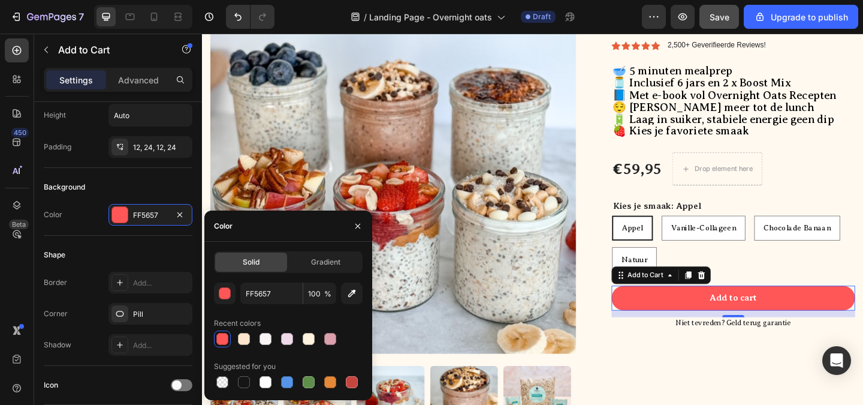
scroll to position [108, 0]
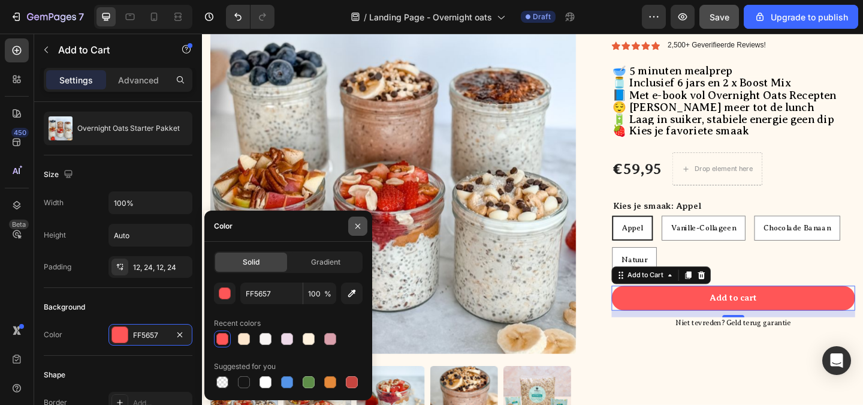
drag, startPoint x: 363, startPoint y: 225, endPoint x: 126, endPoint y: 257, distance: 238.8
click at [363, 225] on button "button" at bounding box center [357, 225] width 19 height 19
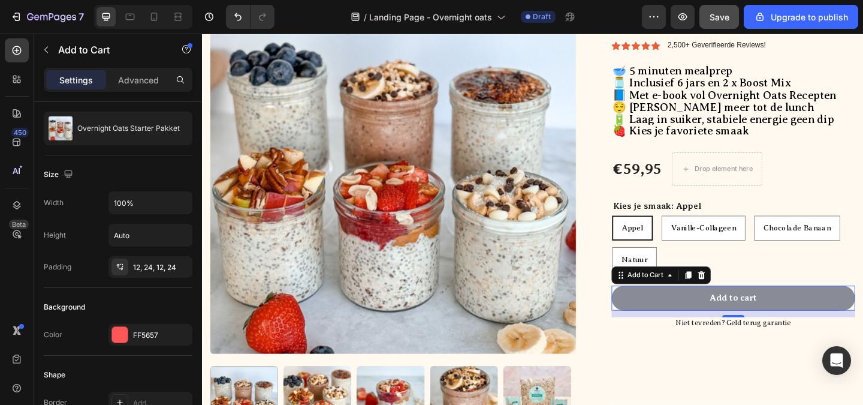
click at [701, 325] on button "Add to cart" at bounding box center [779, 320] width 265 height 27
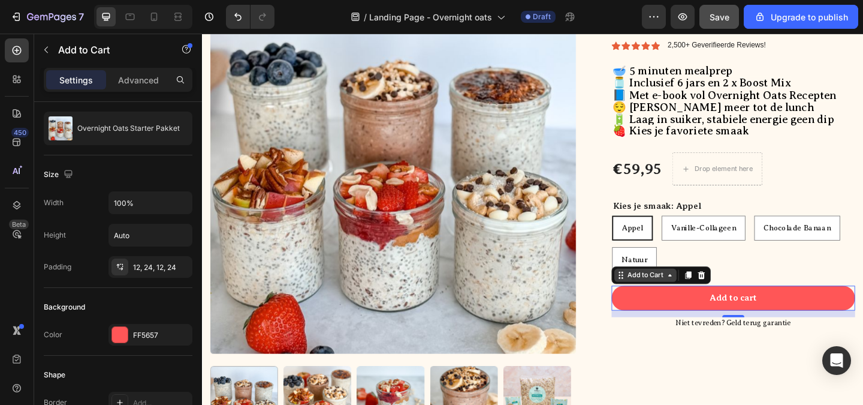
click at [699, 303] on div "Add to Cart" at bounding box center [684, 296] width 68 height 14
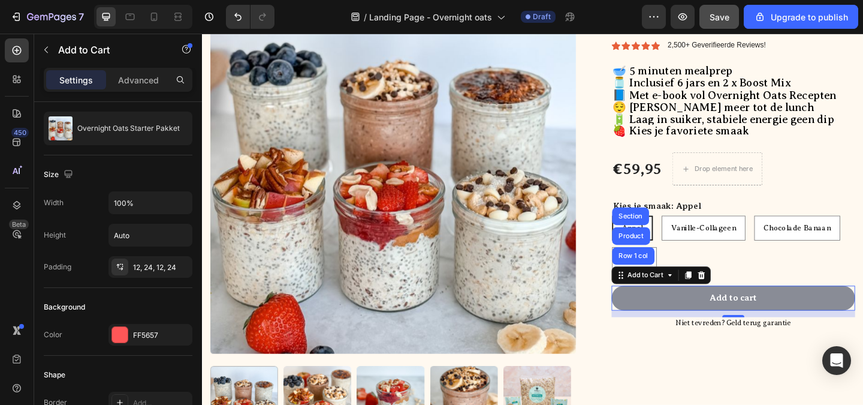
click at [690, 324] on button "Add to cart" at bounding box center [779, 320] width 265 height 27
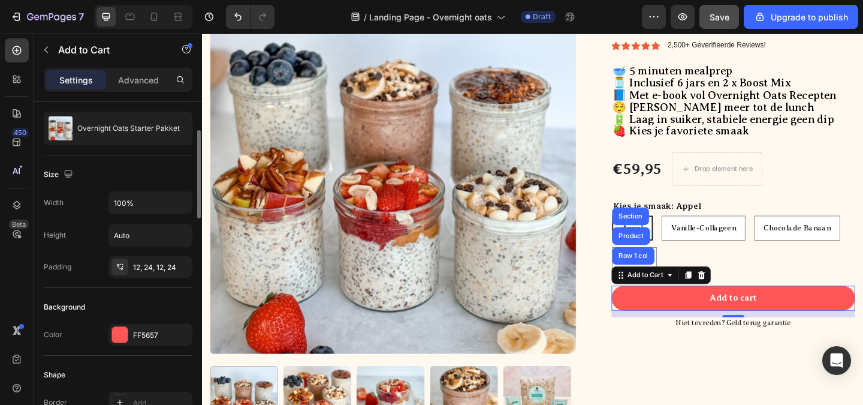
scroll to position [228, 0]
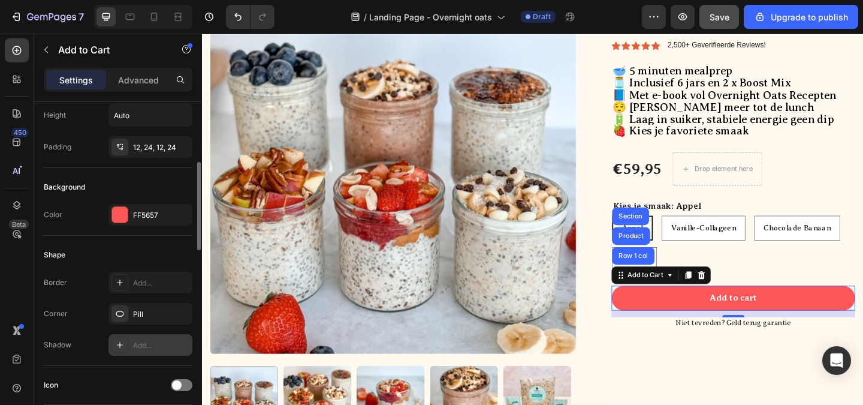
click at [150, 340] on div "Add..." at bounding box center [161, 345] width 56 height 11
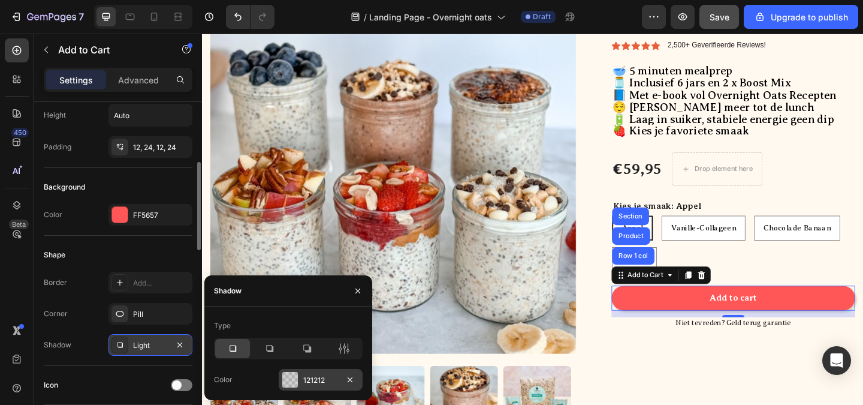
click at [292, 376] on div at bounding box center [290, 380] width 16 height 16
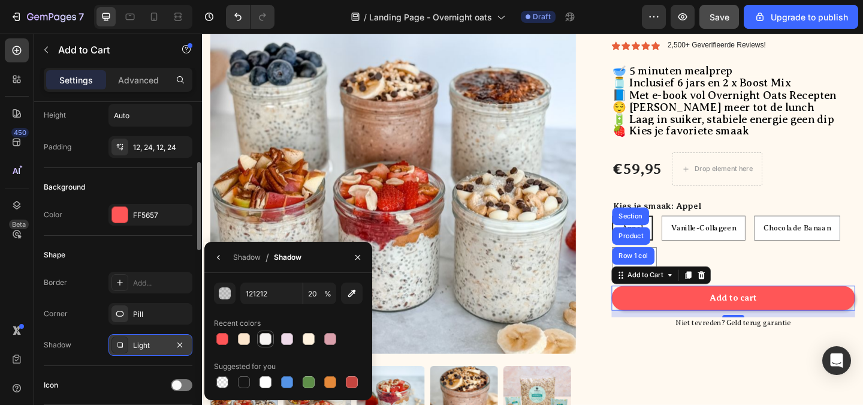
click at [266, 343] on div at bounding box center [266, 339] width 12 height 12
type input "F7F4F3"
type input "100"
click at [251, 341] on div at bounding box center [244, 338] width 14 height 14
click at [226, 338] on div at bounding box center [222, 339] width 12 height 12
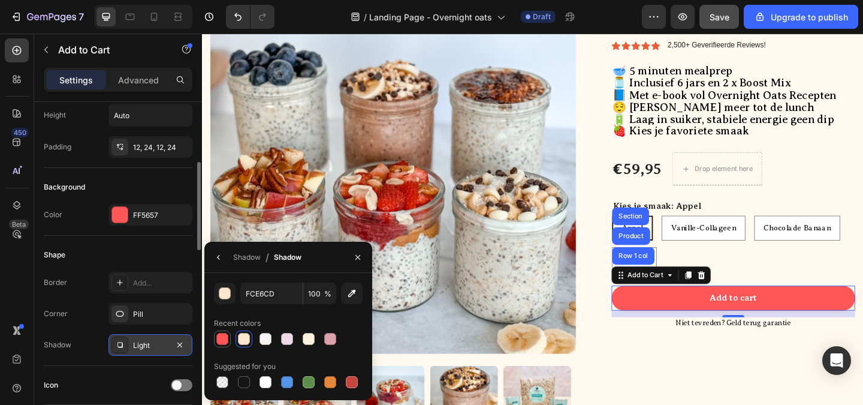
type input "FF5657"
click at [358, 254] on icon "button" at bounding box center [358, 257] width 10 height 10
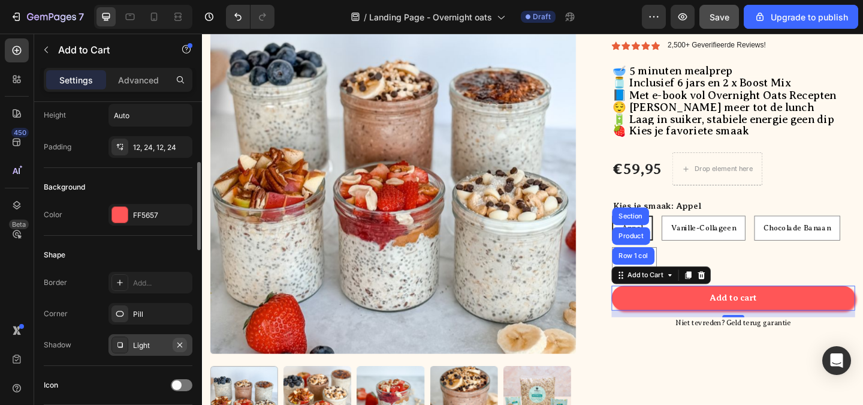
click at [179, 343] on icon "button" at bounding box center [179, 344] width 5 height 5
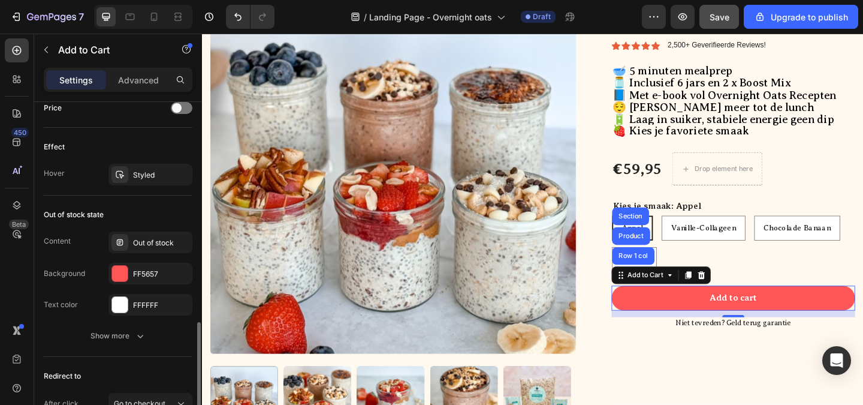
scroll to position [948, 0]
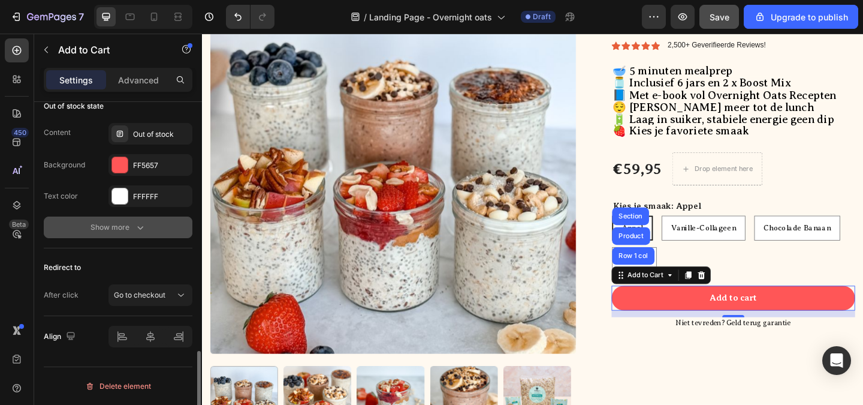
click at [141, 228] on icon "button" at bounding box center [140, 228] width 6 height 4
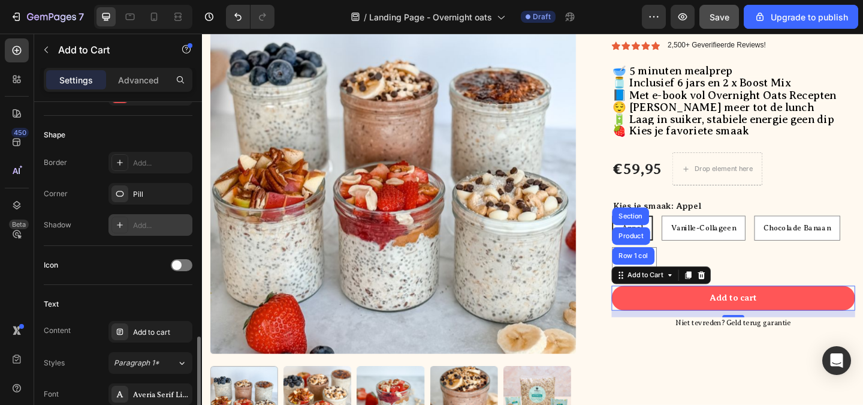
scroll to position [288, 0]
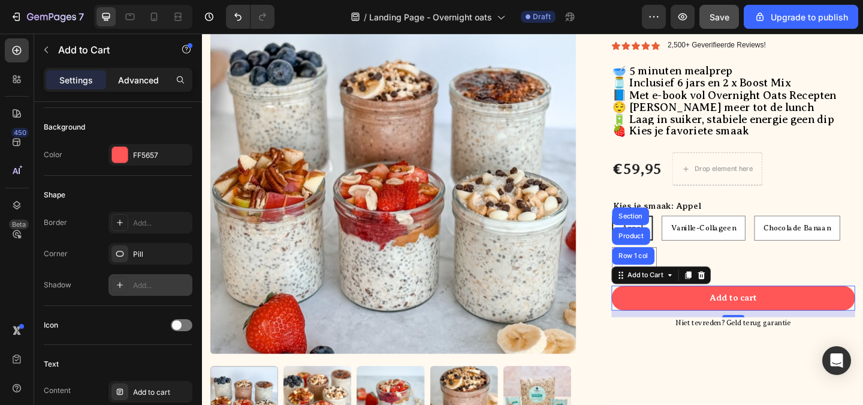
click at [150, 81] on p "Advanced" at bounding box center [138, 80] width 41 height 13
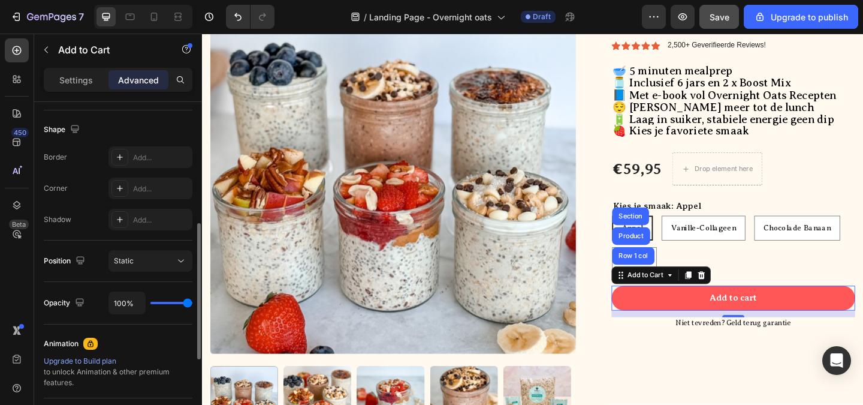
scroll to position [240, 0]
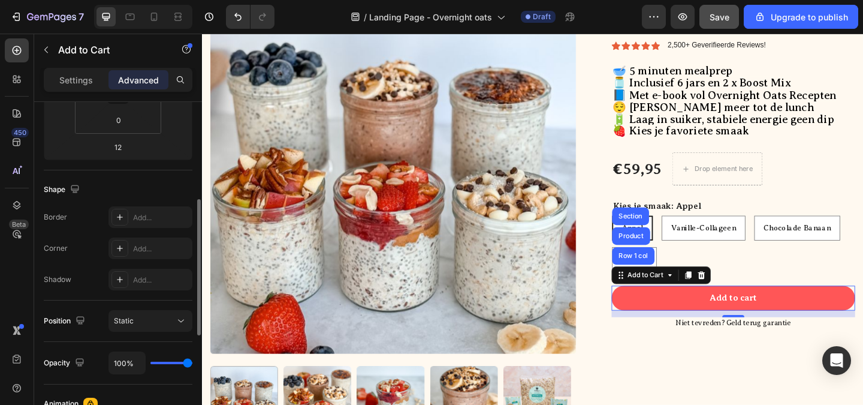
click at [80, 84] on p "Settings" at bounding box center [76, 80] width 34 height 13
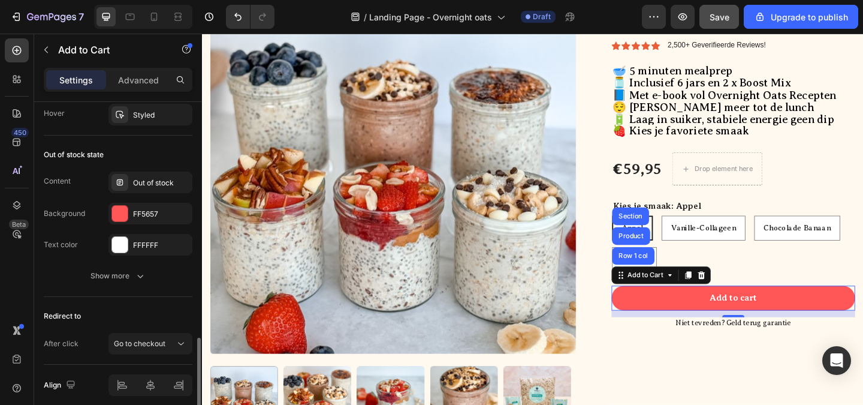
scroll to position [948, 0]
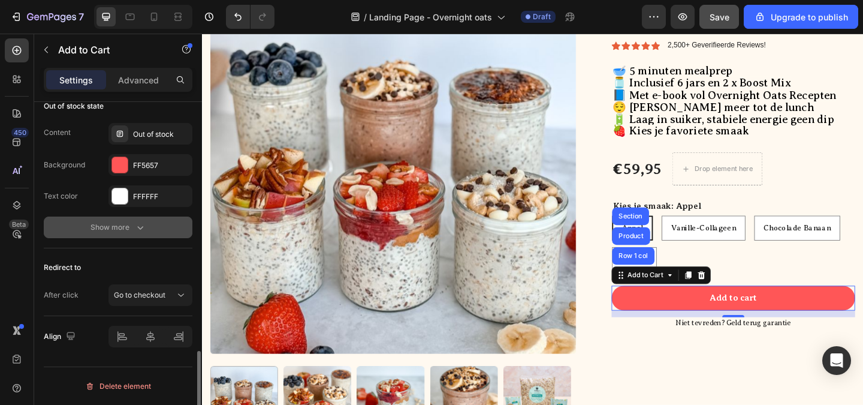
click at [114, 224] on div "Show more" at bounding box center [119, 227] width 56 height 12
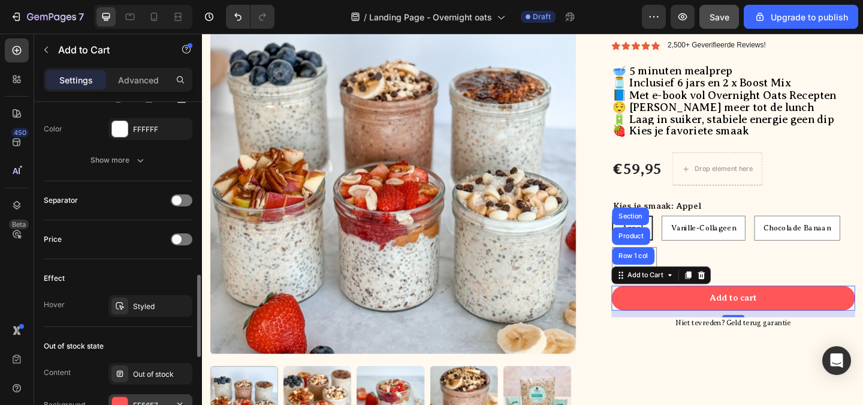
scroll to position [648, 0]
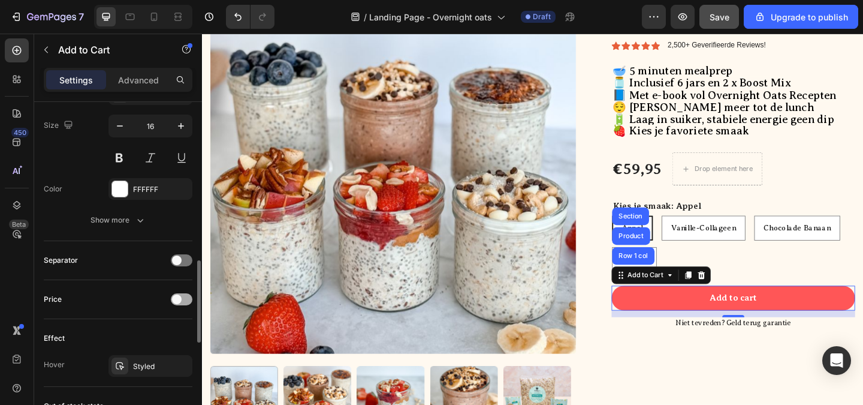
click at [180, 295] on span at bounding box center [177, 299] width 10 height 10
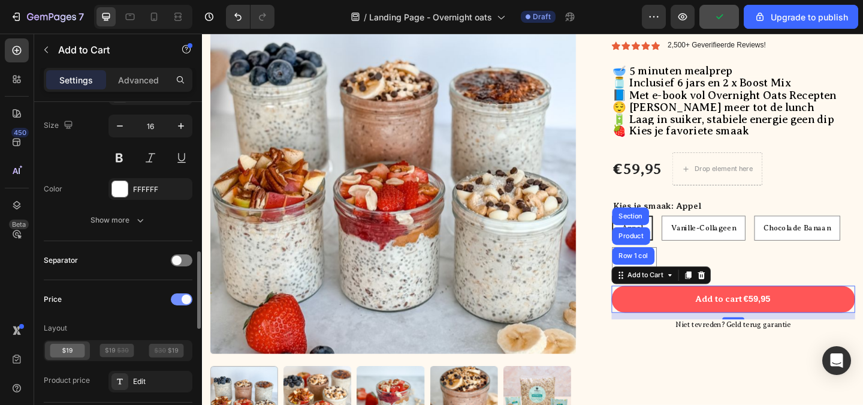
click at [180, 296] on div at bounding box center [182, 299] width 22 height 12
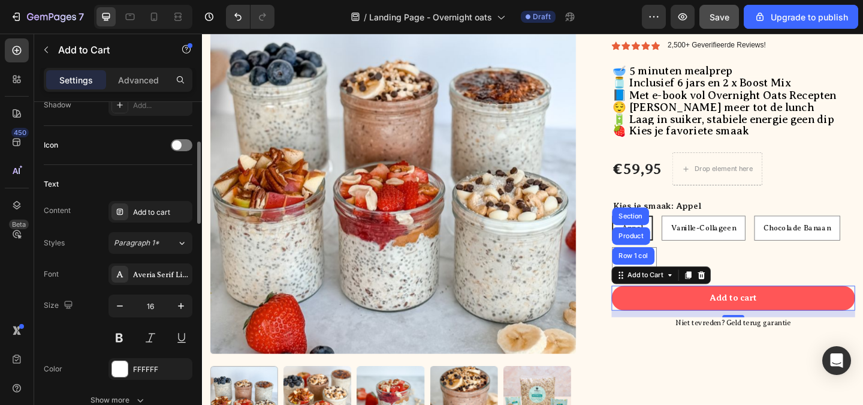
scroll to position [348, 0]
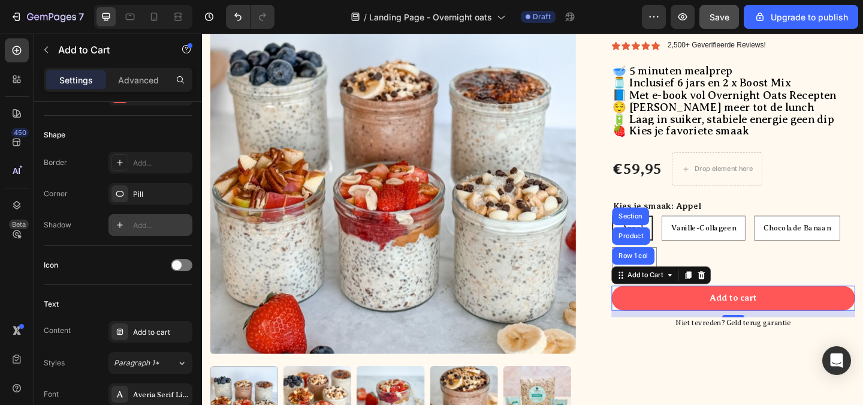
click at [159, 231] on div "Add..." at bounding box center [150, 225] width 84 height 22
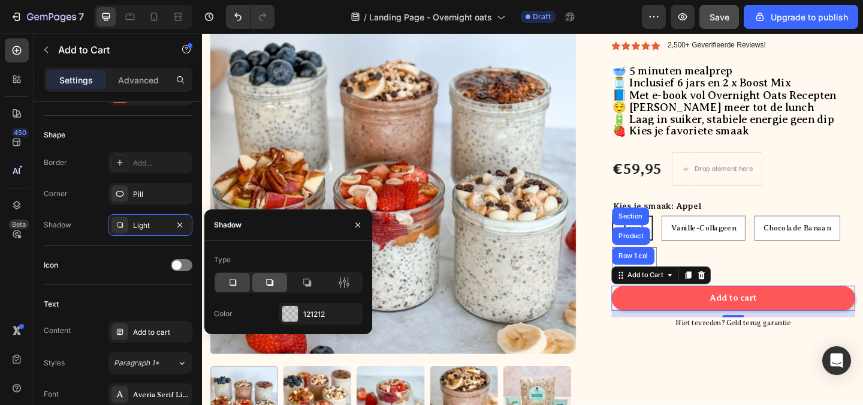
click at [269, 288] on div at bounding box center [269, 282] width 35 height 19
click at [303, 281] on icon at bounding box center [307, 282] width 12 height 12
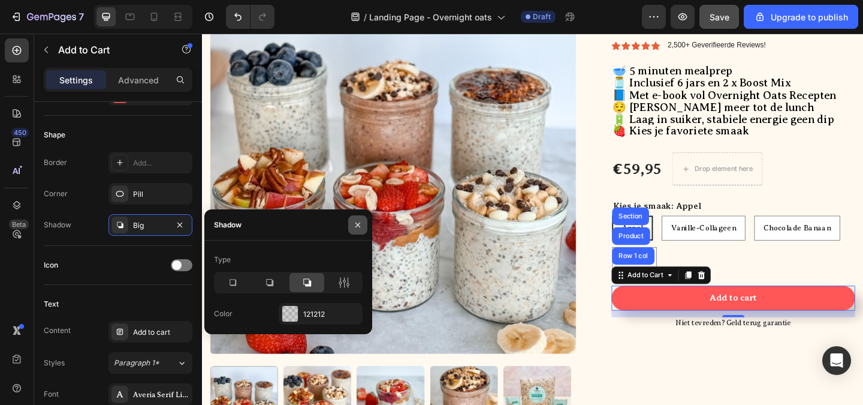
drag, startPoint x: 358, startPoint y: 224, endPoint x: 25, endPoint y: 213, distance: 333.4
click at [358, 224] on icon "button" at bounding box center [357, 224] width 5 height 5
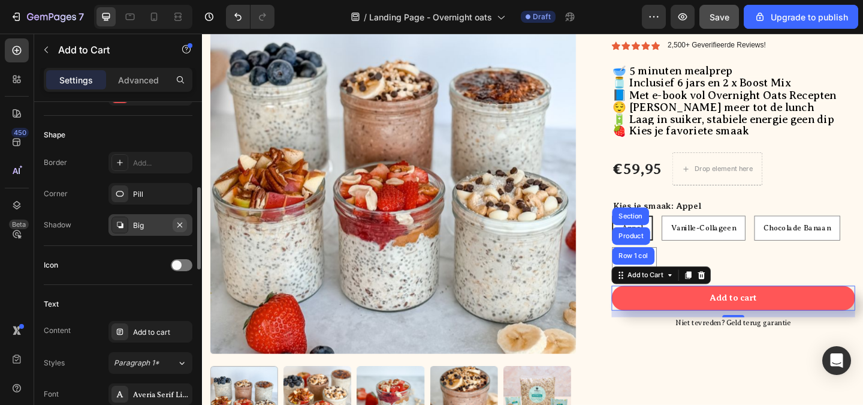
click at [183, 225] on icon "button" at bounding box center [180, 225] width 10 height 10
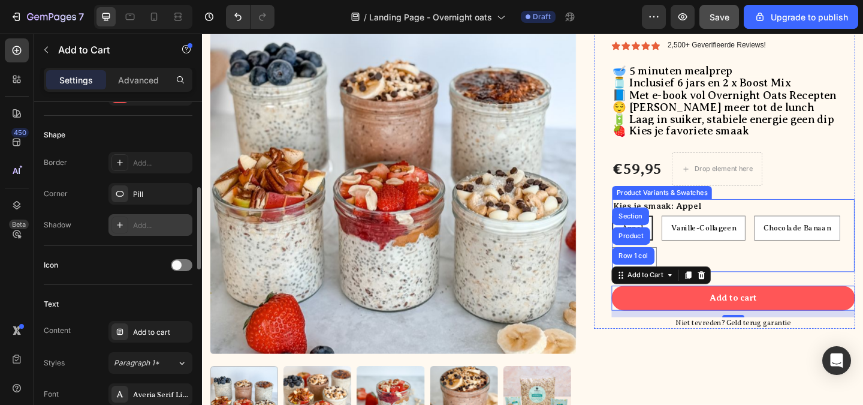
click at [811, 286] on div "Appel Appel Appel Vanille-Collageen Vanille-Collageen Vanille-Collageen Chocola…" at bounding box center [780, 261] width 264 height 61
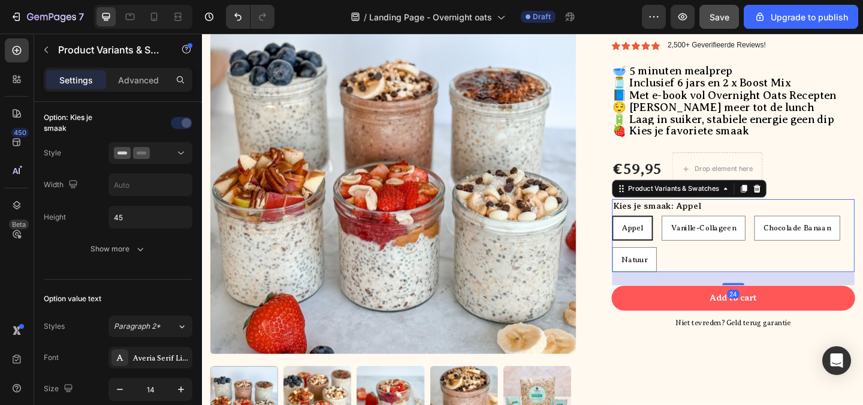
scroll to position [0, 0]
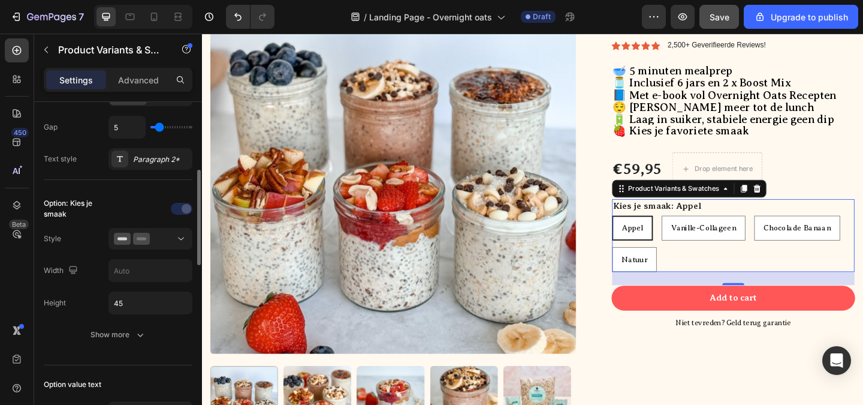
scroll to position [300, 0]
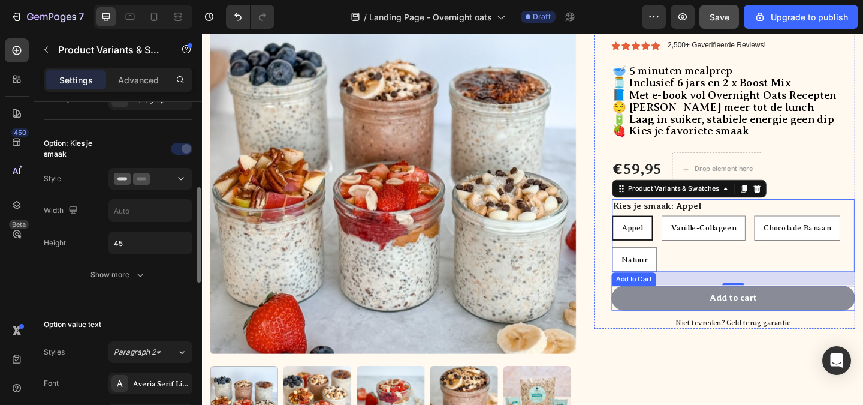
click at [680, 312] on button "Add to cart" at bounding box center [779, 320] width 265 height 27
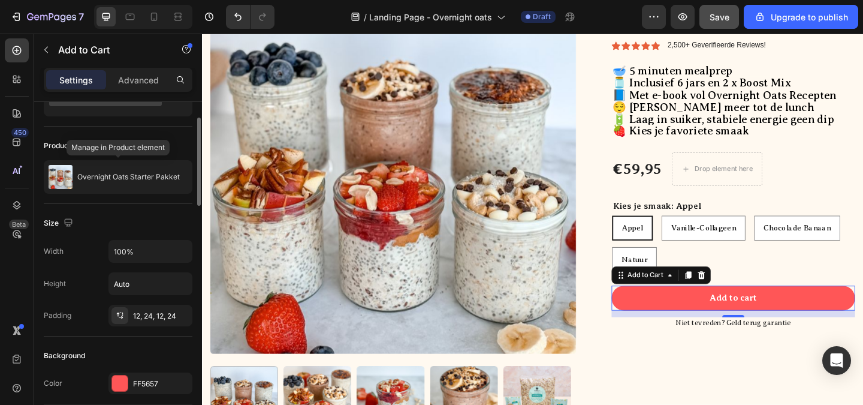
scroll to position [0, 0]
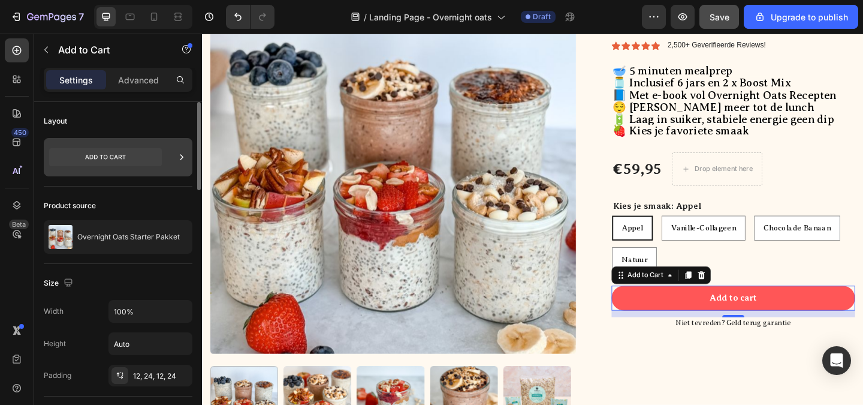
click at [112, 160] on icon at bounding box center [105, 157] width 113 height 18
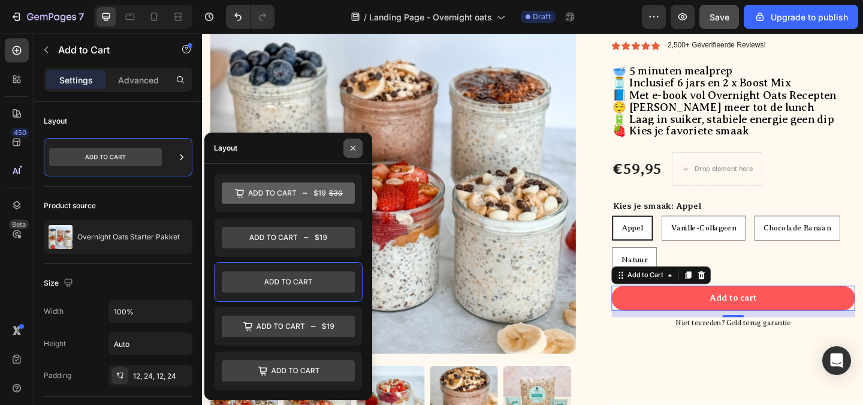
drag, startPoint x: 352, startPoint y: 147, endPoint x: 13, endPoint y: 157, distance: 339.4
click at [352, 147] on icon "button" at bounding box center [353, 147] width 5 height 5
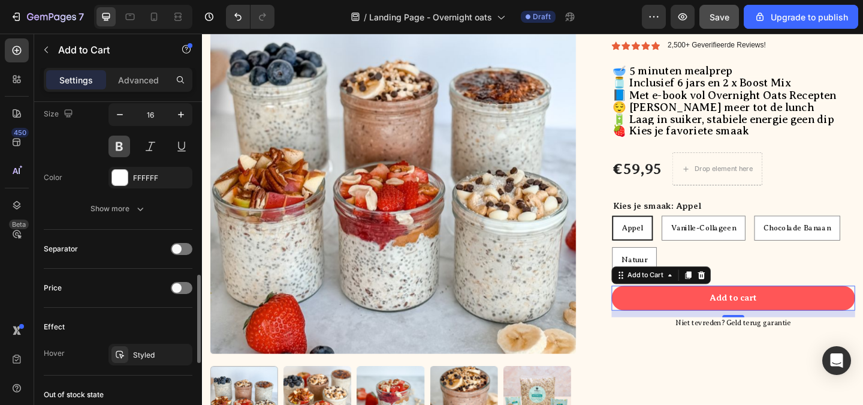
scroll to position [719, 0]
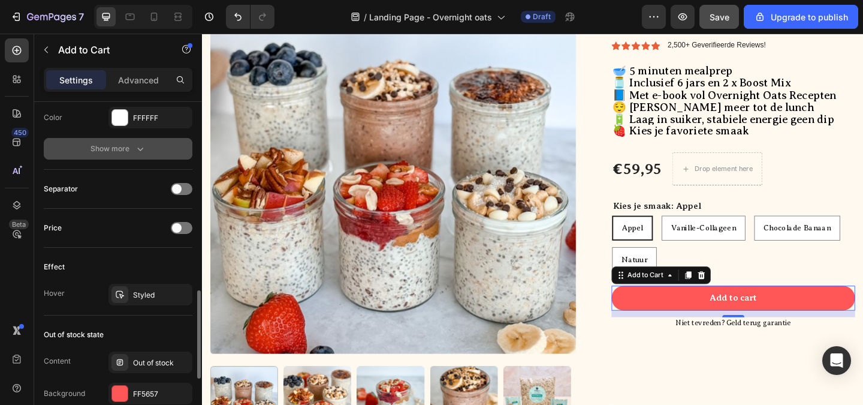
click at [133, 150] on div "Show more" at bounding box center [119, 149] width 56 height 12
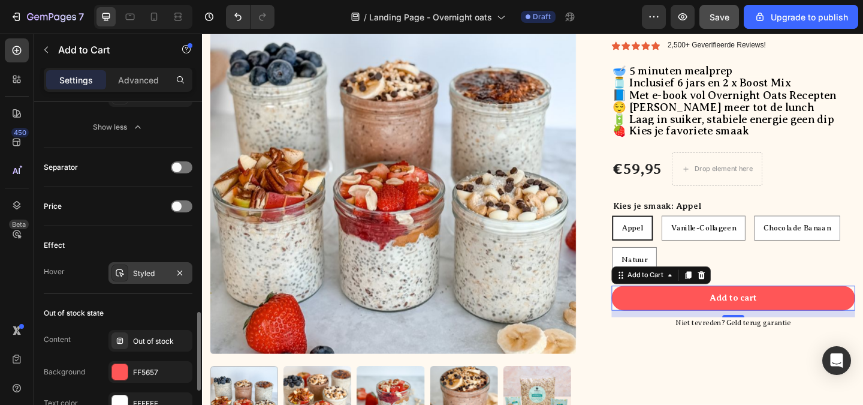
scroll to position [959, 0]
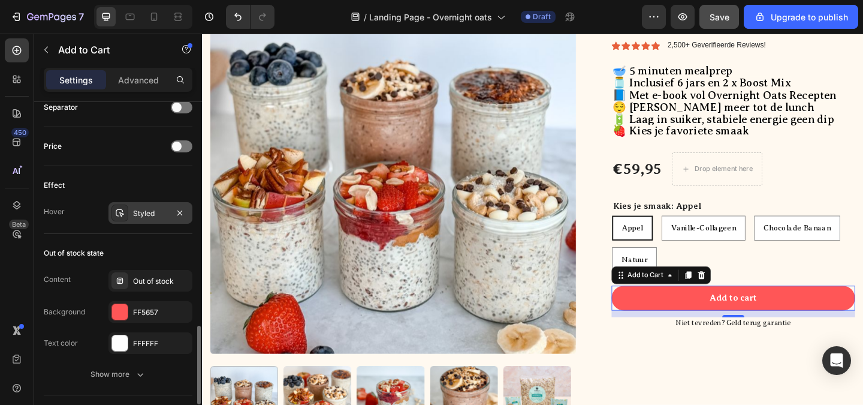
click at [144, 221] on div "Styled" at bounding box center [150, 213] width 84 height 22
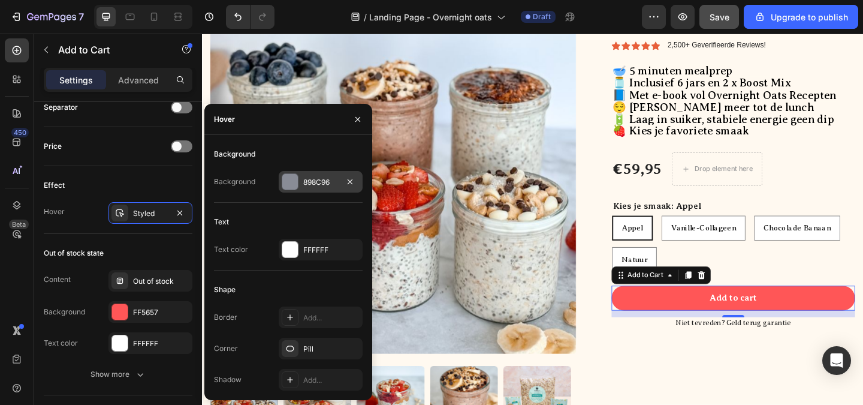
click at [289, 181] on div at bounding box center [290, 182] width 16 height 16
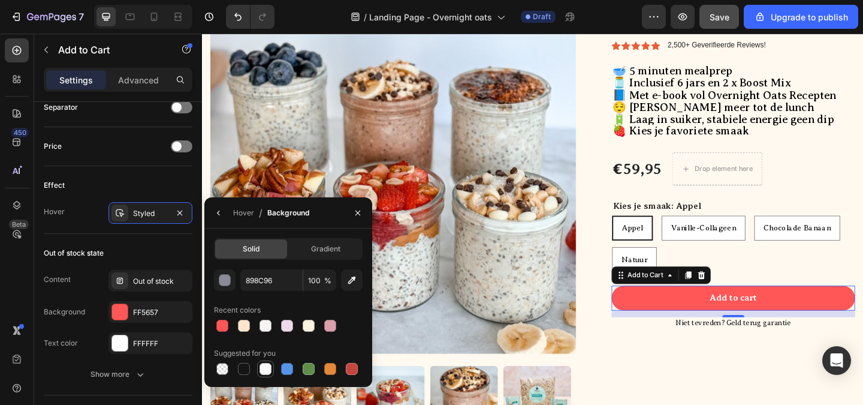
click at [265, 368] on div at bounding box center [266, 369] width 12 height 12
click at [308, 363] on div at bounding box center [309, 369] width 12 height 12
click at [224, 327] on div at bounding box center [222, 325] width 12 height 12
type input "FF5657"
click at [357, 213] on icon "button" at bounding box center [357, 212] width 5 height 5
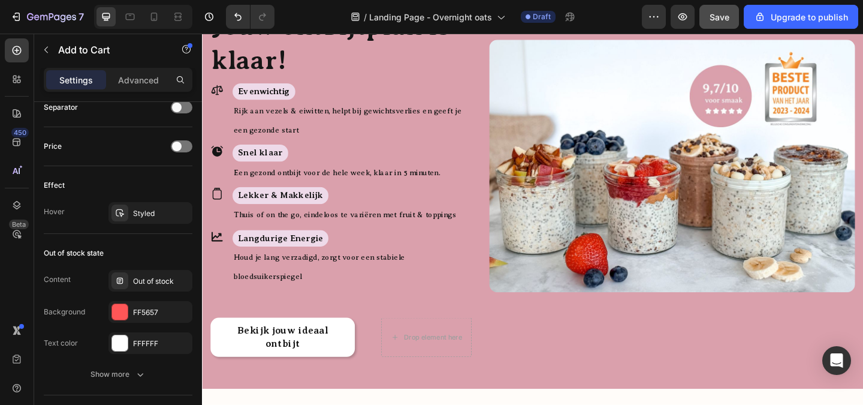
scroll to position [0, 0]
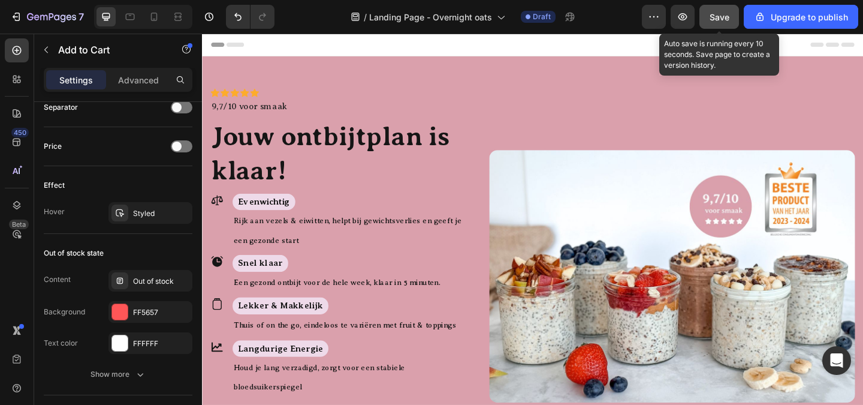
click at [707, 15] on button "Save" at bounding box center [719, 17] width 40 height 24
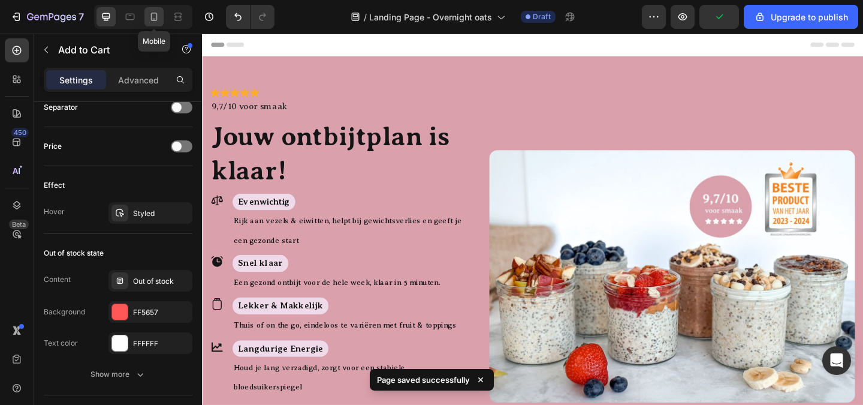
click at [159, 14] on icon at bounding box center [154, 17] width 12 height 12
type input "14"
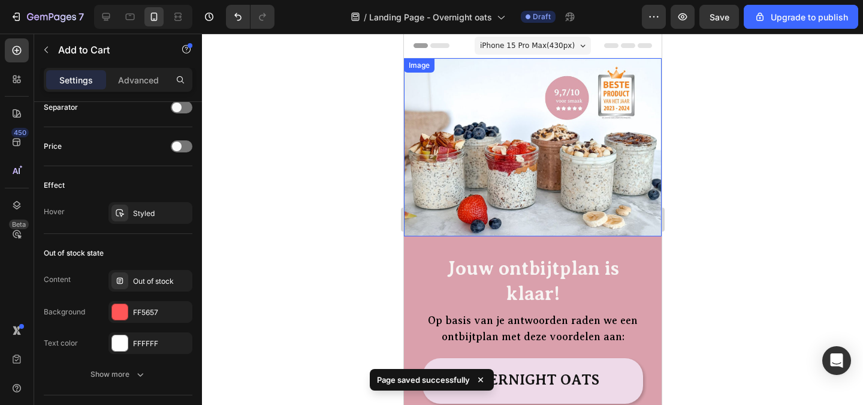
scroll to position [120, 0]
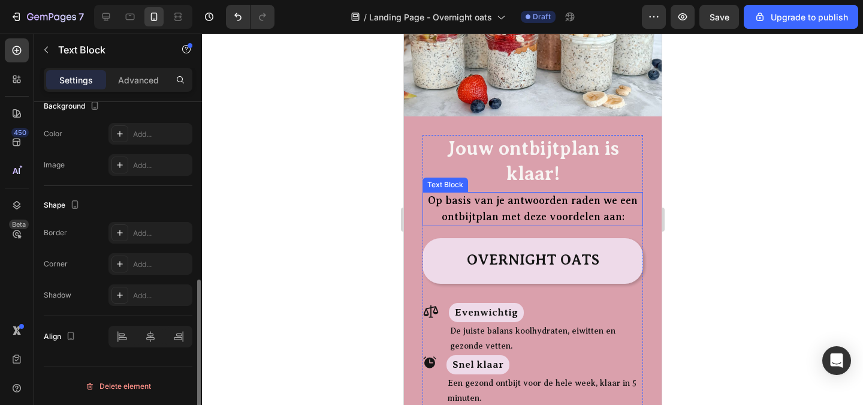
click at [586, 211] on span "Op basis van je antwoorden raden we een ontbijtplan met deze voordelen aan:" at bounding box center [532, 208] width 210 height 28
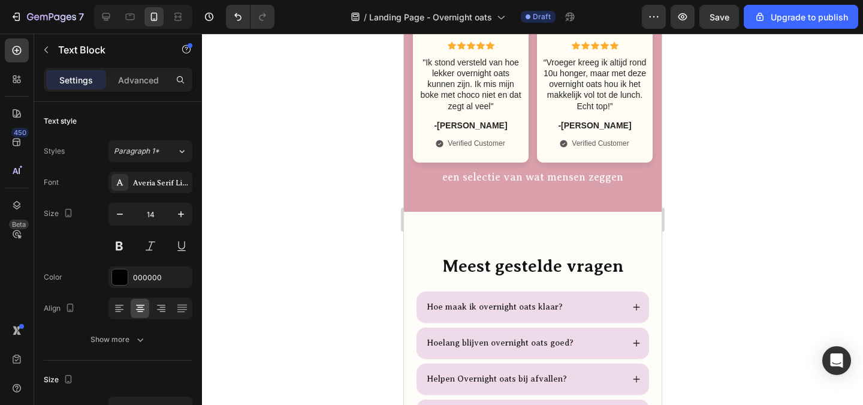
scroll to position [3297, 0]
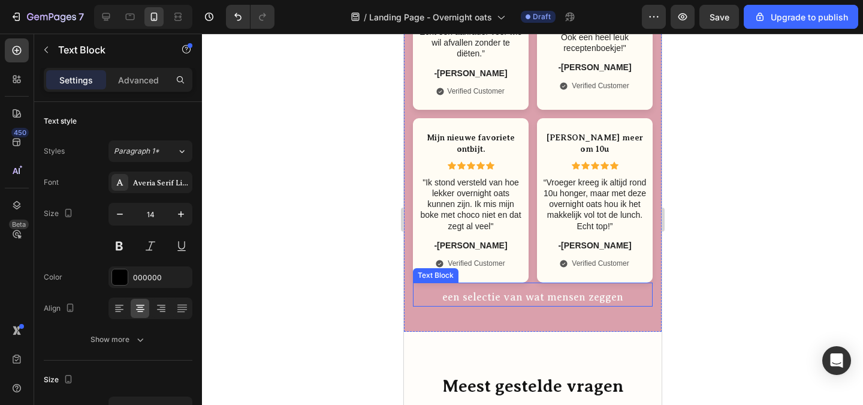
click at [540, 303] on span "een selectie van wat mensen zeggen" at bounding box center [532, 297] width 181 height 12
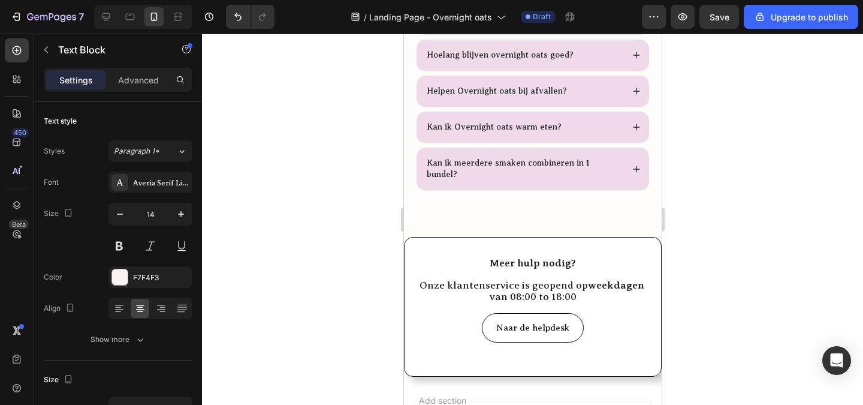
scroll to position [3462, 0]
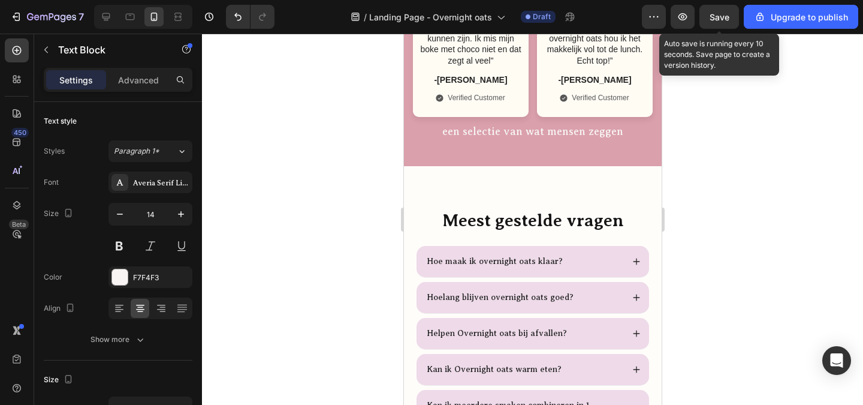
click at [716, 20] on span "Save" at bounding box center [720, 17] width 20 height 10
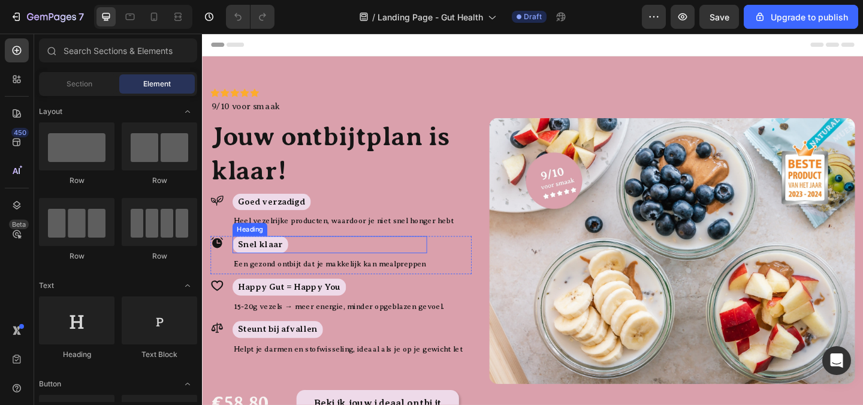
scroll to position [240, 0]
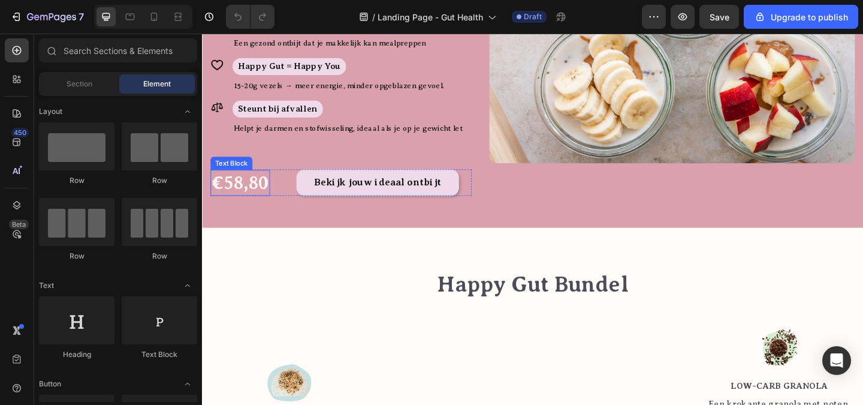
click at [229, 191] on p "€58,80" at bounding box center [243, 196] width 62 height 26
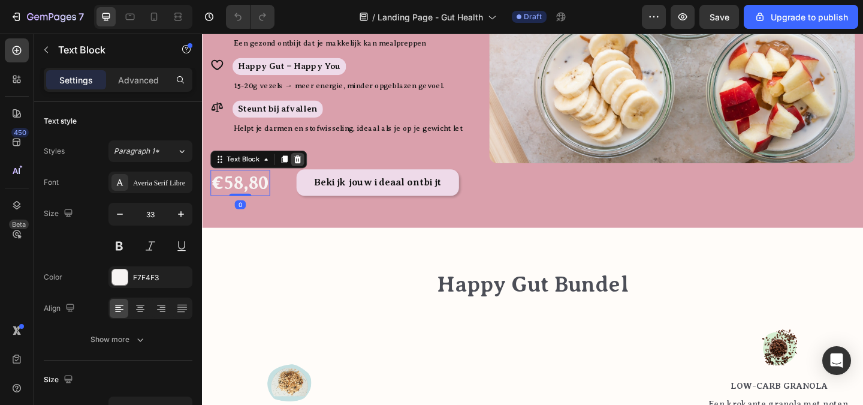
click at [302, 169] on icon at bounding box center [306, 170] width 10 height 10
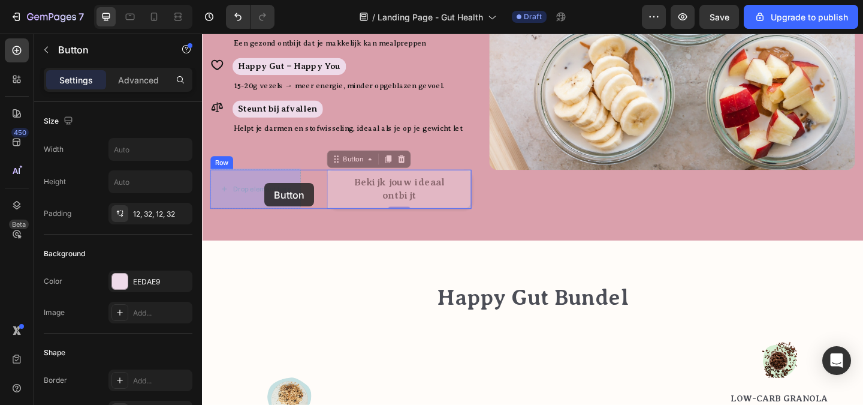
drag, startPoint x: 405, startPoint y: 196, endPoint x: 270, endPoint y: 196, distance: 134.9
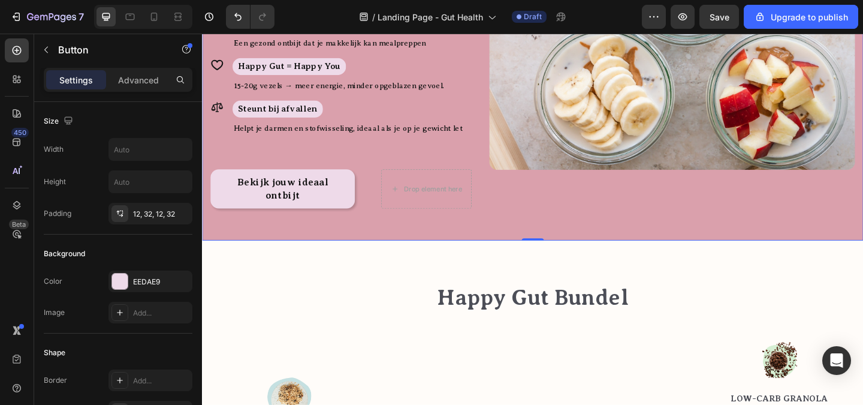
click at [426, 249] on div "Icon Icon Icon Icon Icon Icon List Icon Icon Icon Icon Icon Icon List 9/10 voor…" at bounding box center [561, 38] width 719 height 440
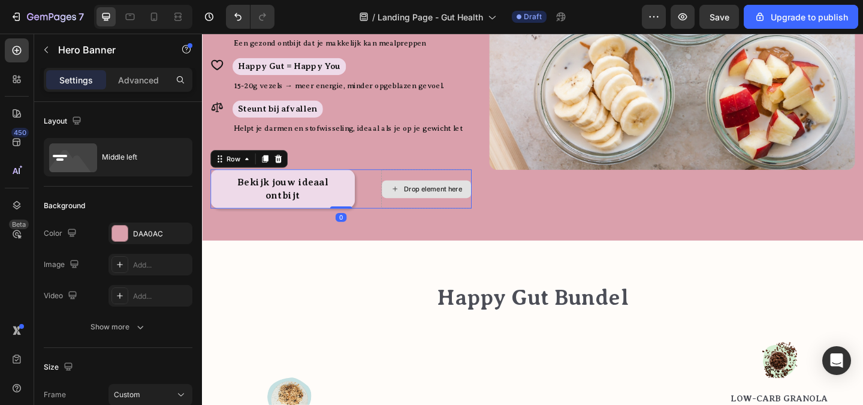
click at [415, 216] on div "Drop element here" at bounding box center [446, 202] width 98 height 43
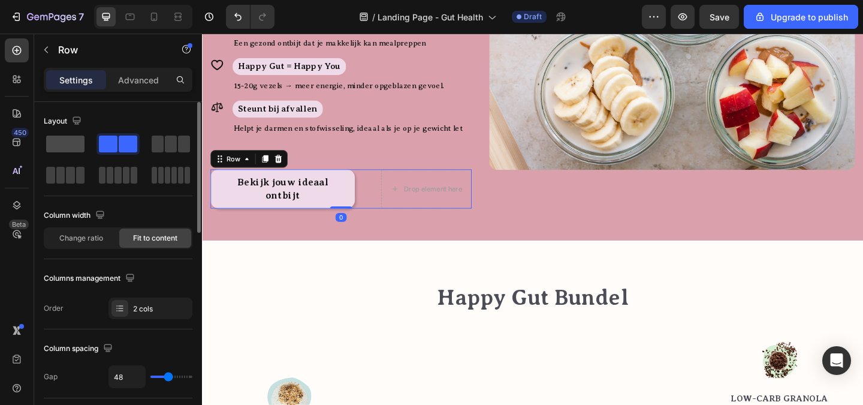
click at [80, 151] on span at bounding box center [65, 143] width 38 height 17
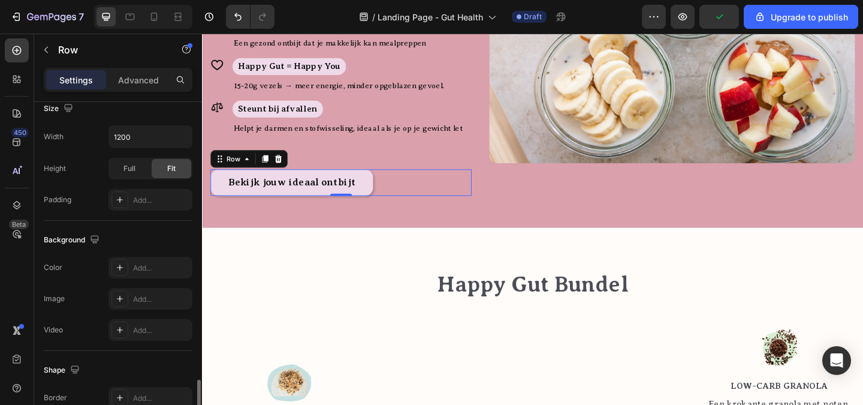
scroll to position [431, 0]
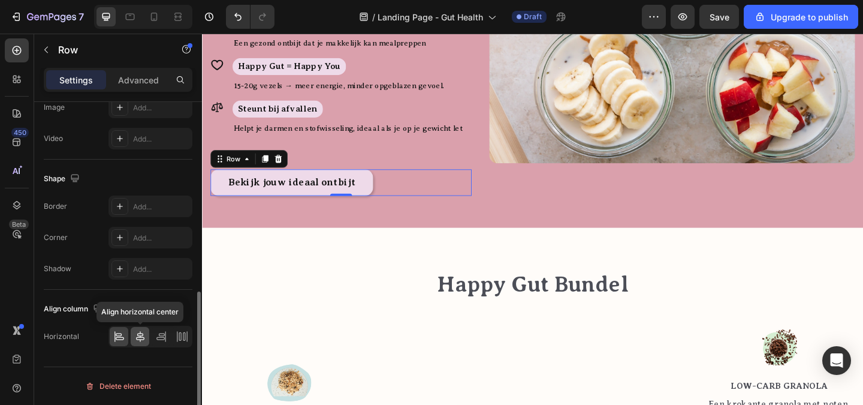
click at [142, 331] on icon at bounding box center [140, 336] width 12 height 12
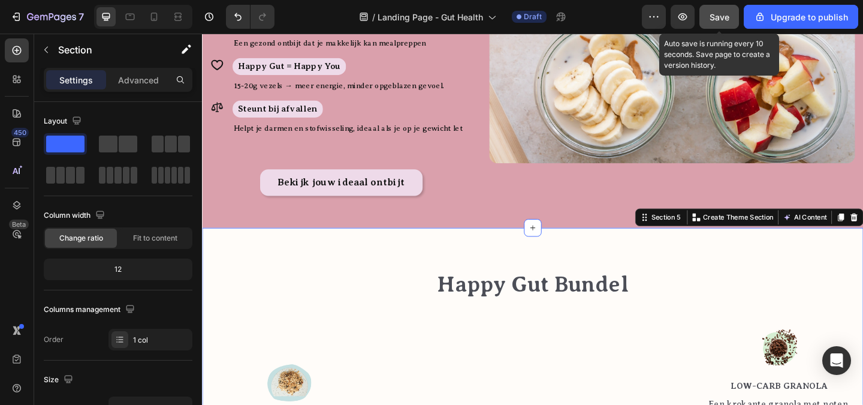
click at [724, 16] on span "Save" at bounding box center [720, 17] width 20 height 10
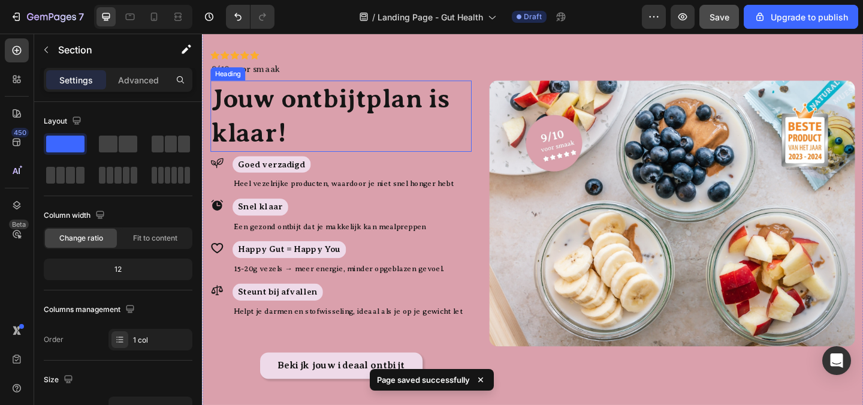
scroll to position [60, 0]
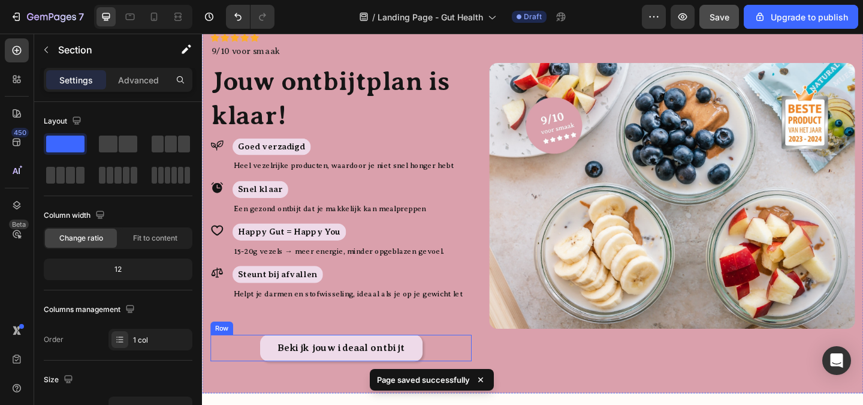
click at [444, 372] on div "Bekijk jouw ideaal ontbijt Button Row" at bounding box center [353, 375] width 284 height 28
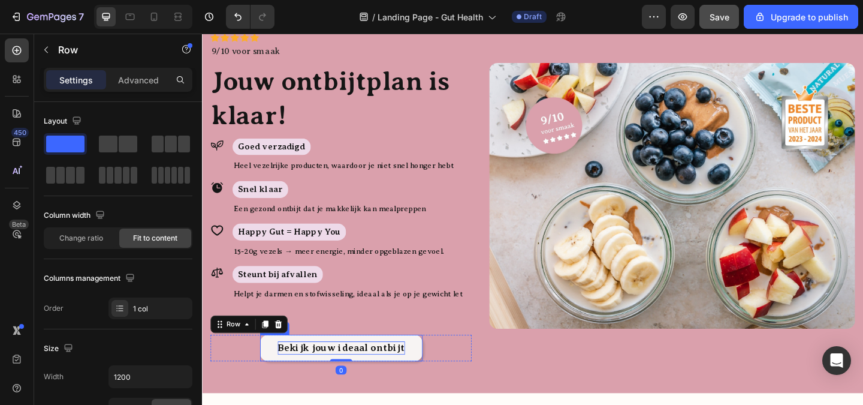
click at [382, 375] on p "Bekijk jouw ideaal ontbijt" at bounding box center [353, 375] width 138 height 14
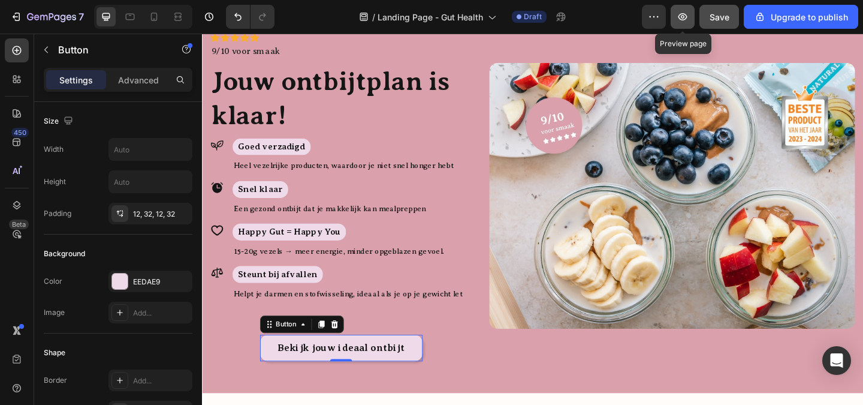
click at [685, 22] on icon "button" at bounding box center [683, 17] width 12 height 12
click at [159, 21] on icon at bounding box center [154, 17] width 12 height 12
type input "14"
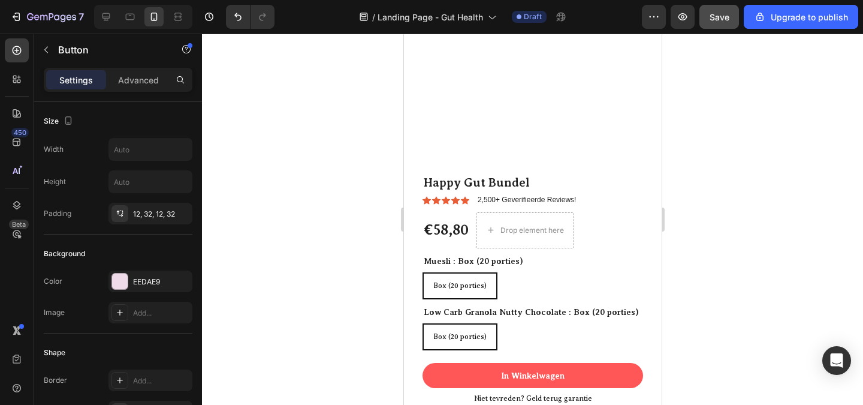
scroll to position [2158, 0]
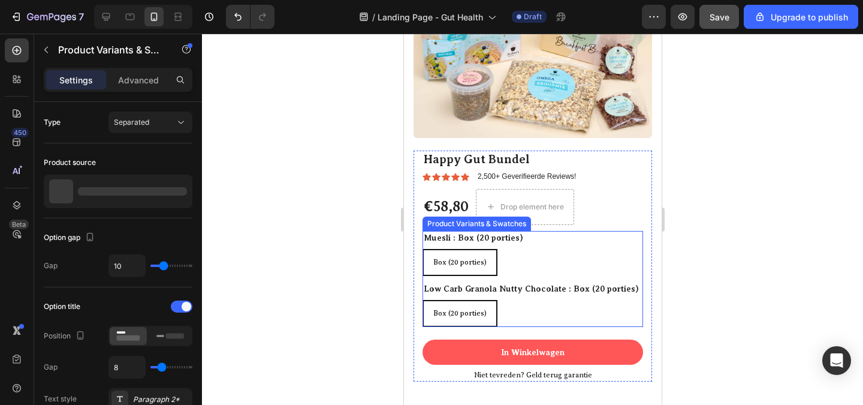
click at [521, 249] on div "Box (20 porties) Box (20 porties) Box (20 porties)" at bounding box center [532, 262] width 221 height 27
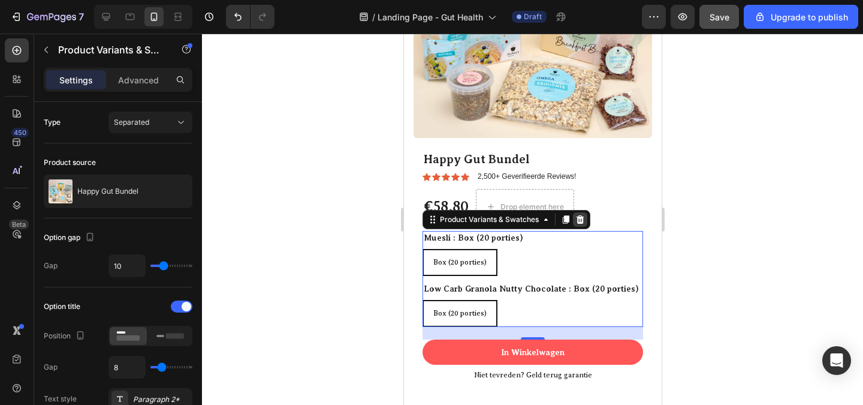
click at [578, 215] on icon at bounding box center [580, 219] width 8 height 8
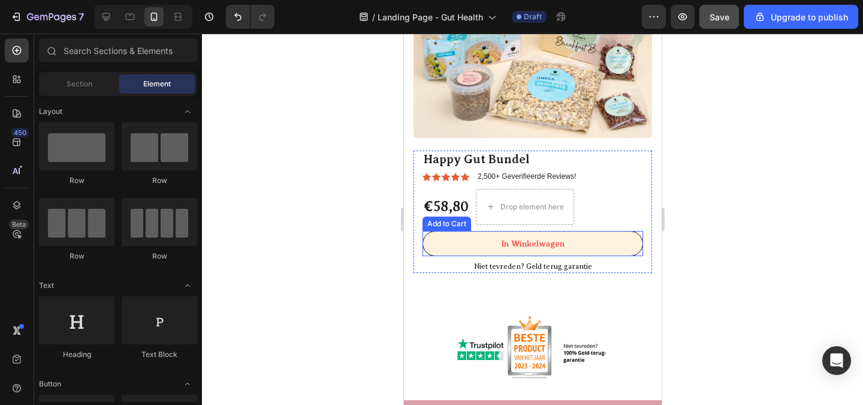
click at [589, 233] on button "In Winkelwagen" at bounding box center [532, 243] width 221 height 25
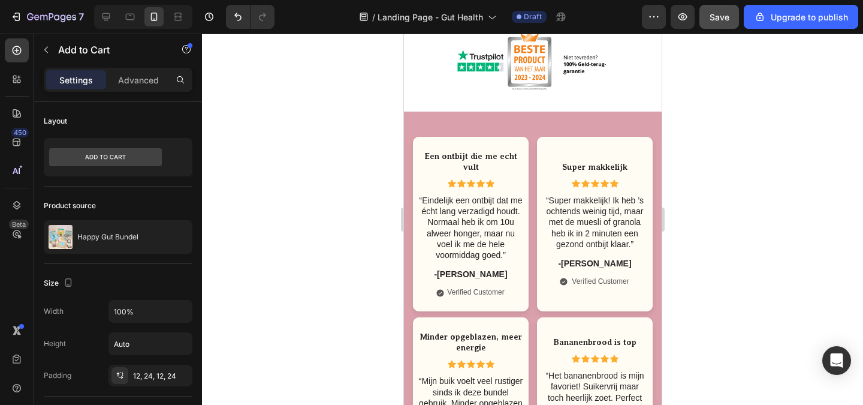
scroll to position [2218, 0]
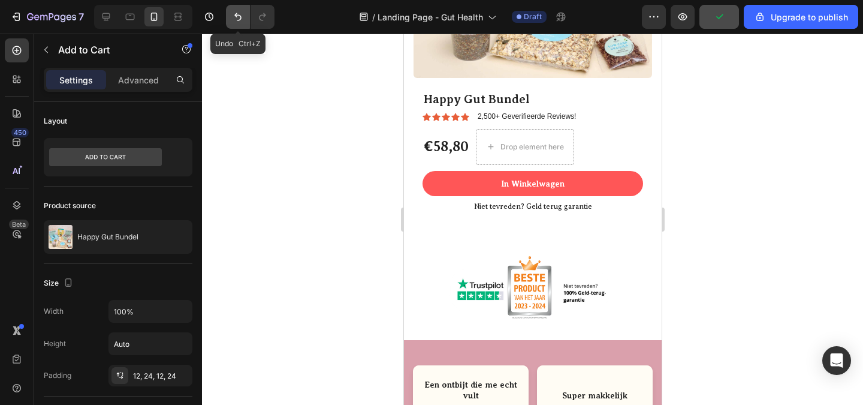
click at [233, 15] on icon "Undo/Redo" at bounding box center [238, 17] width 12 height 12
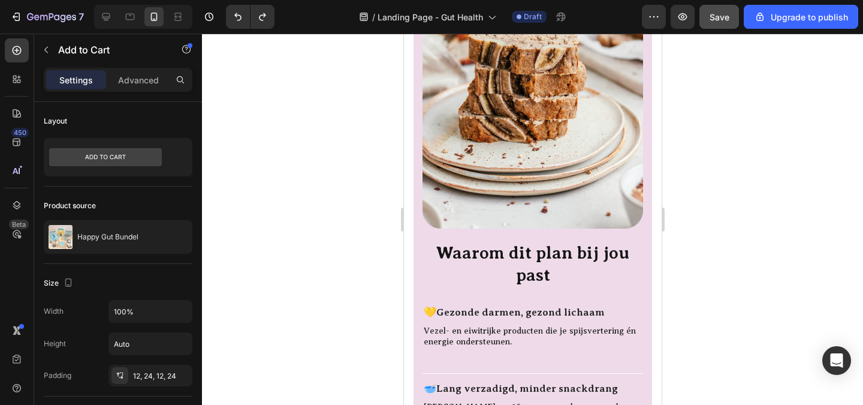
scroll to position [1319, 0]
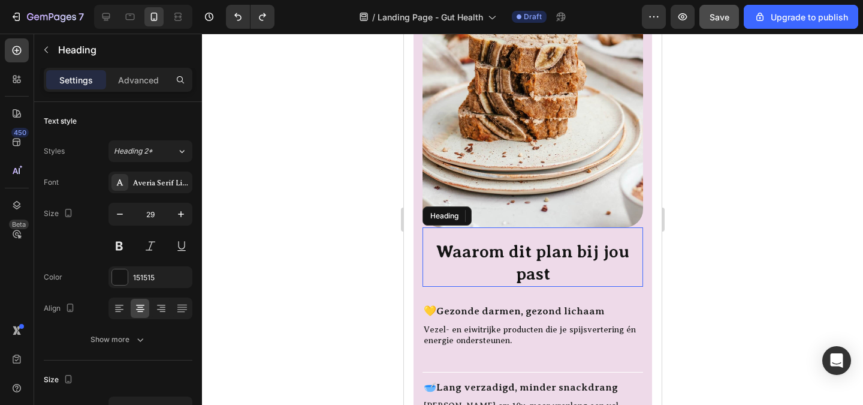
click at [529, 241] on h2 "Waarom dit plan bij jou past" at bounding box center [532, 262] width 221 height 47
click at [577, 239] on h2 "Waarom dit plan bij jou past" at bounding box center [532, 262] width 221 height 47
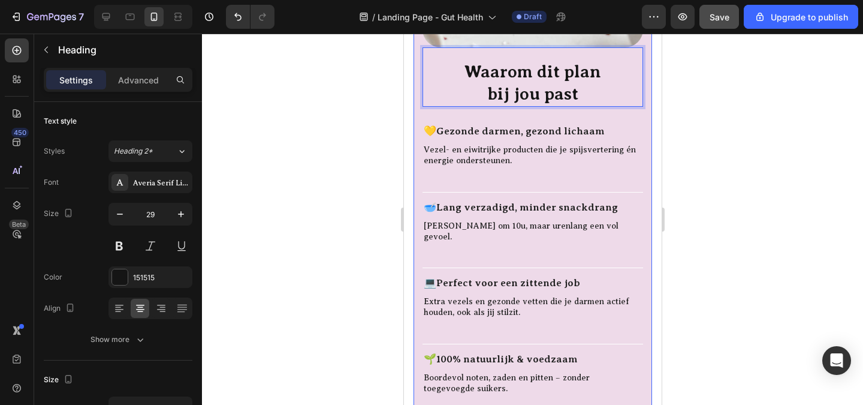
scroll to position [1618, 0]
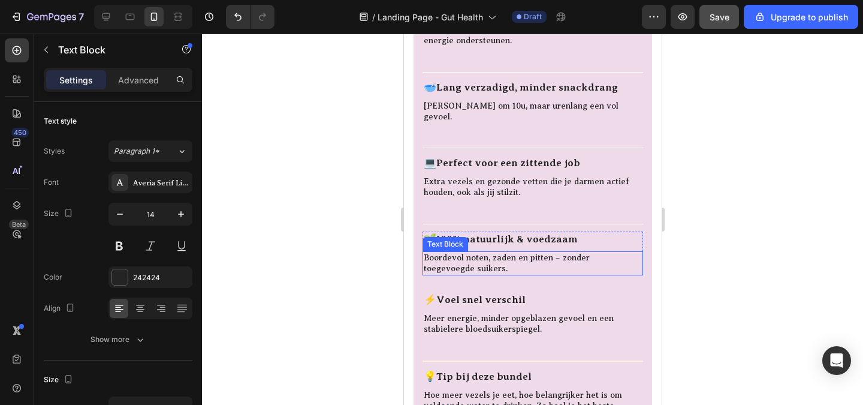
click at [523, 252] on p "Boordevol noten, zaden en pitten – zonder toegevoegde suikers." at bounding box center [532, 263] width 218 height 22
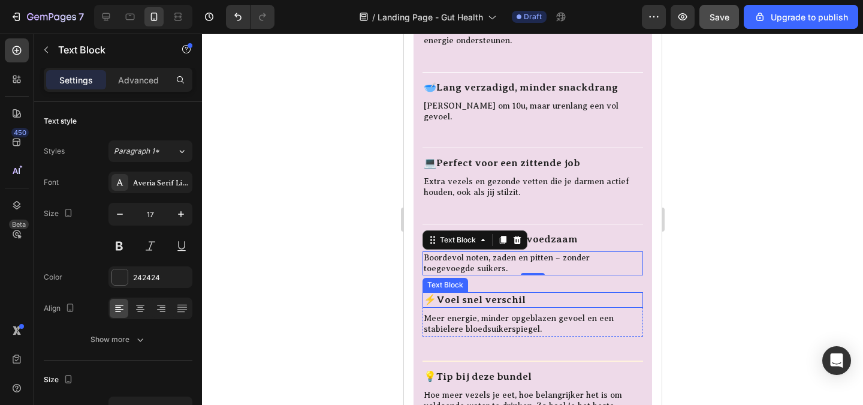
click at [428, 293] on p "⚡ Voel snel verschil" at bounding box center [532, 299] width 218 height 13
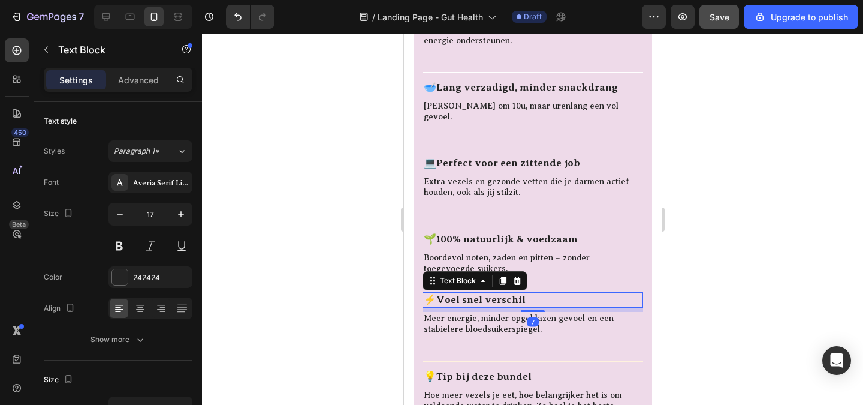
click at [431, 293] on p "⚡ Voel snel verschil" at bounding box center [532, 299] width 218 height 13
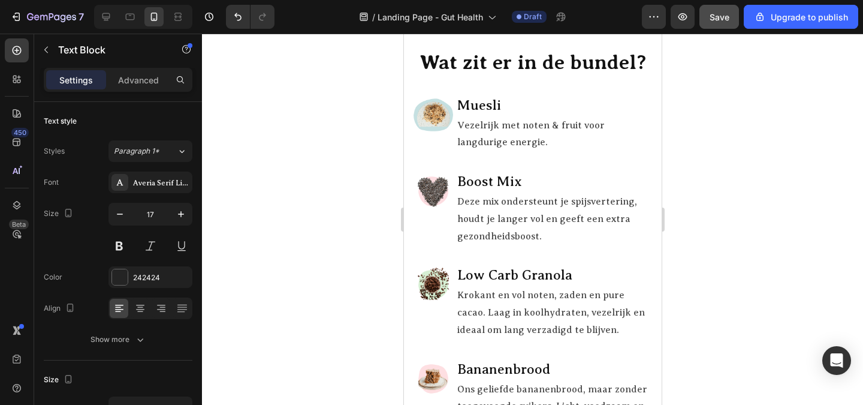
scroll to position [659, 0]
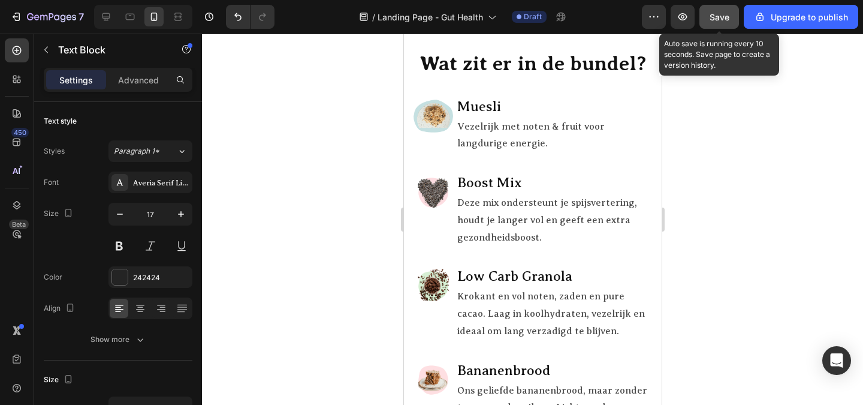
click at [714, 5] on button "Save" at bounding box center [719, 17] width 40 height 24
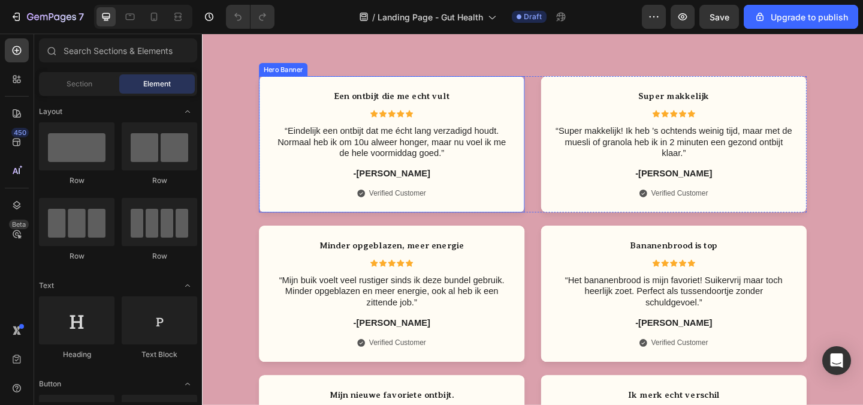
scroll to position [1978, 0]
